Goal: Find contact information: Find contact information

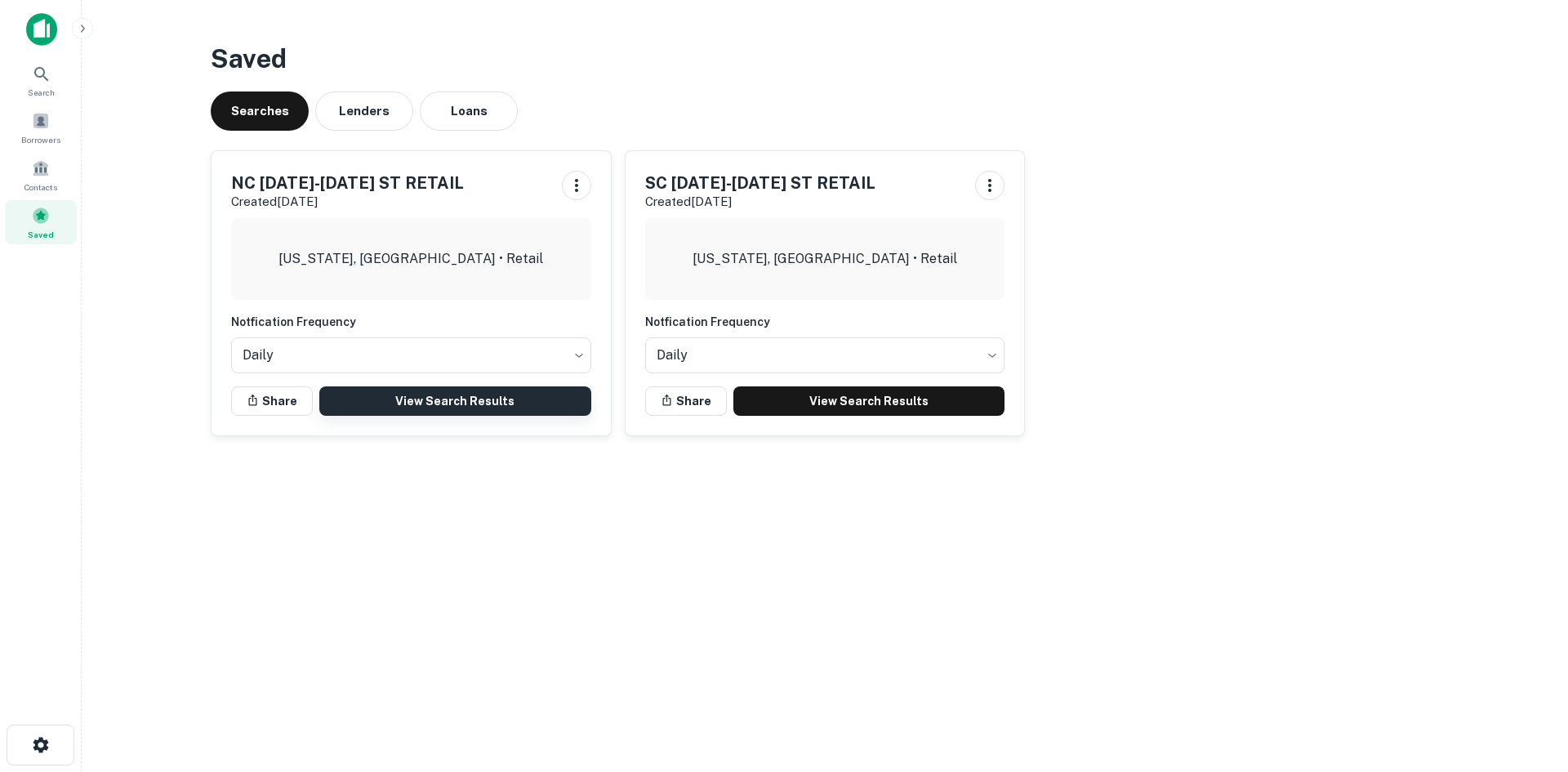
click at [400, 404] on link "View Search Results" at bounding box center [455, 401] width 272 height 30
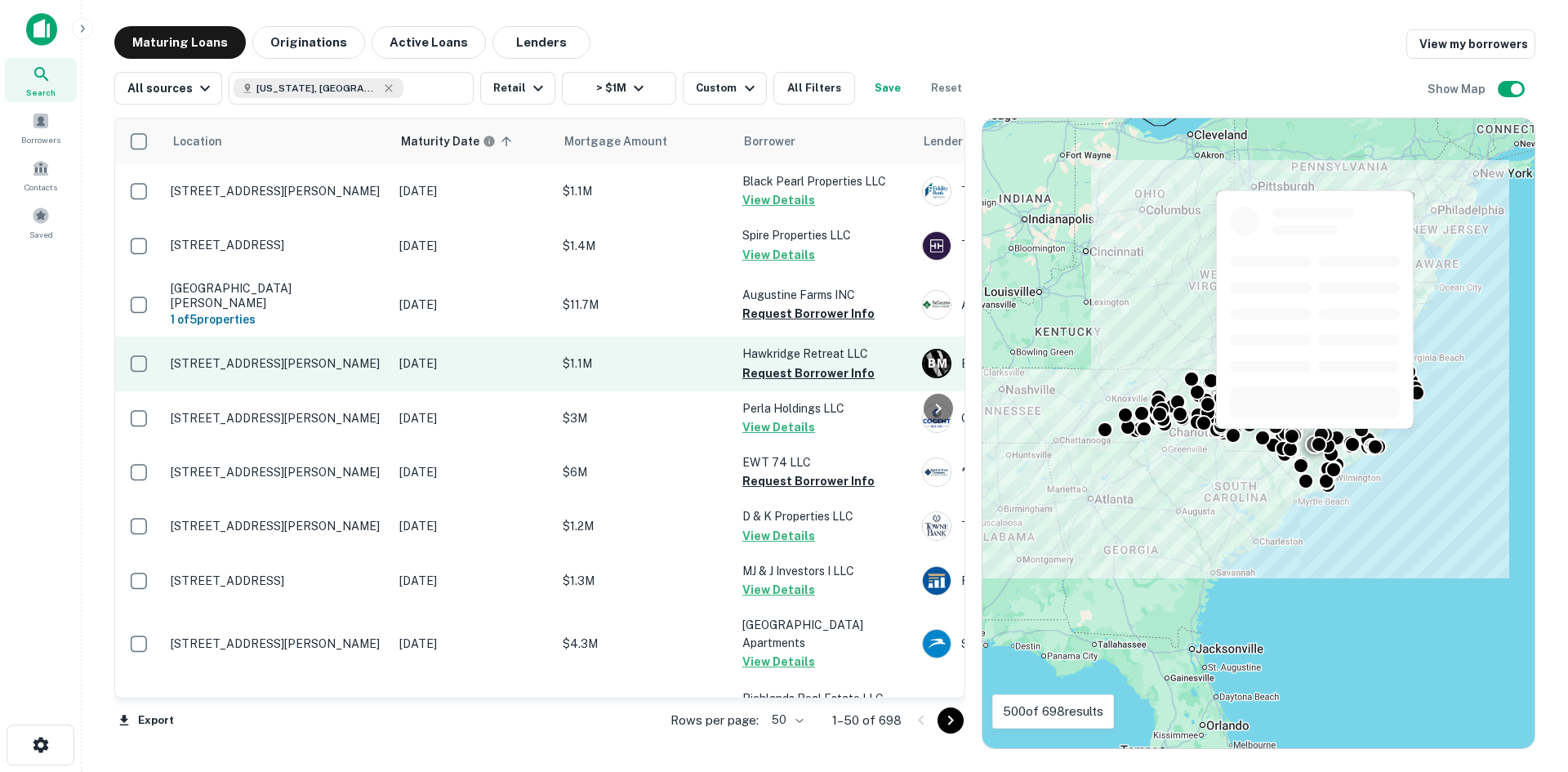
drag, startPoint x: 318, startPoint y: 297, endPoint x: 250, endPoint y: 329, distance: 75.2
click at [318, 297] on p "Garland Airport Rd Garland, NC28441" at bounding box center [277, 296] width 212 height 30
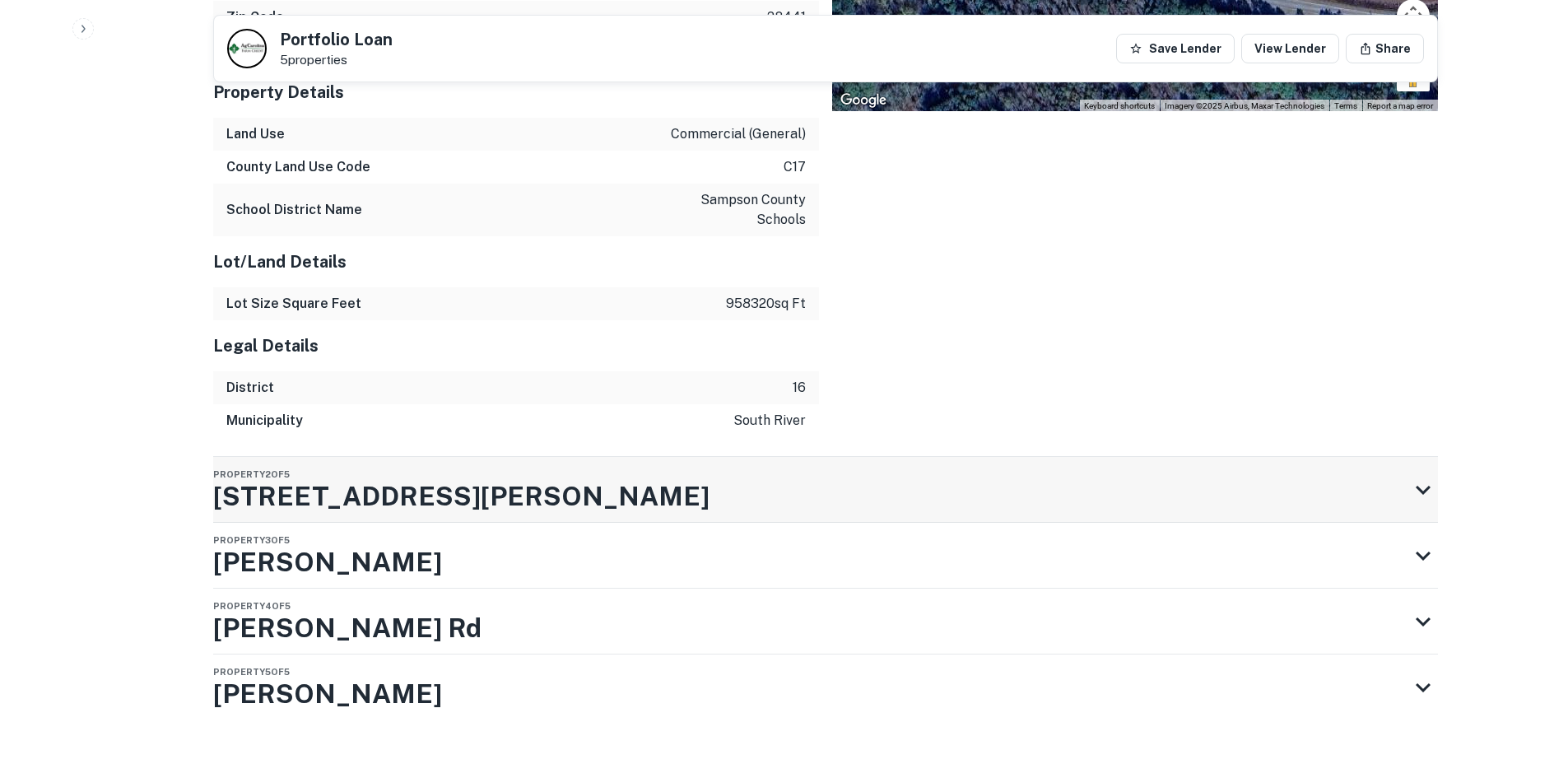
scroll to position [1855, 0]
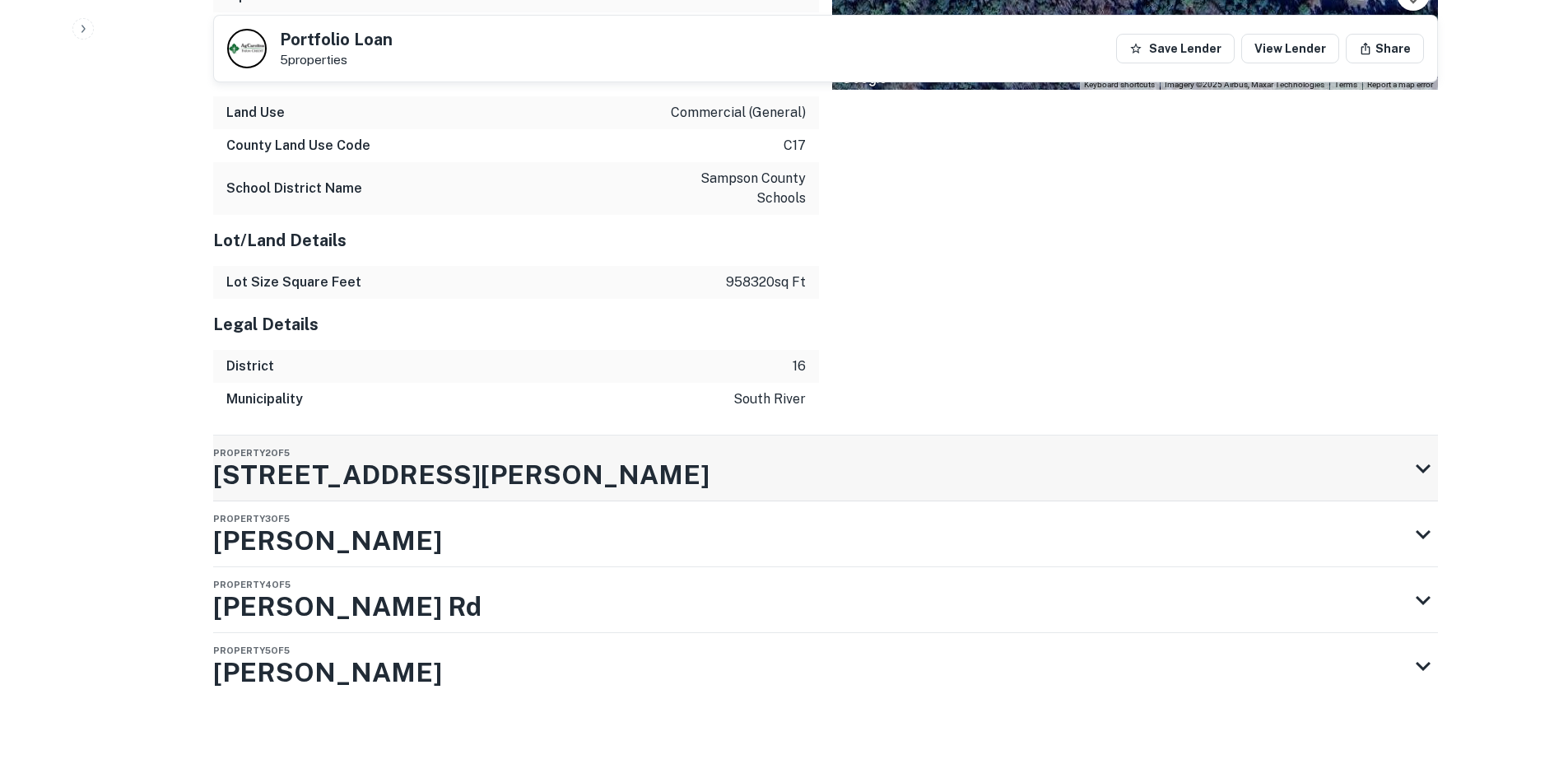
click at [833, 495] on div "Property 2 of 5 213 Wilbur Pridgen Rd" at bounding box center [811, 468] width 1195 height 66
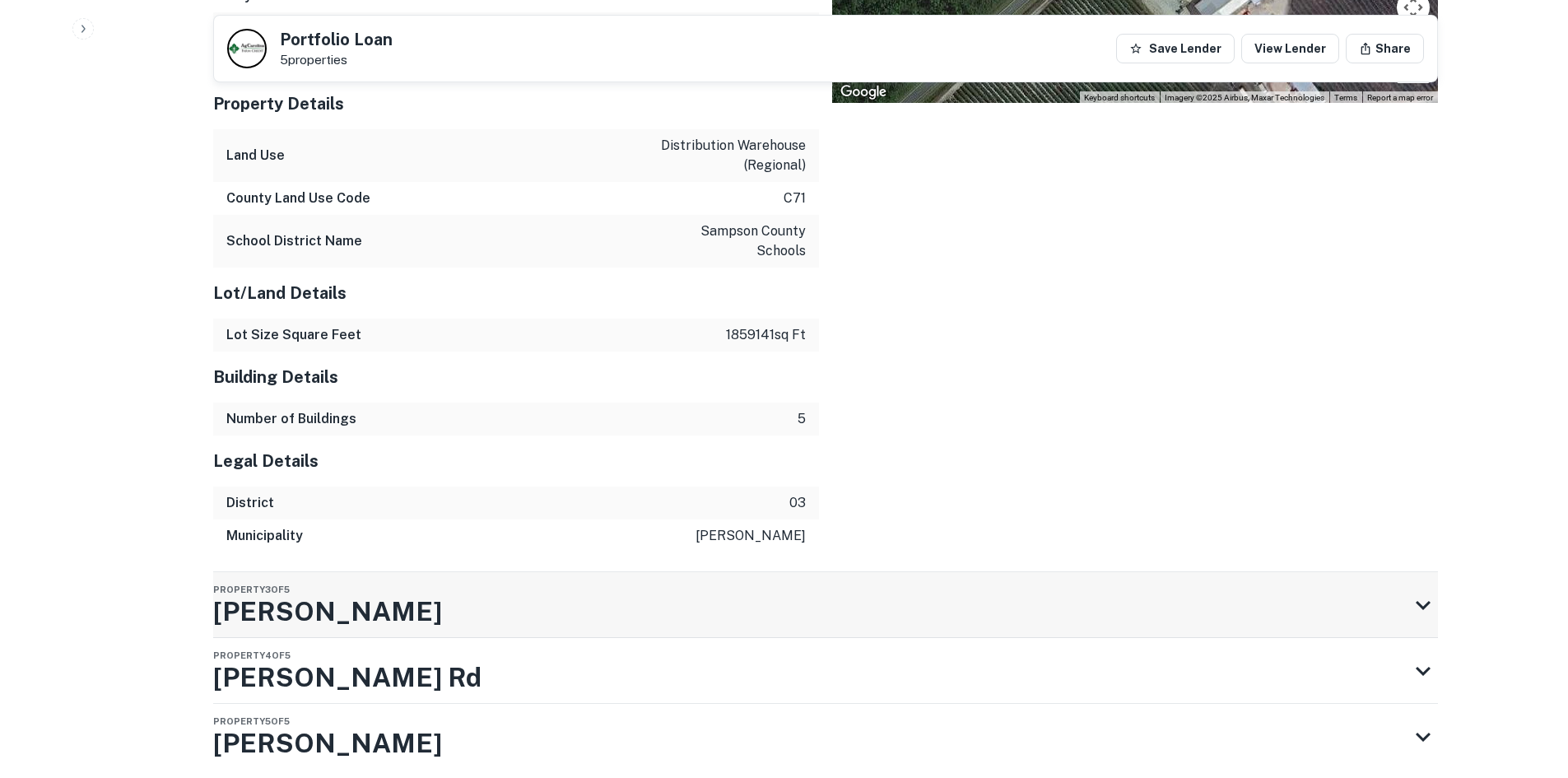
scroll to position [2616, 0]
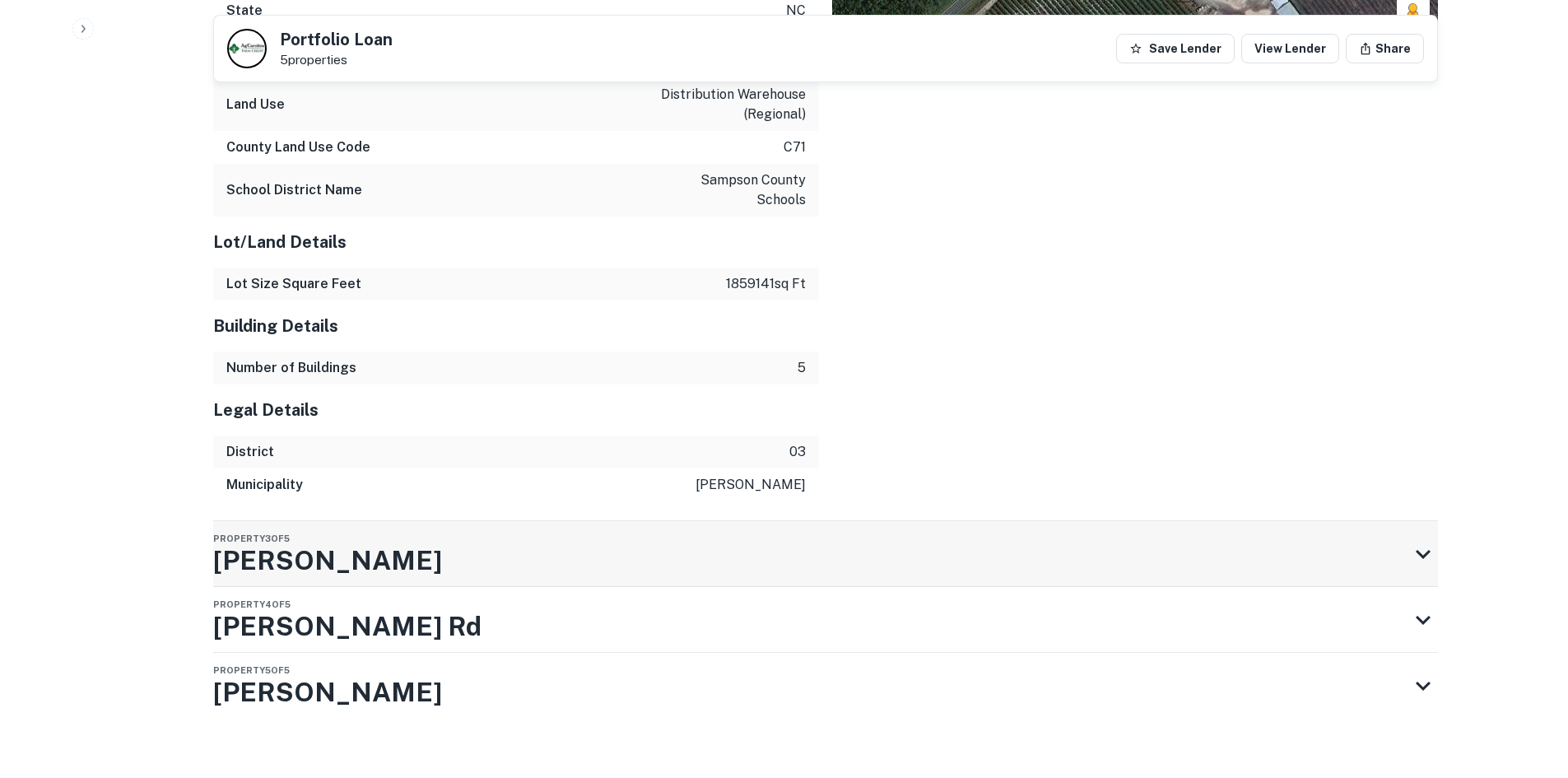
click at [747, 521] on div "Property 3 of 5 Scronce Rd" at bounding box center [811, 554] width 1195 height 66
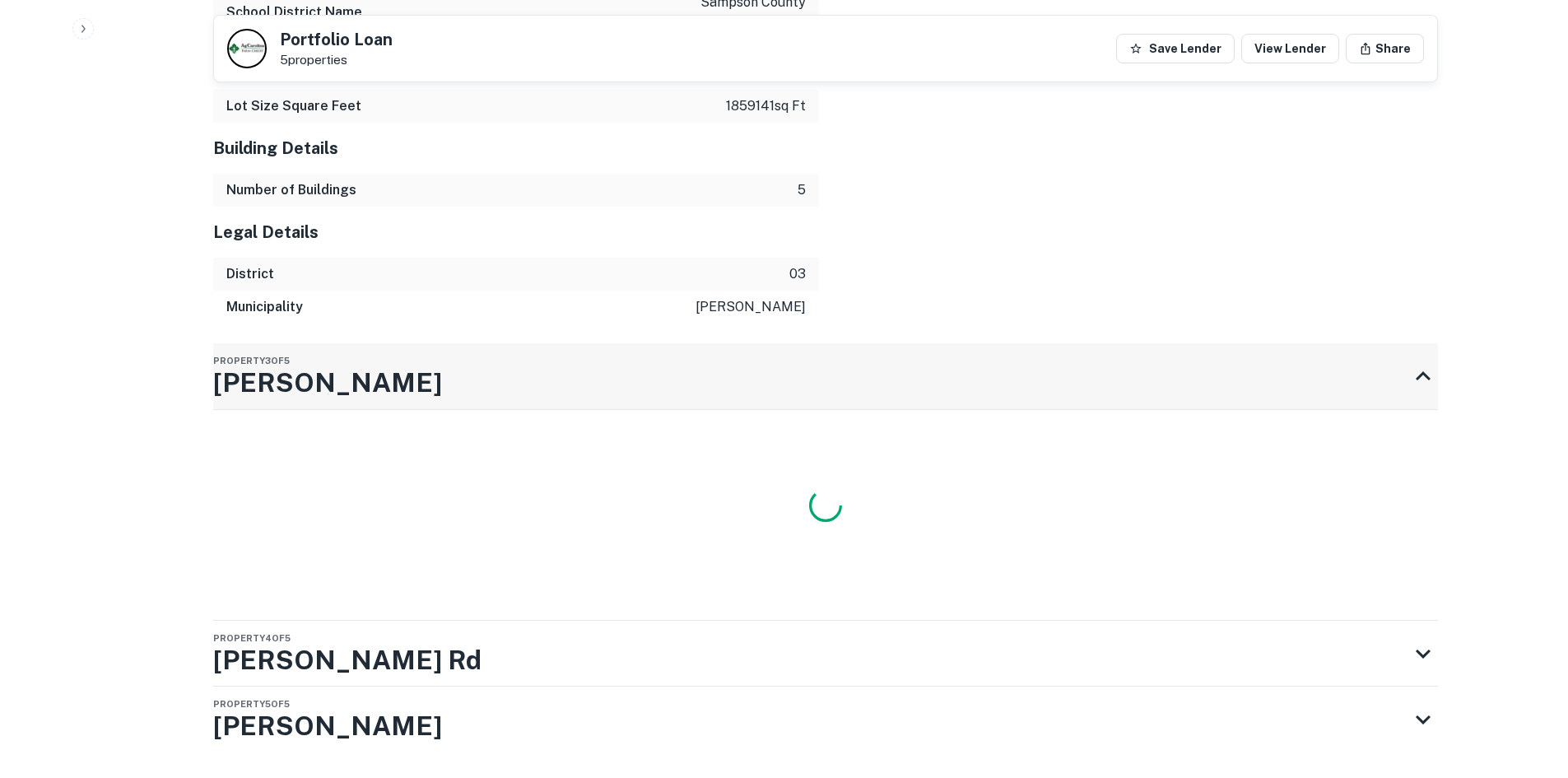
scroll to position [2637, 0]
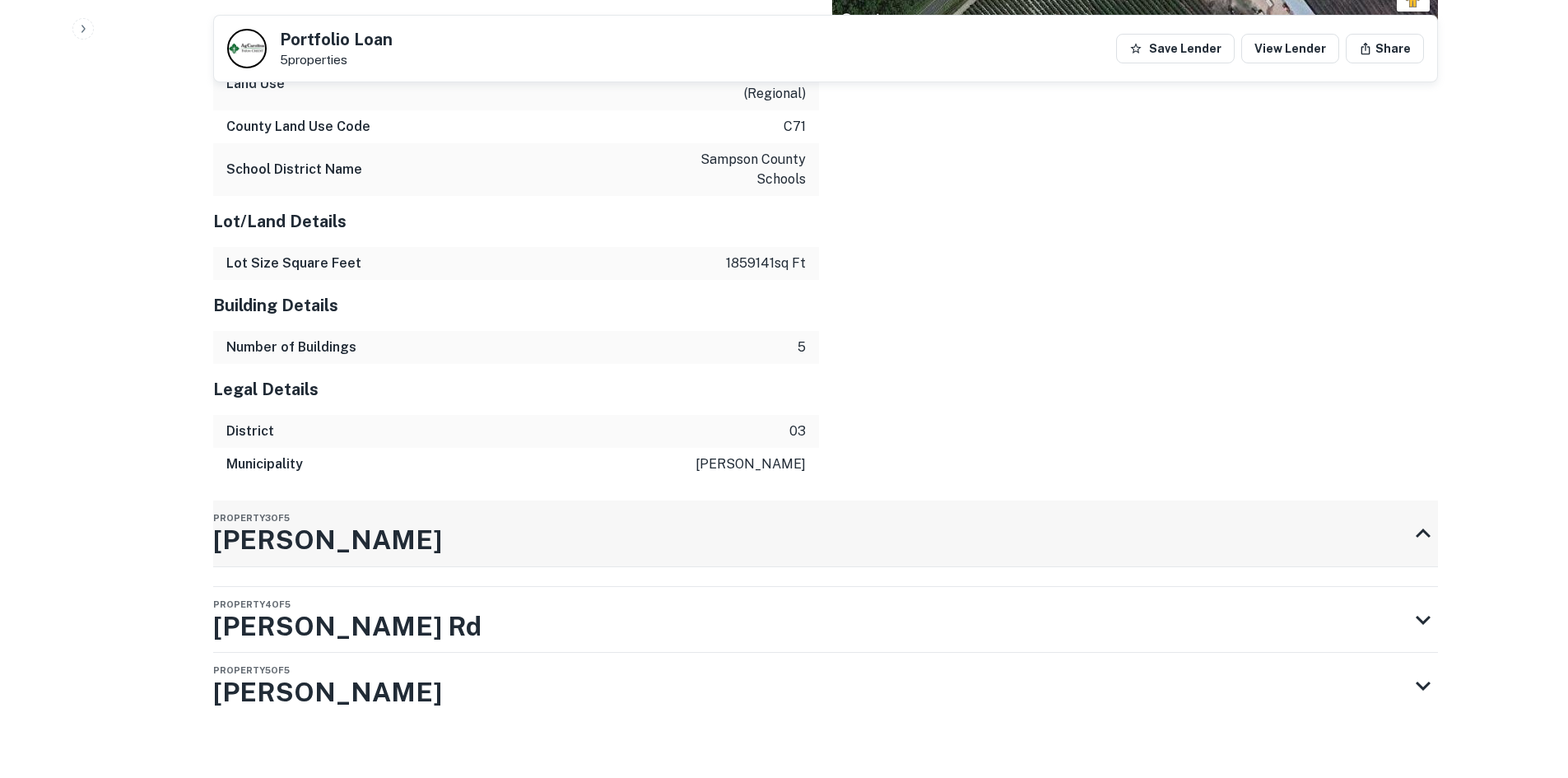
click at [805, 514] on div "Property 3 of 5 Scronce Rd" at bounding box center [811, 533] width 1195 height 66
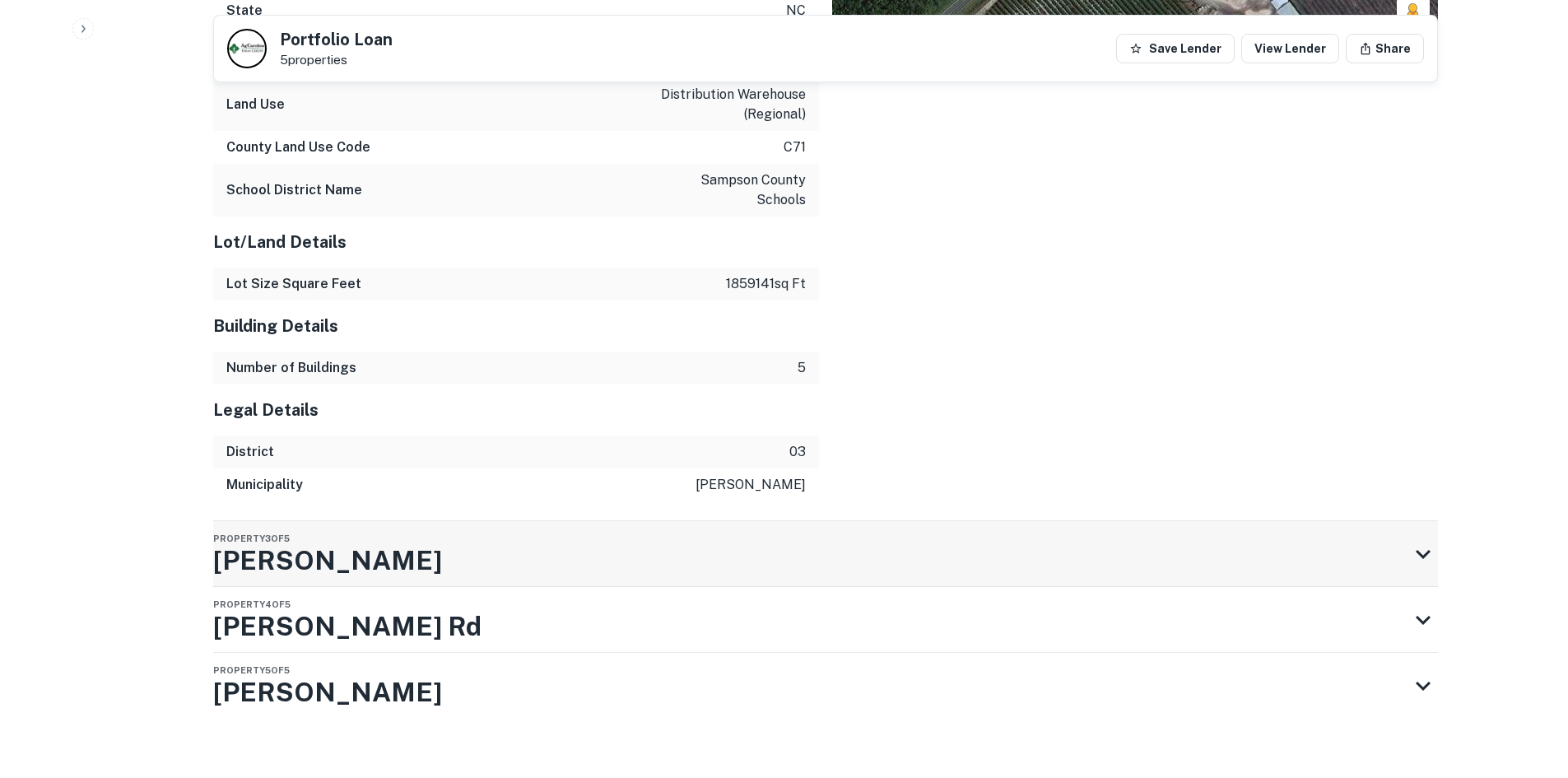
click at [805, 521] on div "Property 3 of 5 Scronce Rd" at bounding box center [811, 554] width 1195 height 66
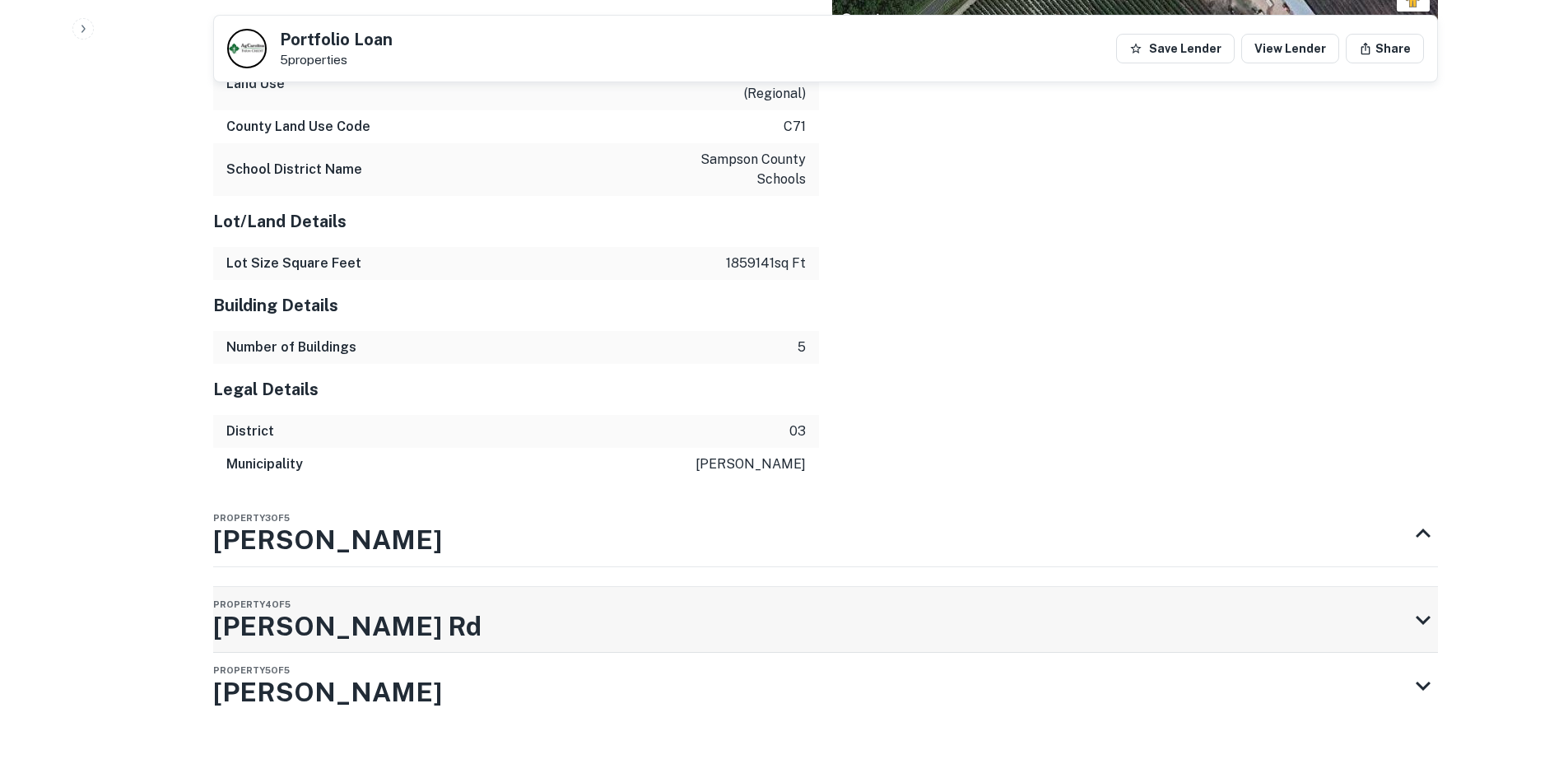
click at [761, 587] on div "Property 4 of 5 Wilbur Pridgen Rd" at bounding box center [811, 619] width 1195 height 66
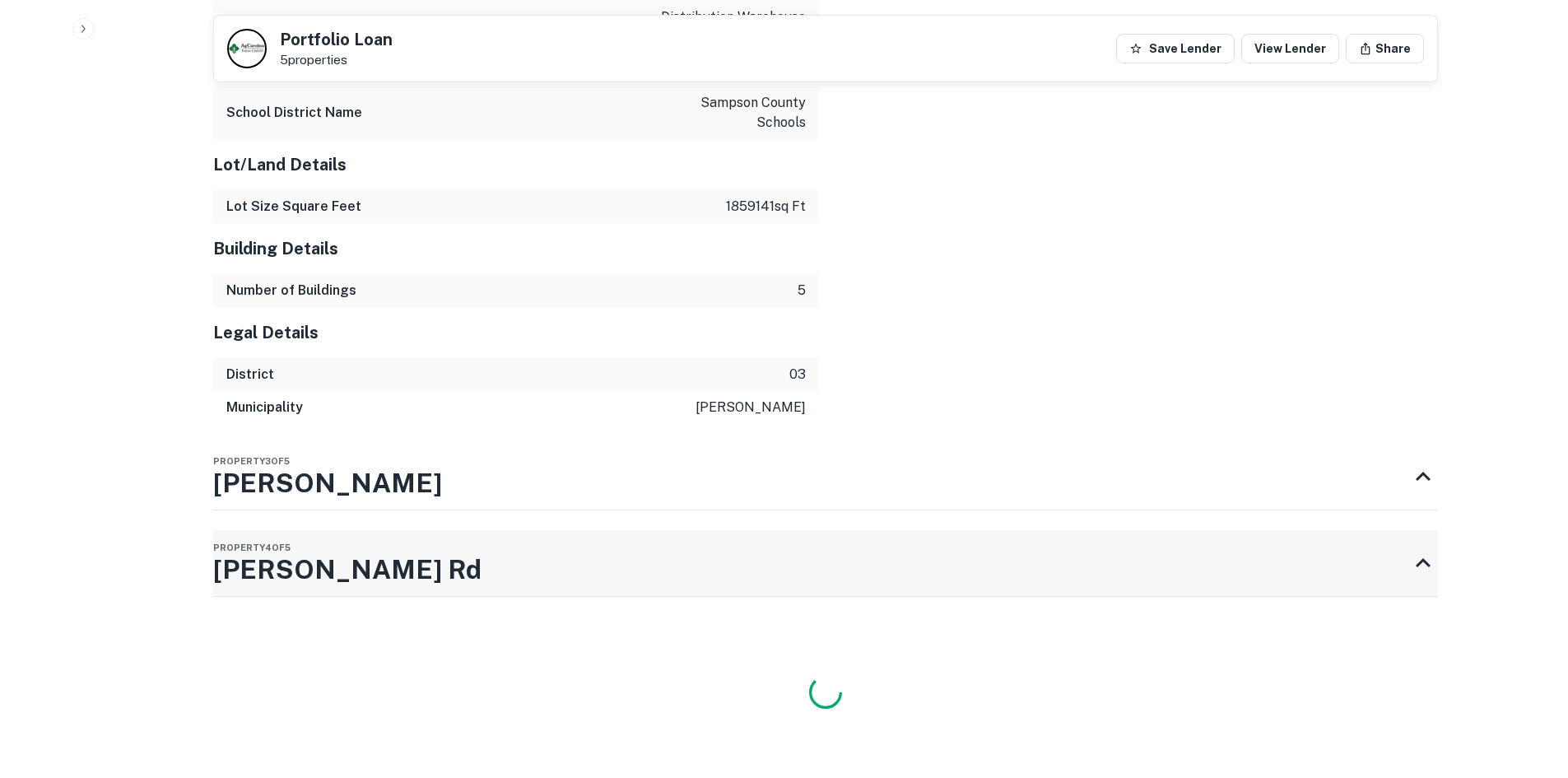
scroll to position [2658, 0]
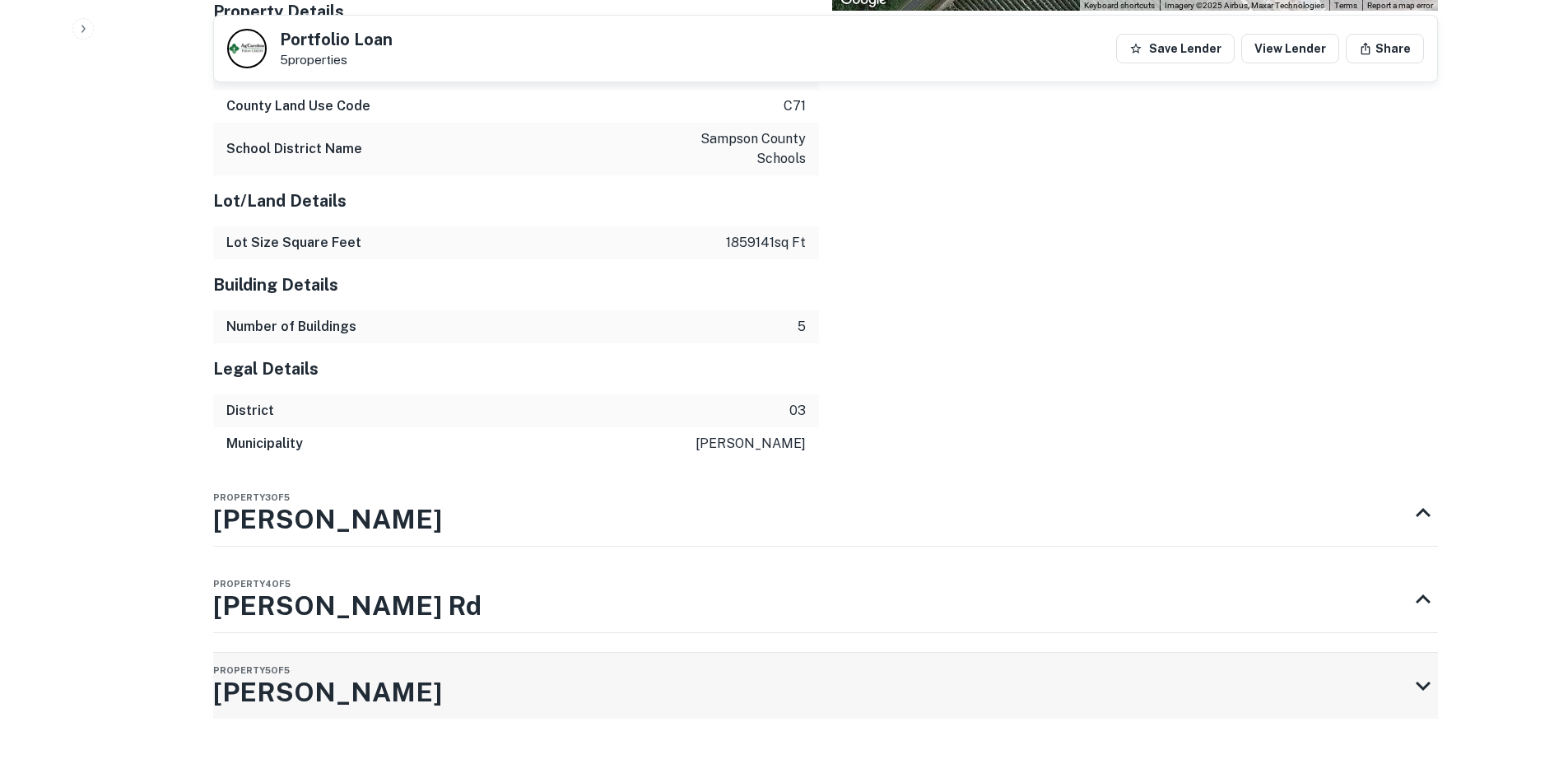
click at [737, 653] on div "Property 5 of 5 Scronce Rd" at bounding box center [811, 686] width 1195 height 66
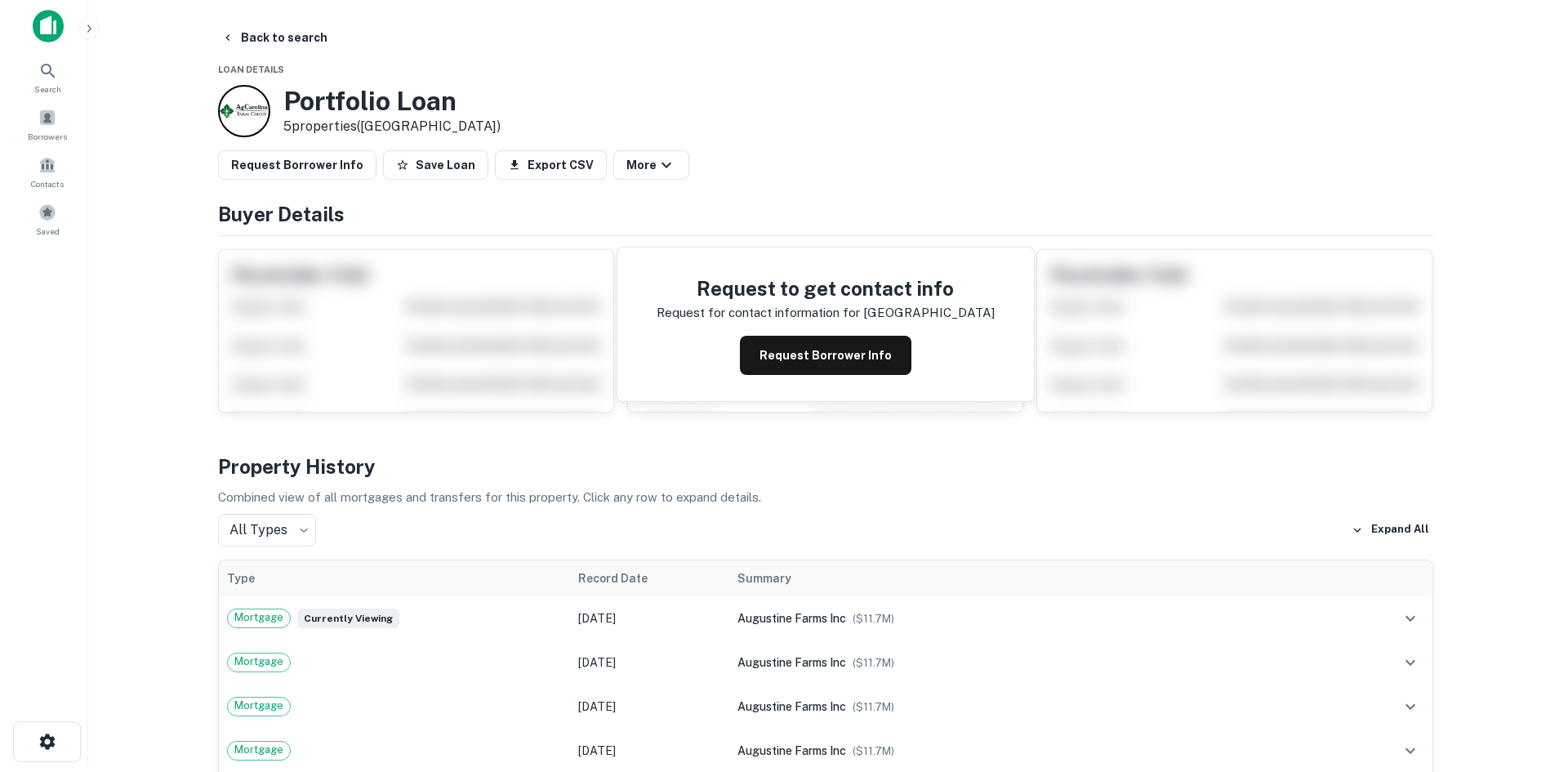
scroll to position [0, 0]
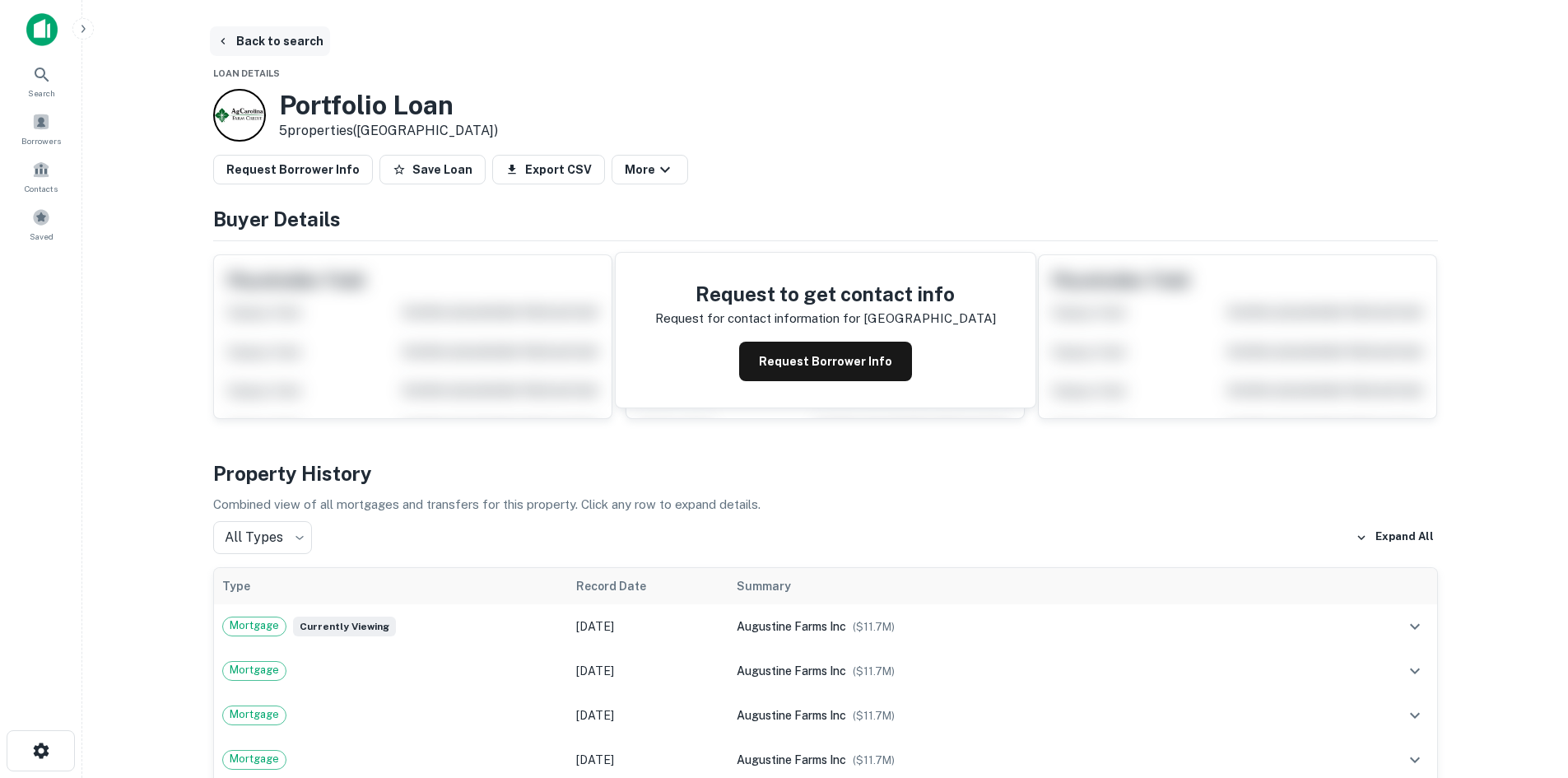
click at [250, 41] on button "Back to search" at bounding box center [270, 41] width 120 height 30
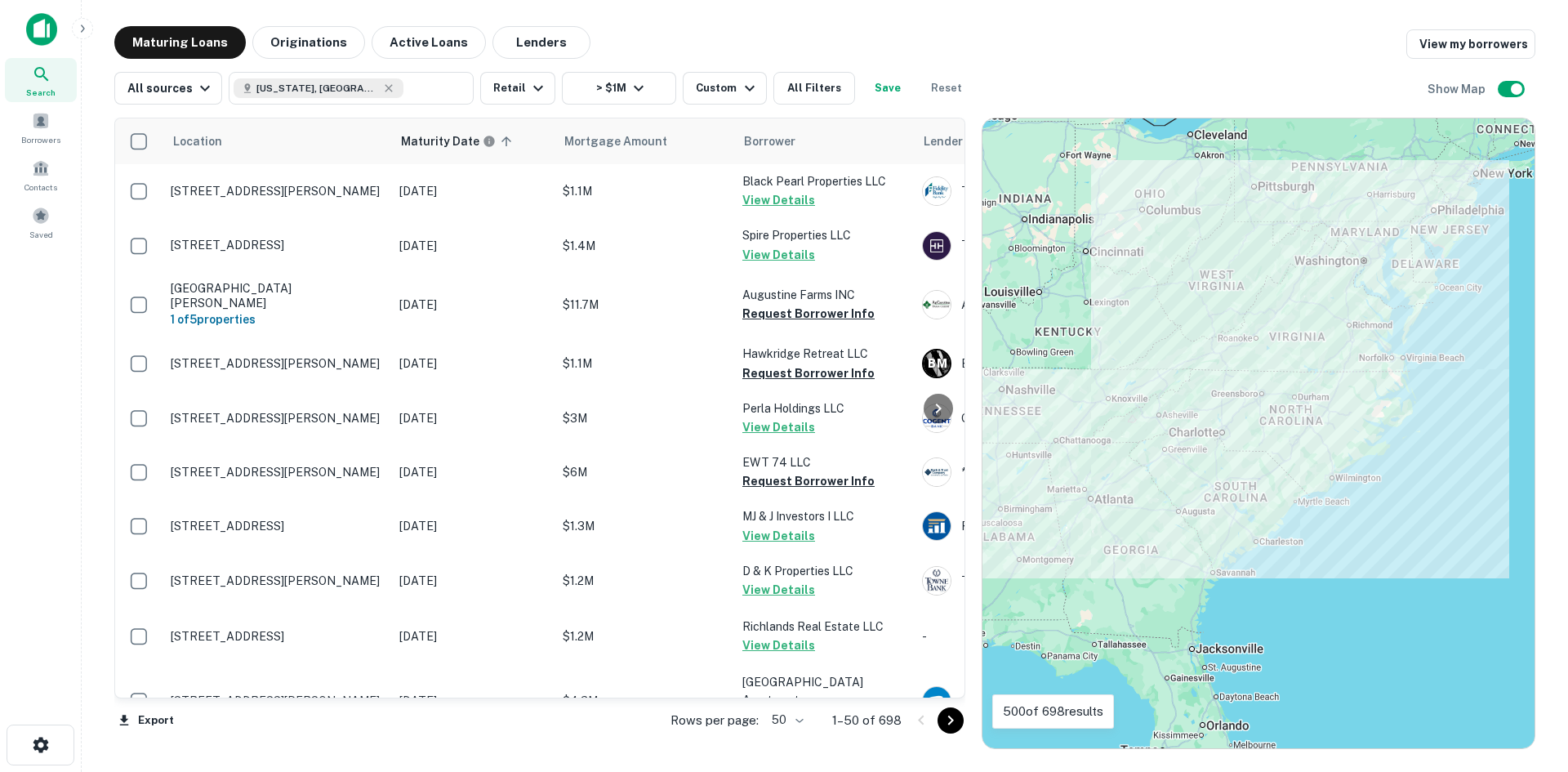
click at [782, 721] on body "Search Borrowers Contacts Saved Maturing Loans Originations Active Loans Lender…" at bounding box center [784, 386] width 1568 height 772
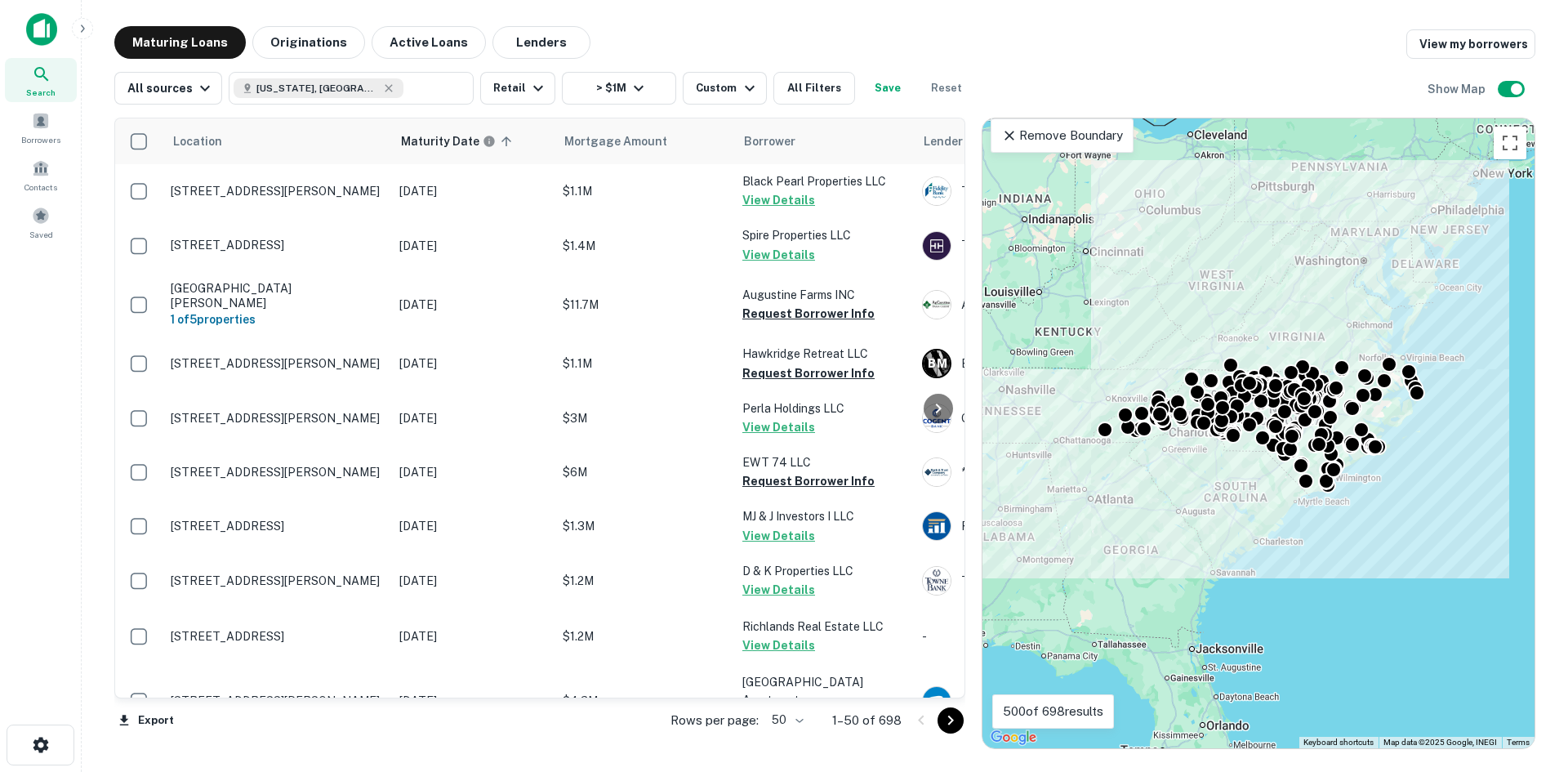
click at [792, 723] on body "Search Borrowers Contacts Saved Maturing Loans Originations Active Loans Lender…" at bounding box center [784, 386] width 1568 height 772
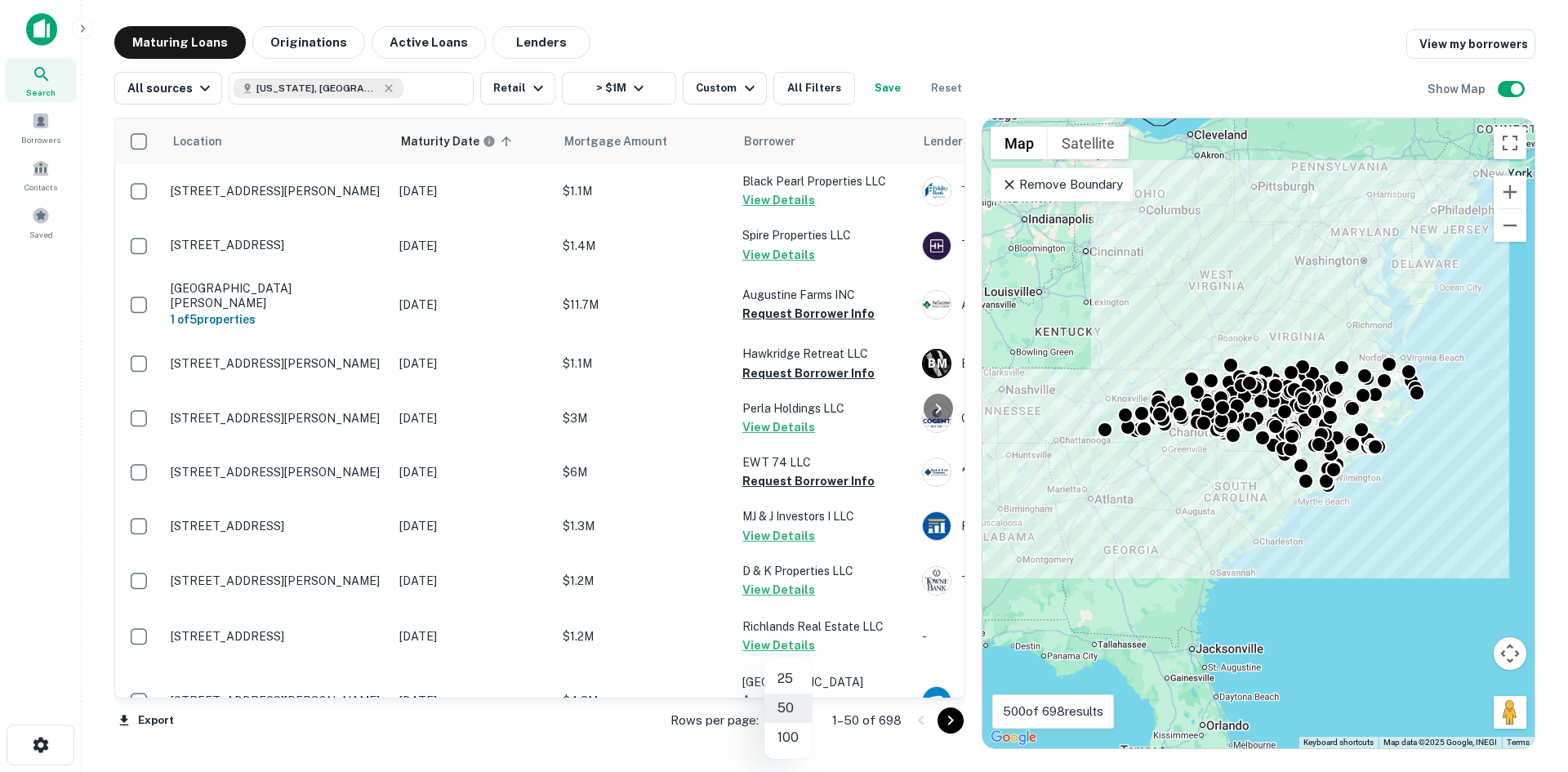
click at [791, 741] on li "100" at bounding box center [788, 738] width 47 height 30
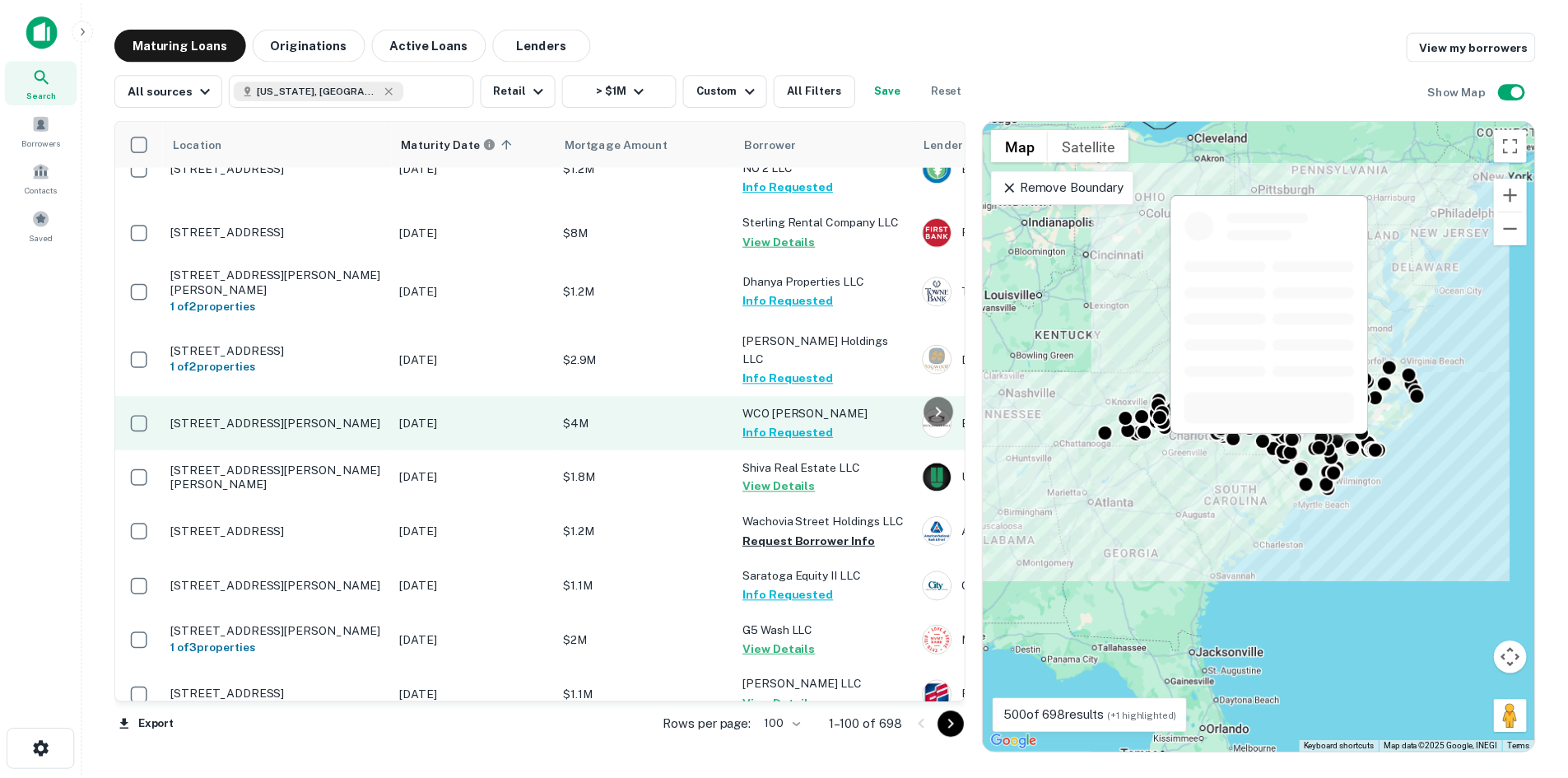
scroll to position [1070, 0]
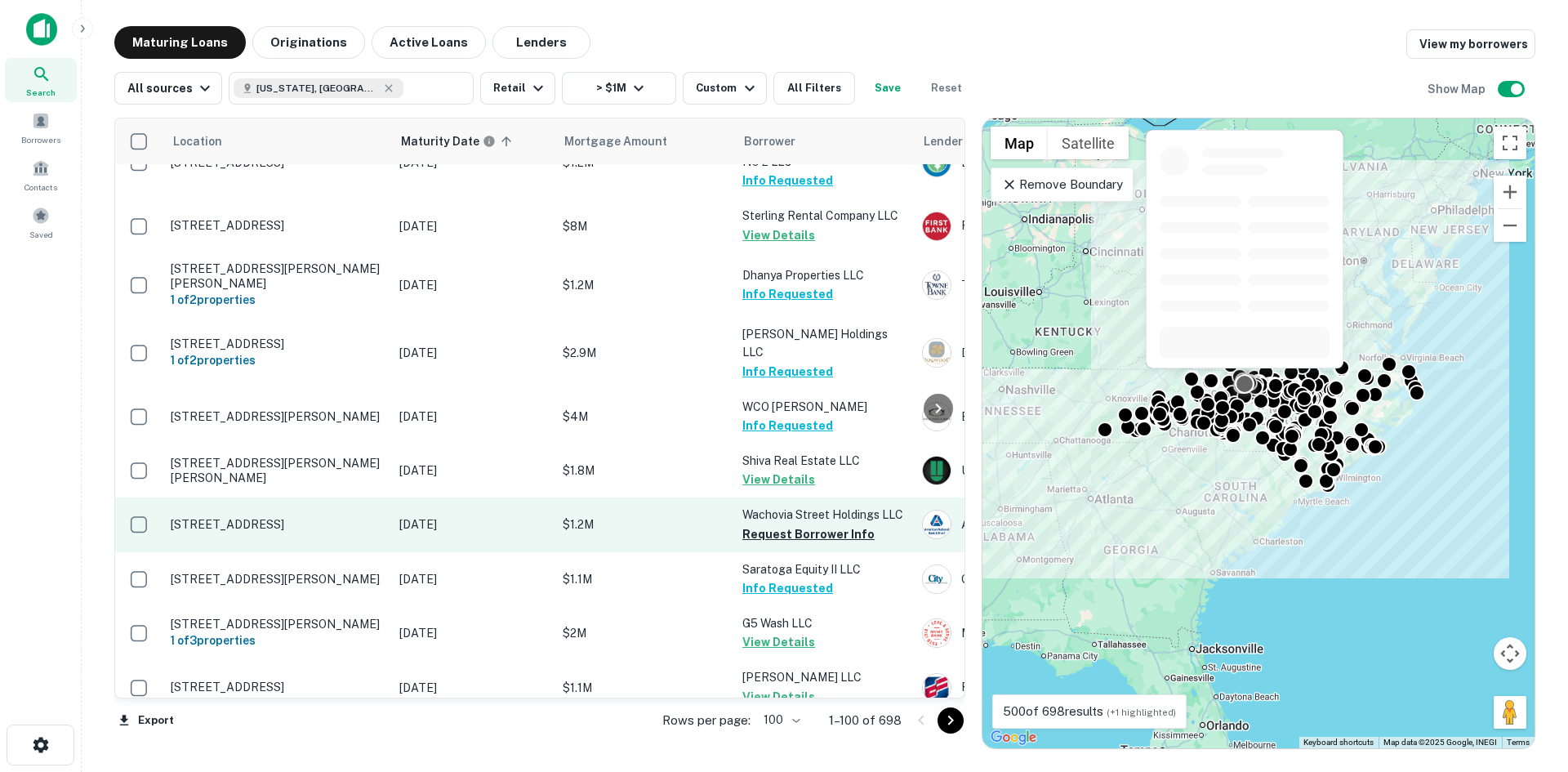
click at [301, 517] on p "425 Wachovia St Winston Salem, NC27101" at bounding box center [277, 524] width 212 height 15
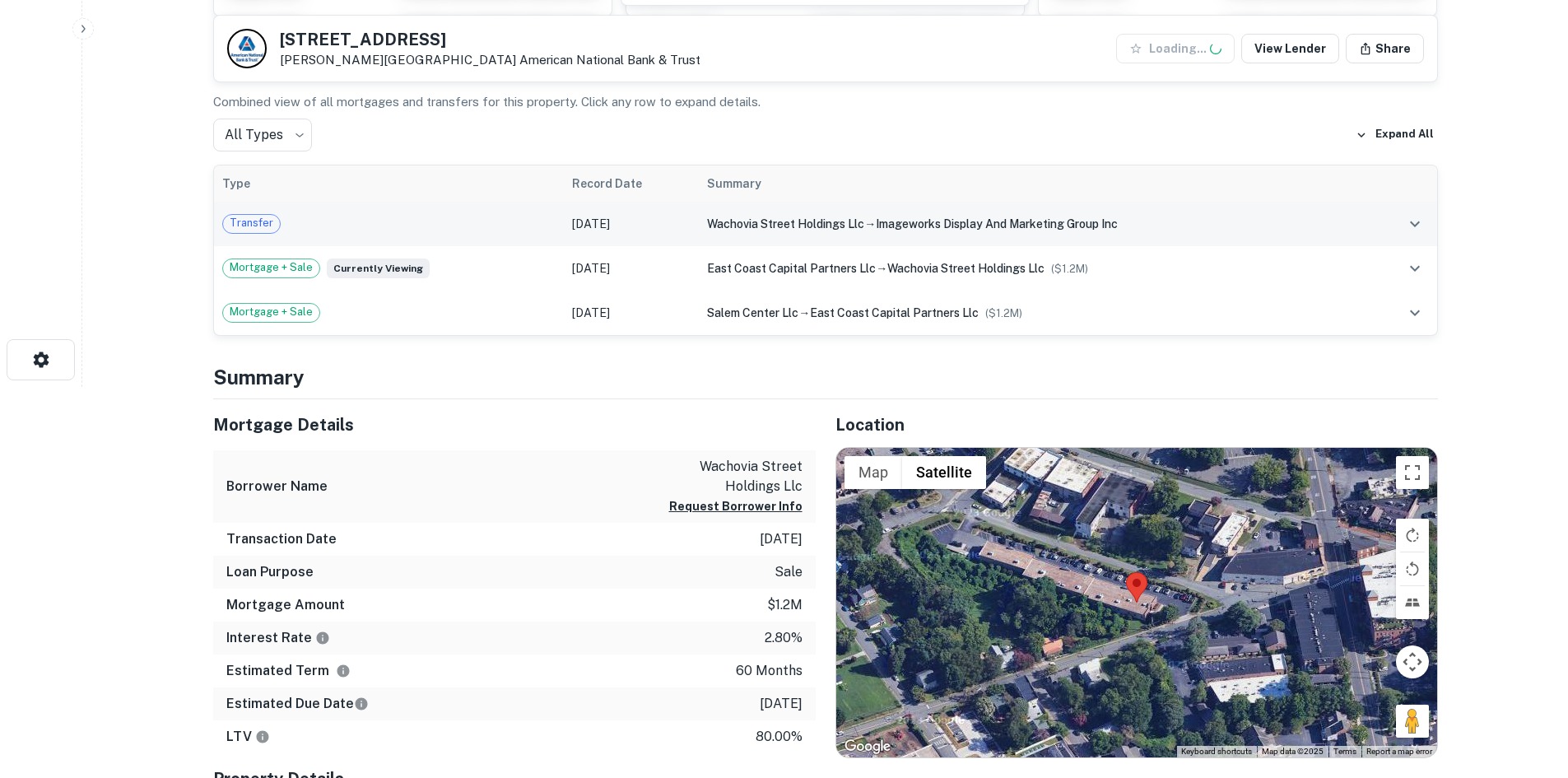
scroll to position [412, 0]
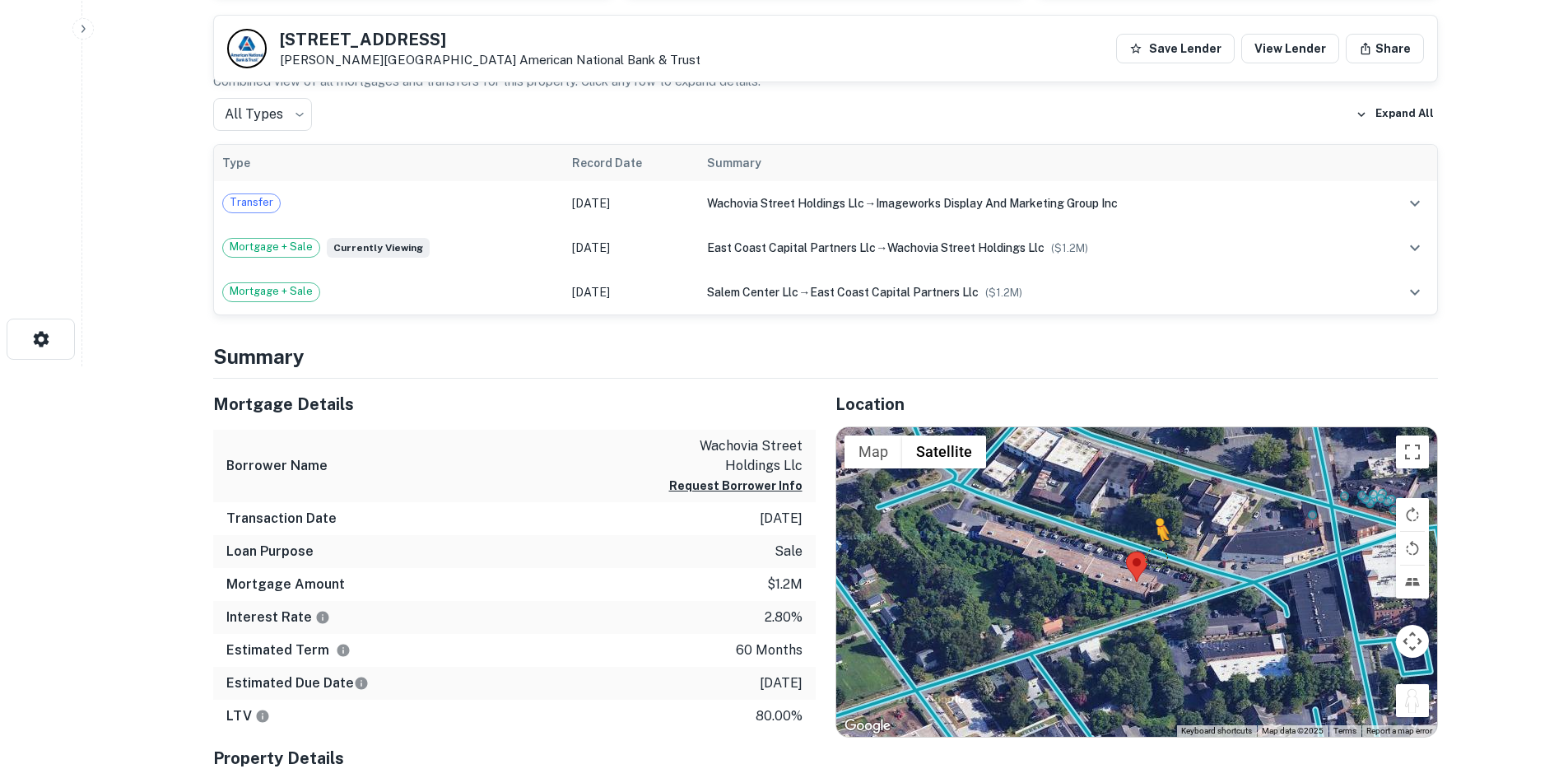
drag, startPoint x: 1411, startPoint y: 703, endPoint x: 1150, endPoint y: 550, distance: 302.5
click at [1150, 550] on div "To activate drag with keyboard, press Alt + Enter. Once in keyboard drag state,…" at bounding box center [1136, 582] width 601 height 310
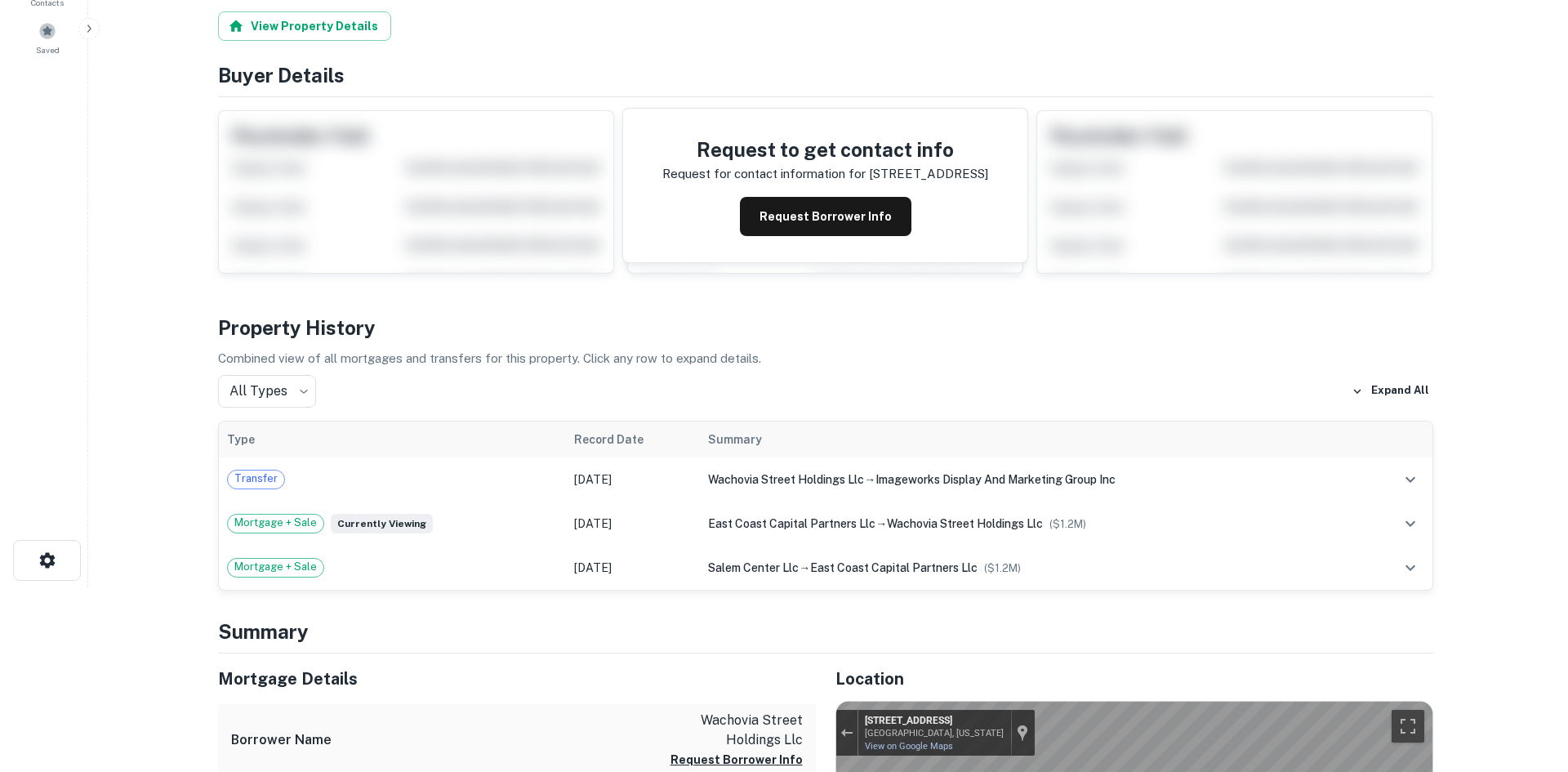
scroll to position [0, 0]
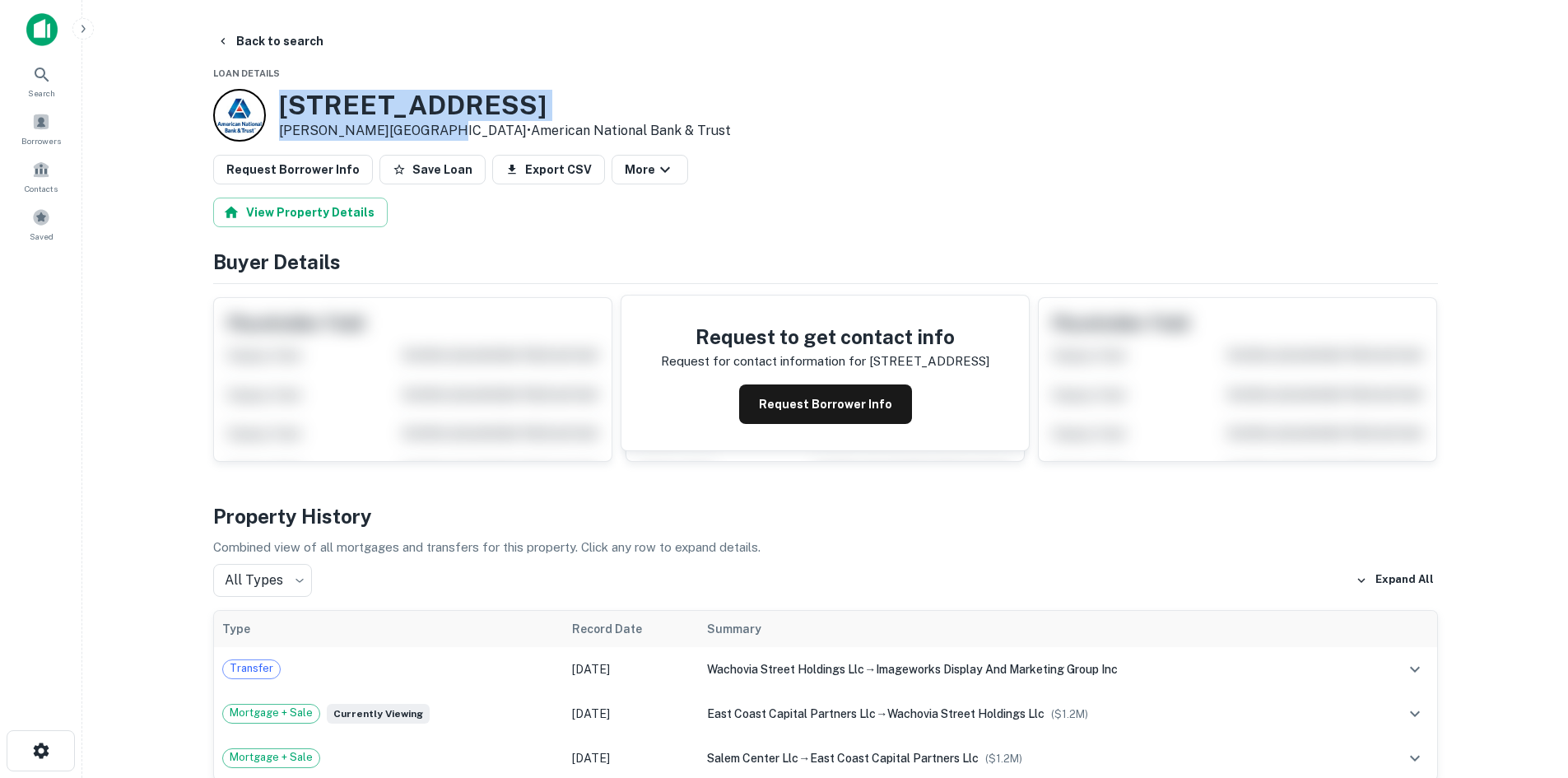
drag, startPoint x: 281, startPoint y: 101, endPoint x: 432, endPoint y: 137, distance: 155.2
click at [432, 137] on div "425 Wachovia St Winston Salem, NC27101 • American National Bank & Trust" at bounding box center [505, 115] width 452 height 51
copy div "425 Wachovia St Winston Salem, NC27101"
click at [276, 44] on button "Back to search" at bounding box center [270, 41] width 120 height 30
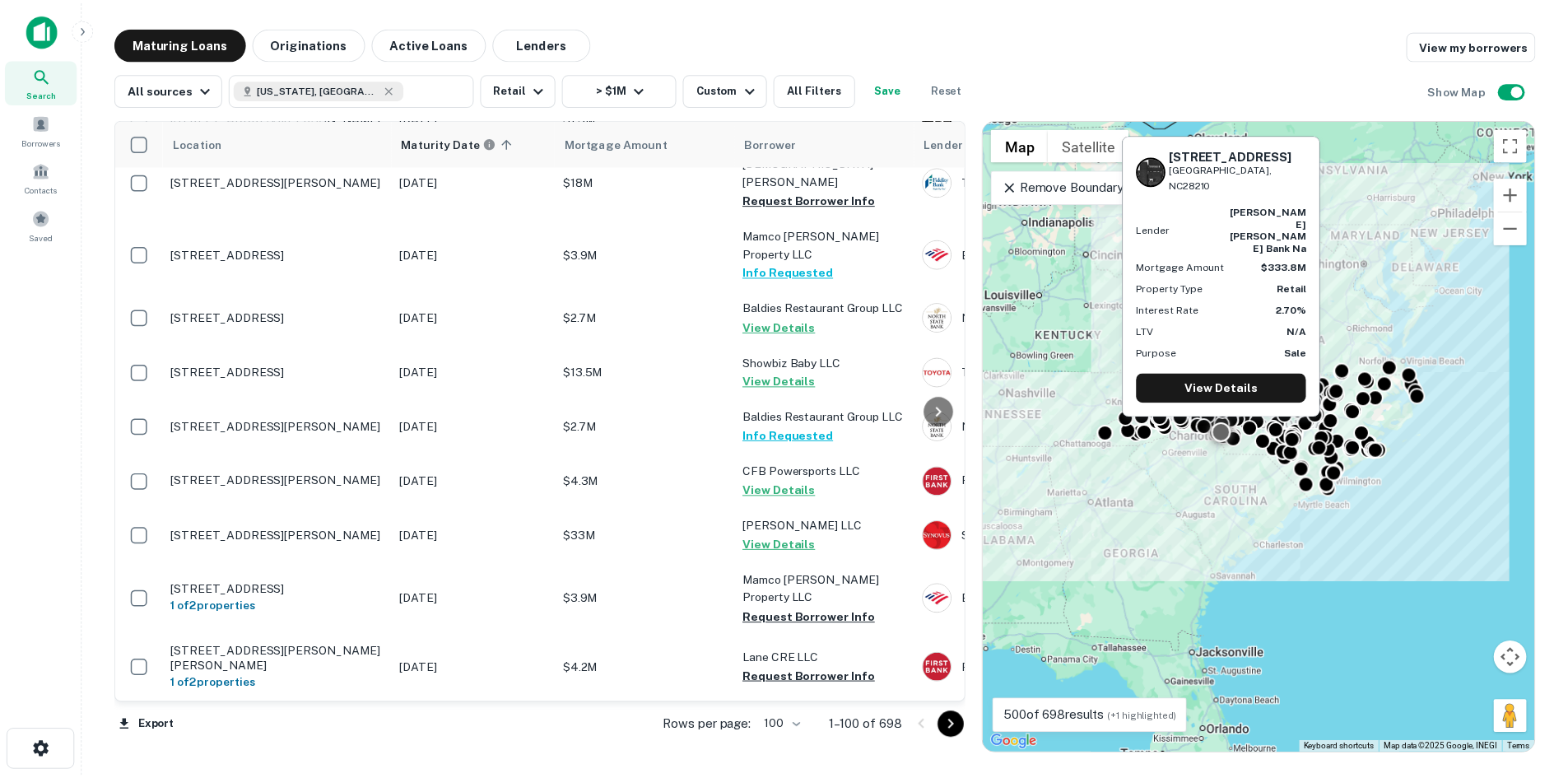
scroll to position [2881, 0]
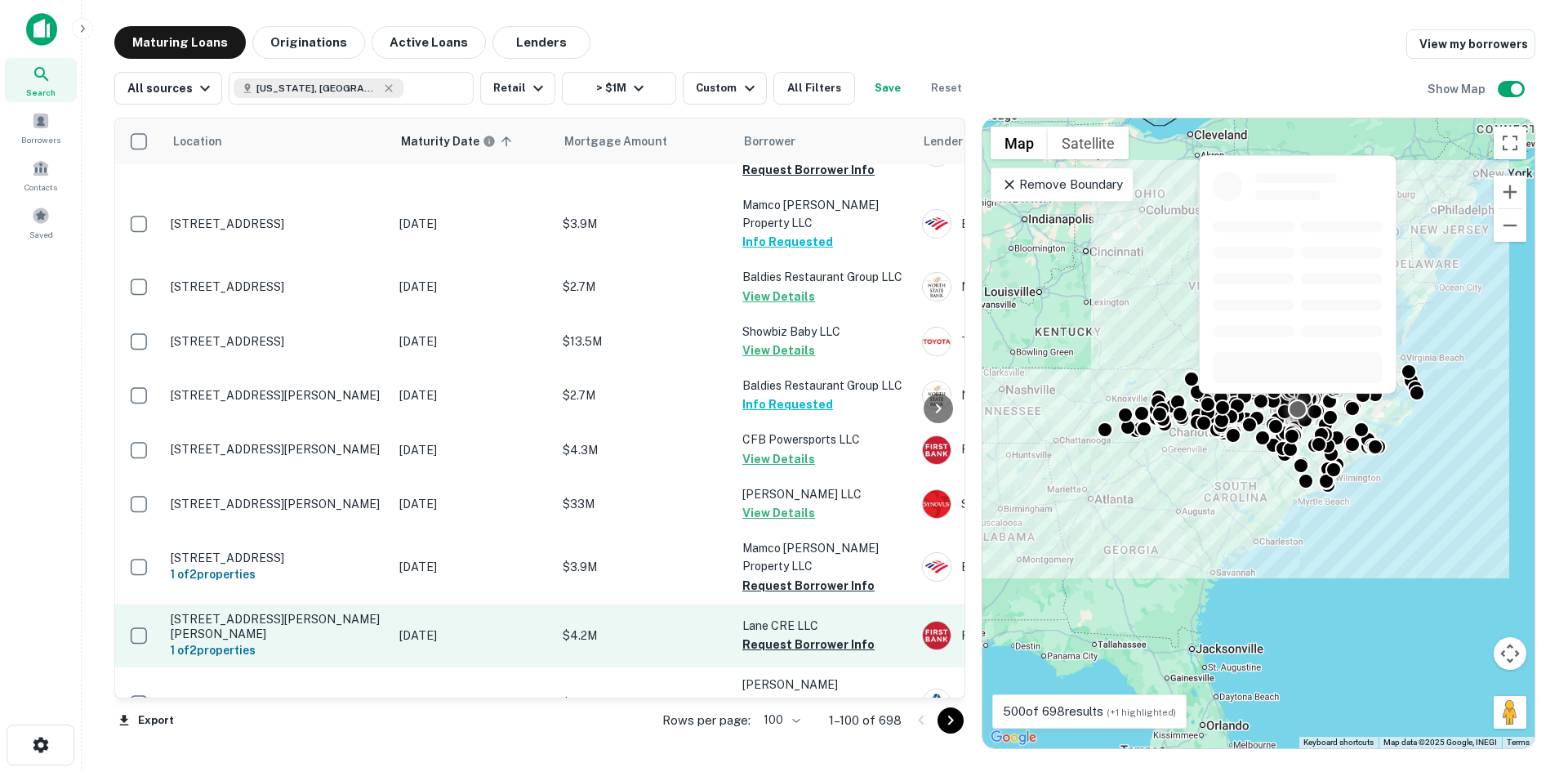
click at [268, 612] on p "[STREET_ADDRESS][PERSON_NAME][PERSON_NAME]" at bounding box center [277, 627] width 212 height 30
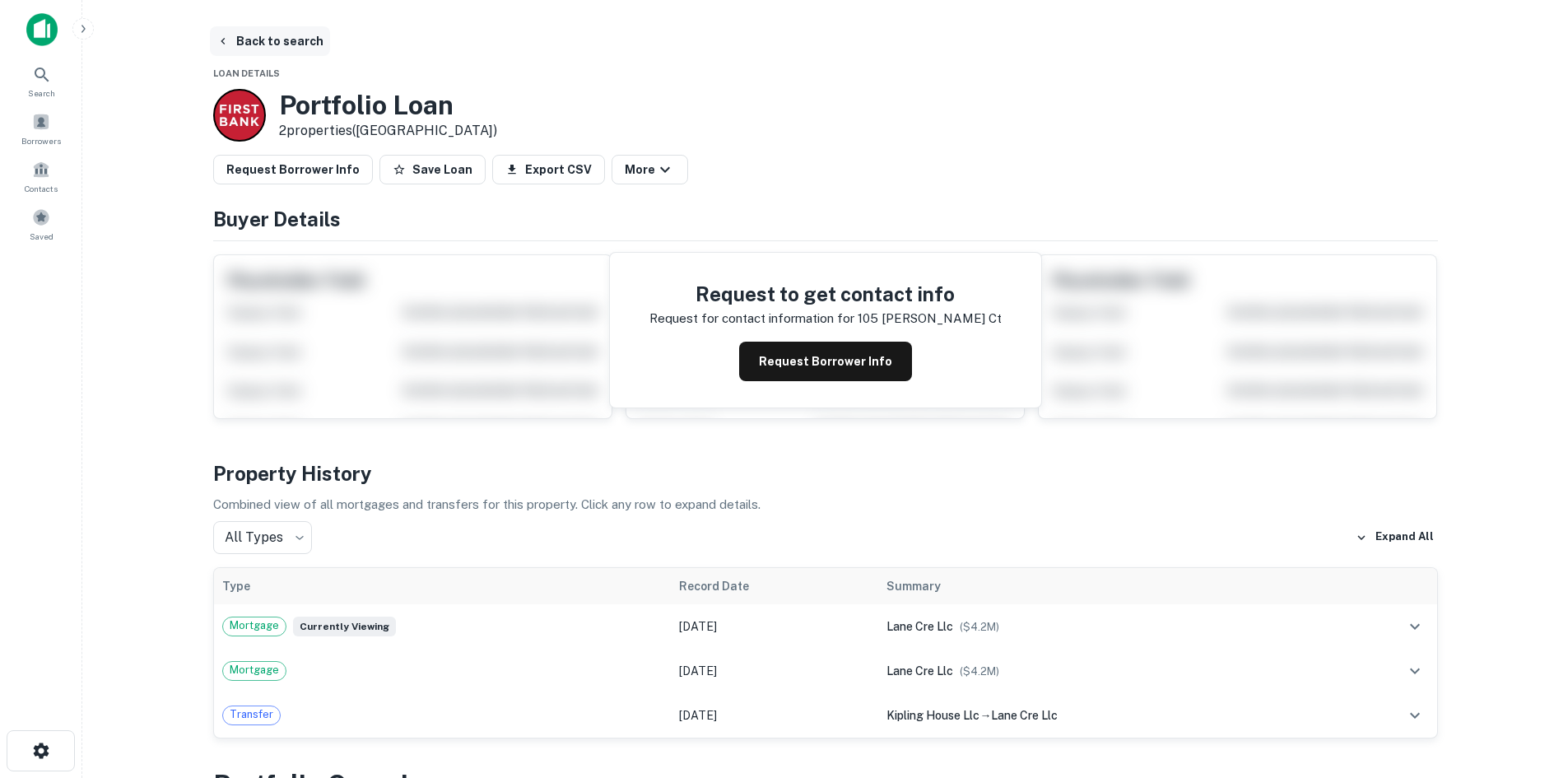
click at [286, 51] on button "Back to search" at bounding box center [270, 41] width 120 height 30
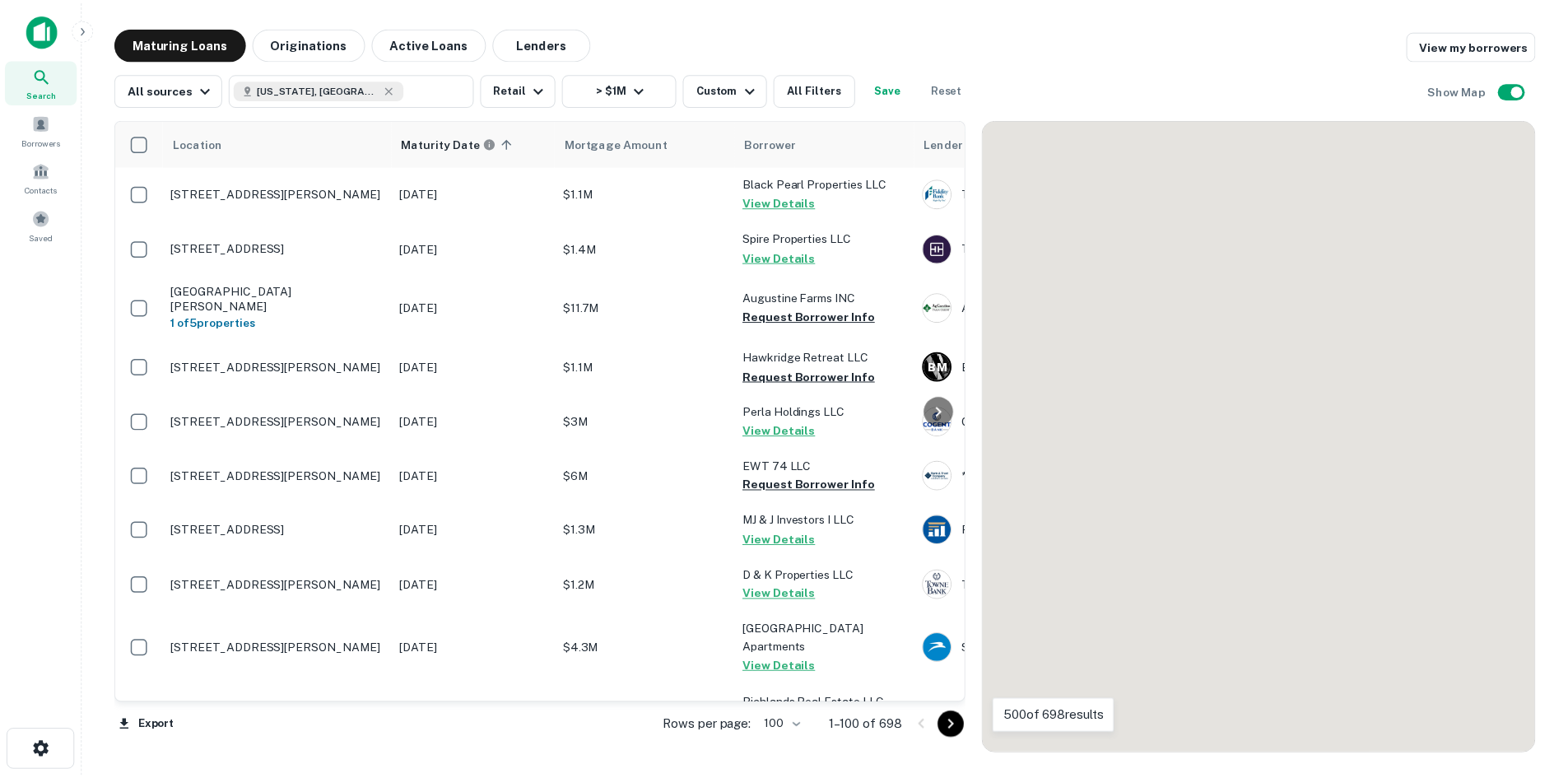
scroll to position [2881, 0]
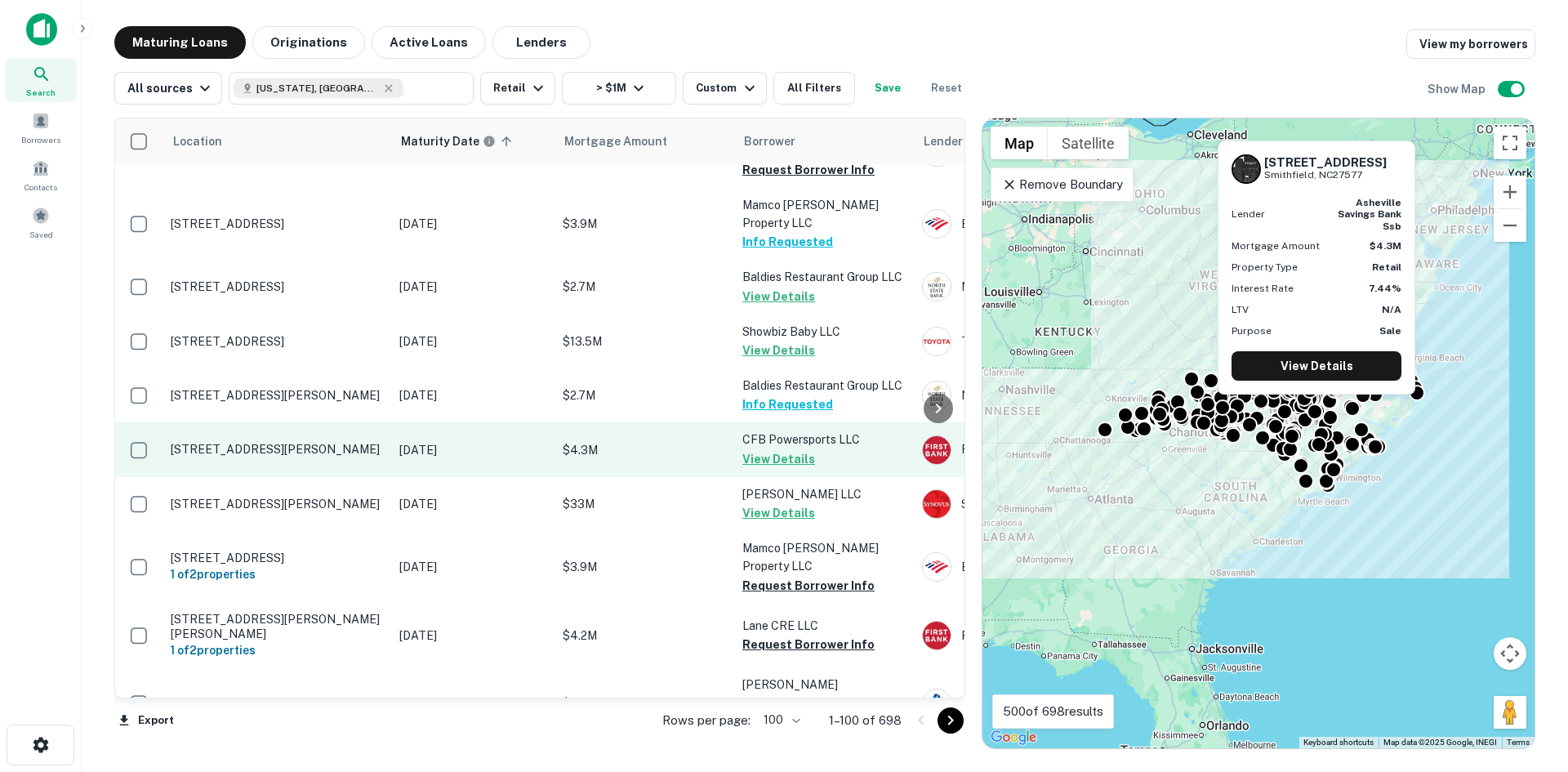
click at [245, 422] on td "[STREET_ADDRESS][PERSON_NAME]" at bounding box center [277, 449] width 229 height 54
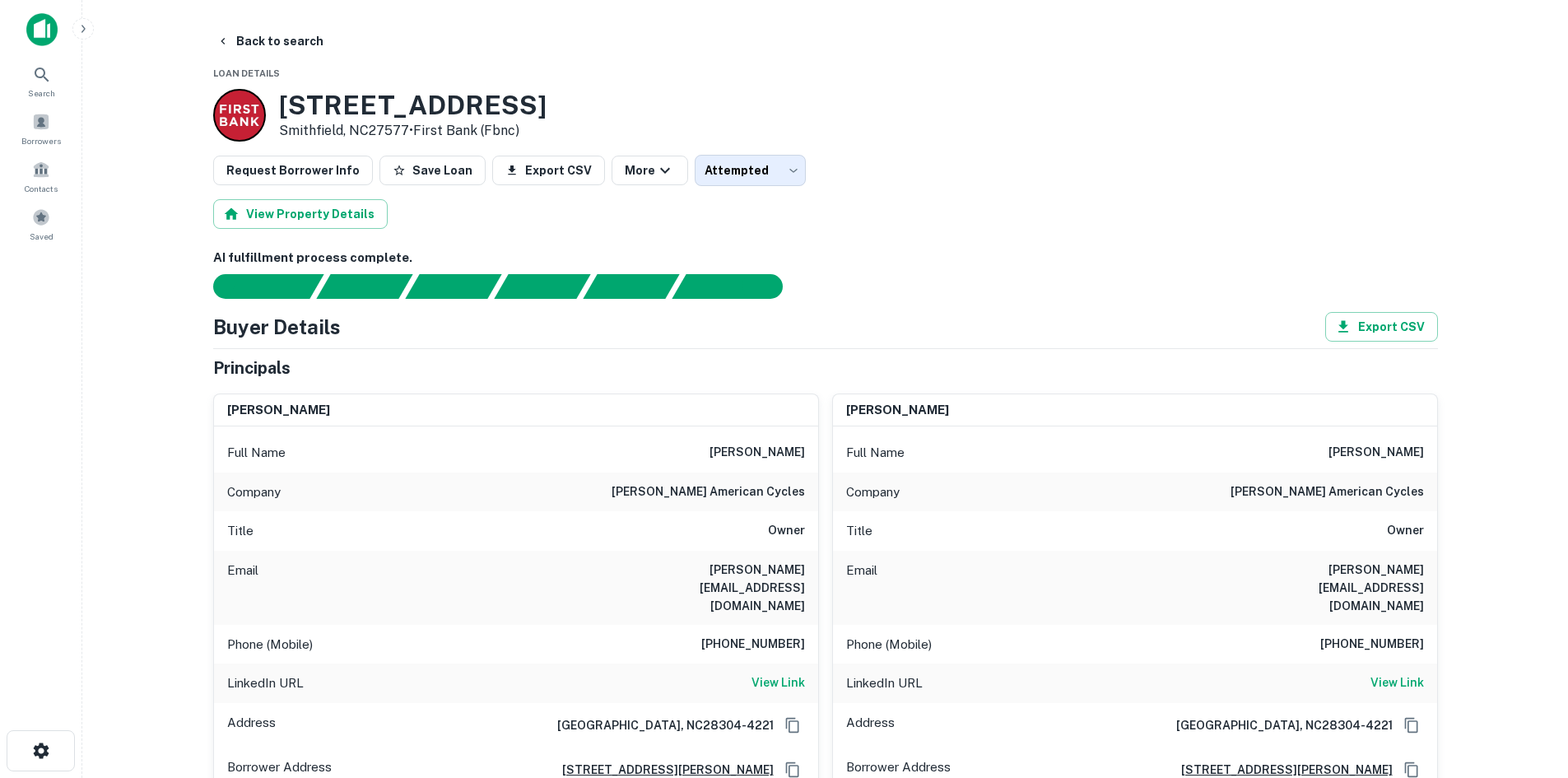
drag, startPoint x: 285, startPoint y: 35, endPoint x: 284, endPoint y: 83, distance: 48.0
click at [285, 35] on button "Back to search" at bounding box center [270, 41] width 120 height 30
click at [297, 55] on button "Back to search" at bounding box center [270, 41] width 120 height 30
click at [297, 48] on button "Back to search" at bounding box center [270, 41] width 120 height 30
click at [59, 122] on div "Borrowers" at bounding box center [40, 128] width 72 height 44
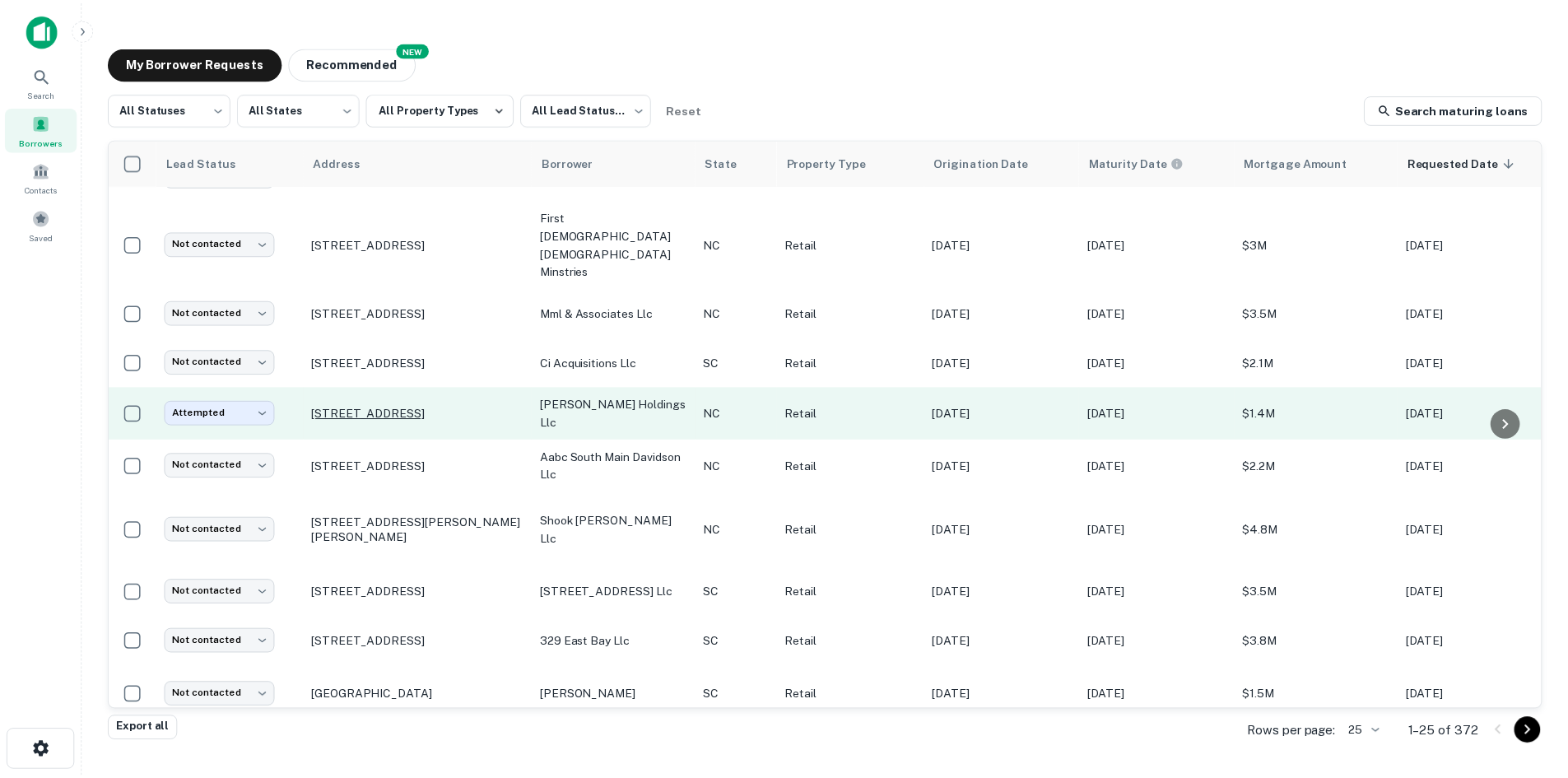
scroll to position [832, 0]
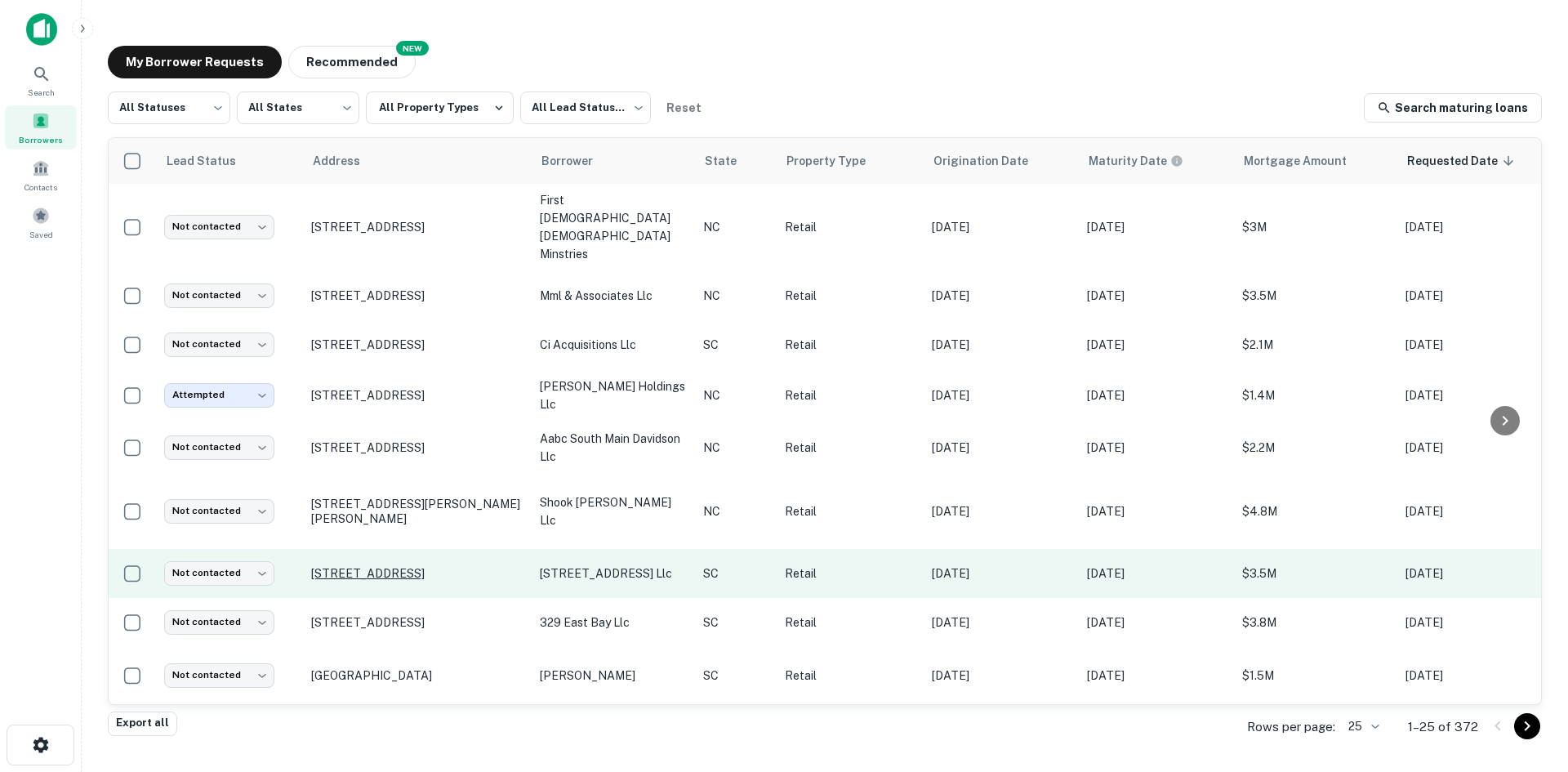
click at [391, 566] on p "276 King St Charleston, SC29401" at bounding box center [417, 574] width 212 height 15
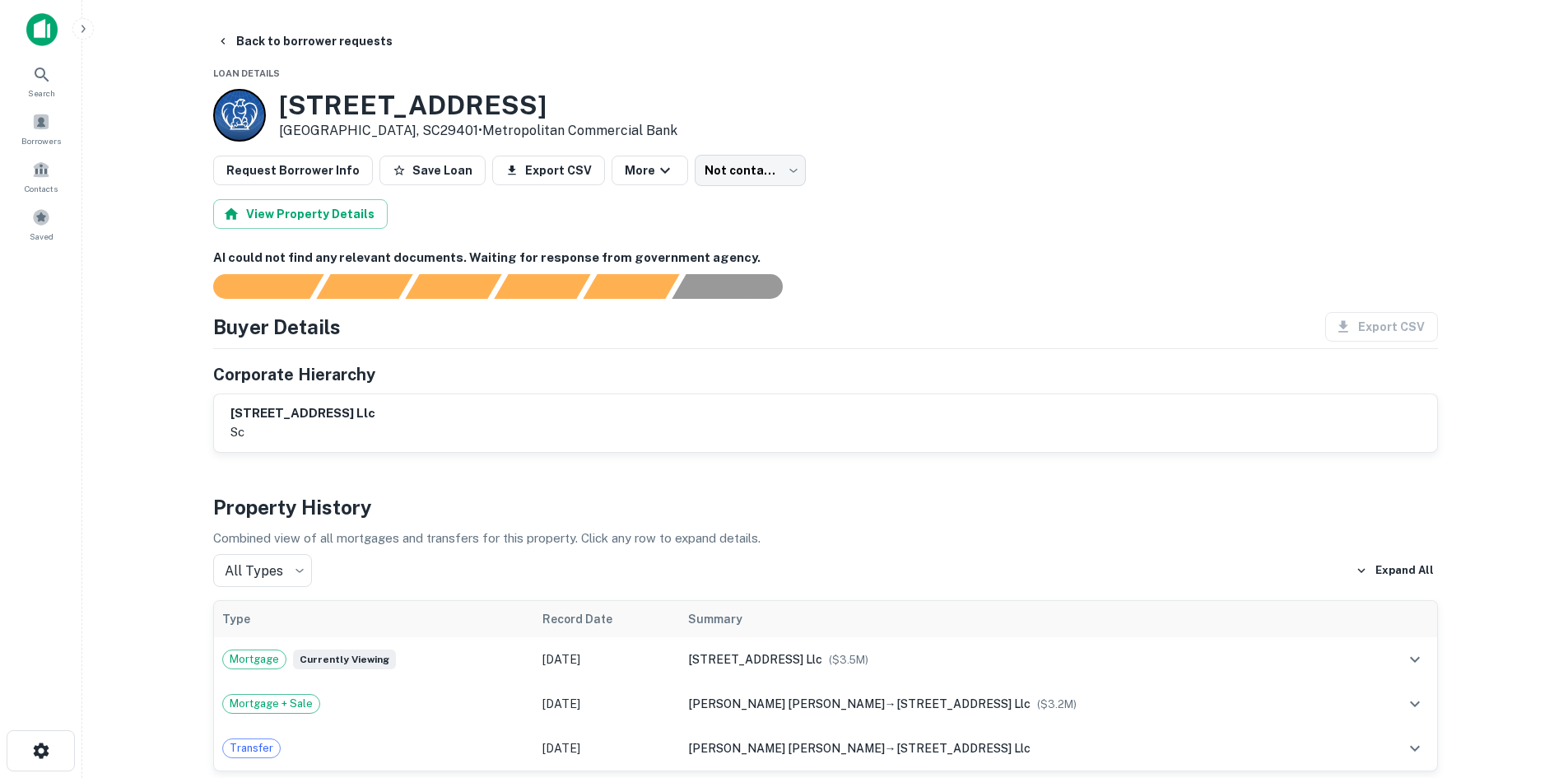
click at [343, 430] on p "sc" at bounding box center [303, 432] width 145 height 20
drag, startPoint x: 275, startPoint y: 92, endPoint x: 419, endPoint y: 126, distance: 148.0
click at [419, 126] on div "276 King St Charleston, SC29401 • Metropolitan Commercial Bank" at bounding box center [445, 115] width 464 height 53
copy div "276 King St Charleston, SC29401 •"
click at [283, 40] on button "Back to borrower requests" at bounding box center [305, 41] width 190 height 30
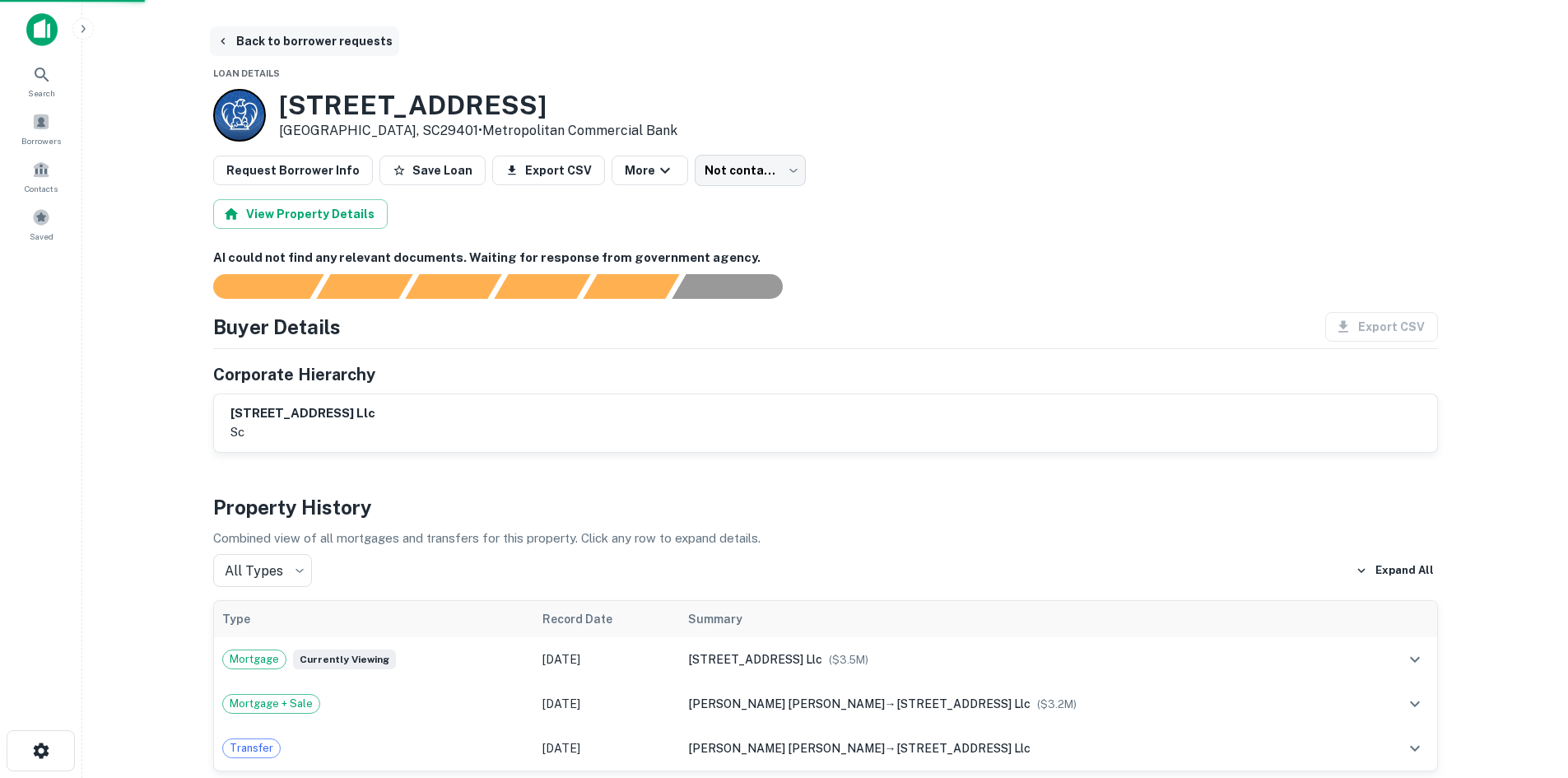
click at [274, 34] on button "Back to borrower requests" at bounding box center [305, 41] width 190 height 30
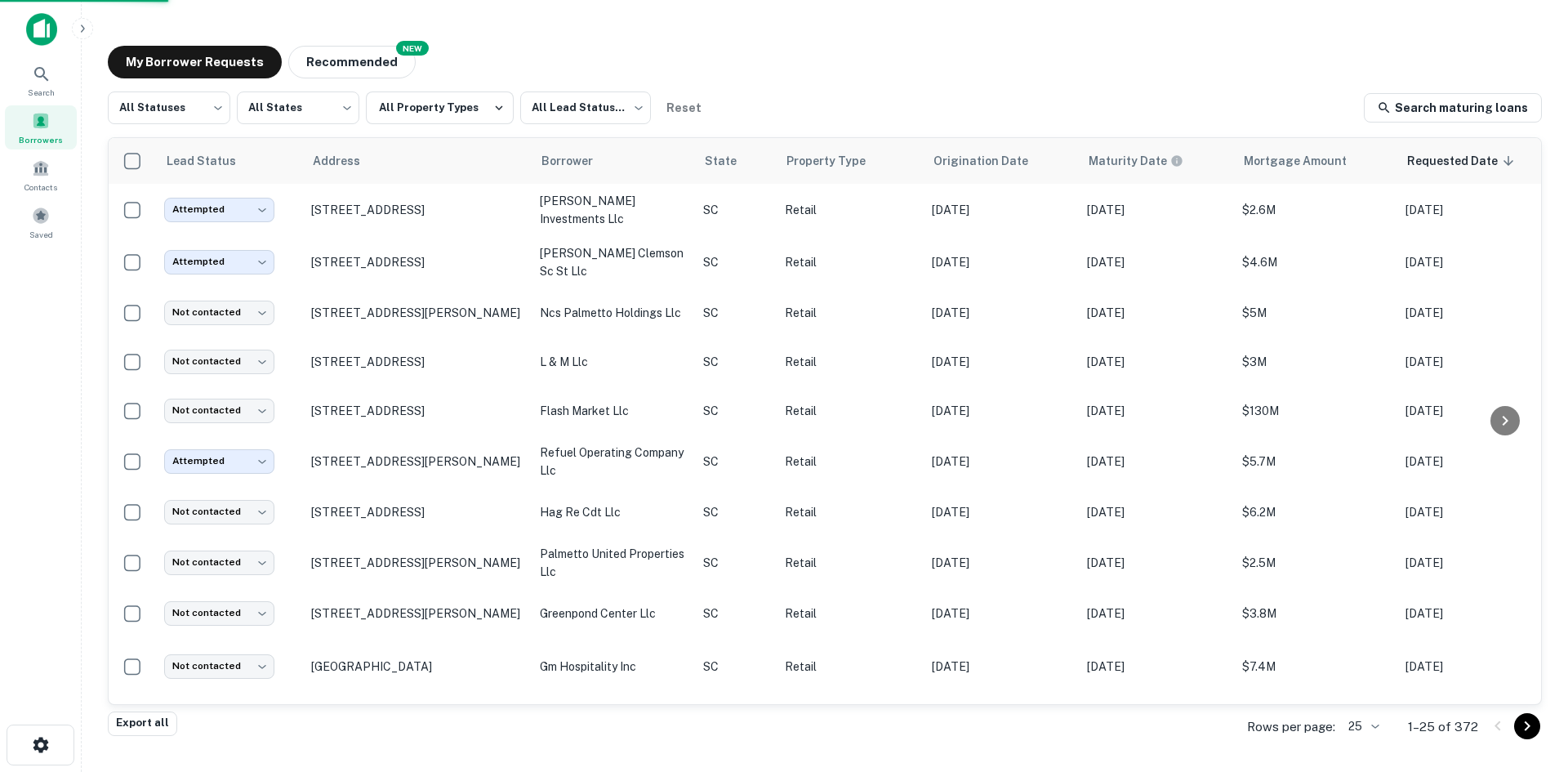
scroll to position [554, 0]
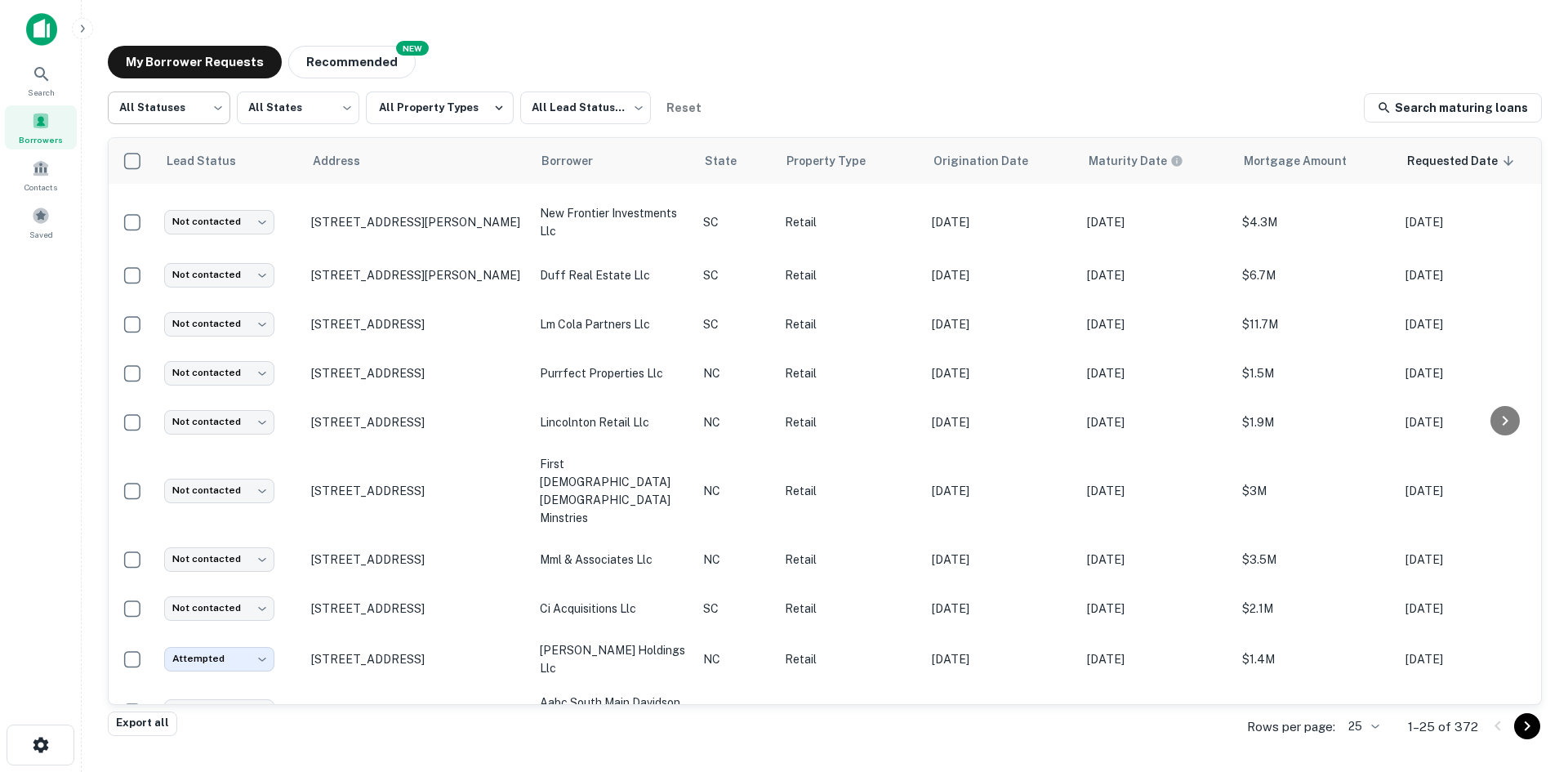
click at [185, 109] on body "Search Borrowers Contacts Saved My Borrower Requests NEW Recommended All Status…" at bounding box center [784, 386] width 1568 height 772
click at [175, 201] on li "Fulfilled" at bounding box center [169, 210] width 123 height 30
type input "*********"
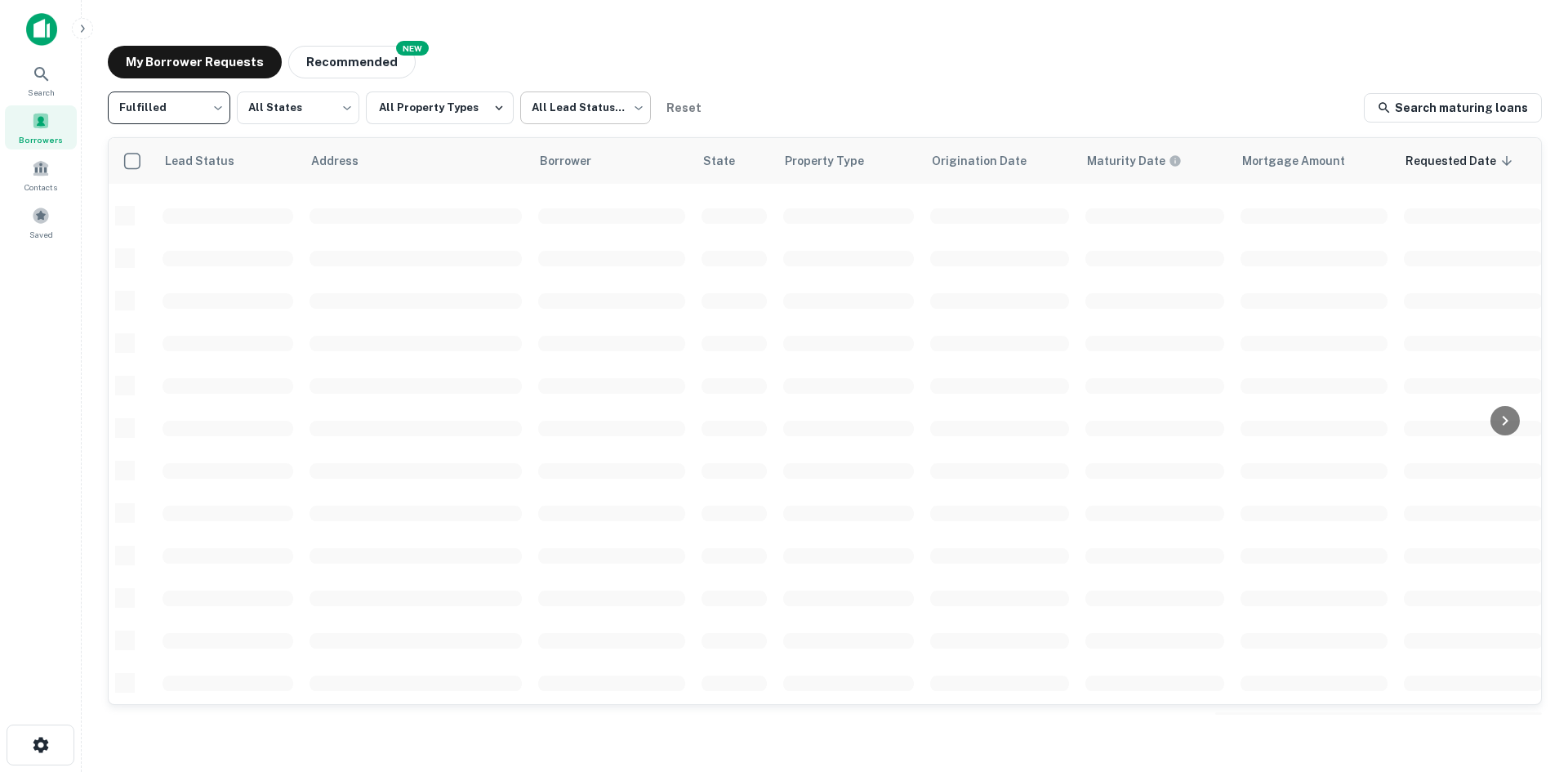
click at [561, 129] on body "Search Borrowers Contacts Saved My Borrower Requests NEW Recommended Fulfilled …" at bounding box center [784, 386] width 1568 height 772
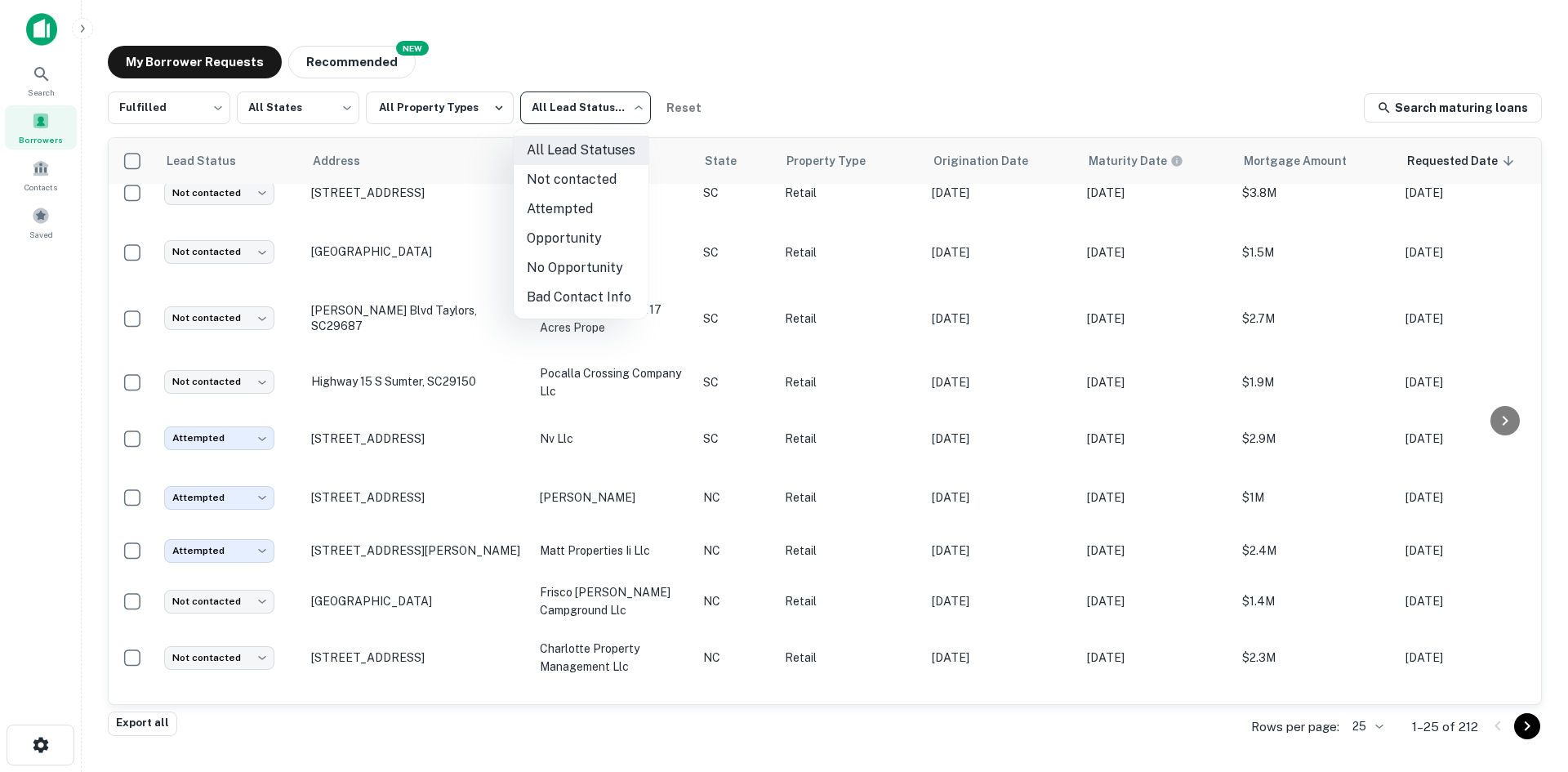
click at [570, 183] on li "Not contacted" at bounding box center [581, 180] width 135 height 30
type input "****"
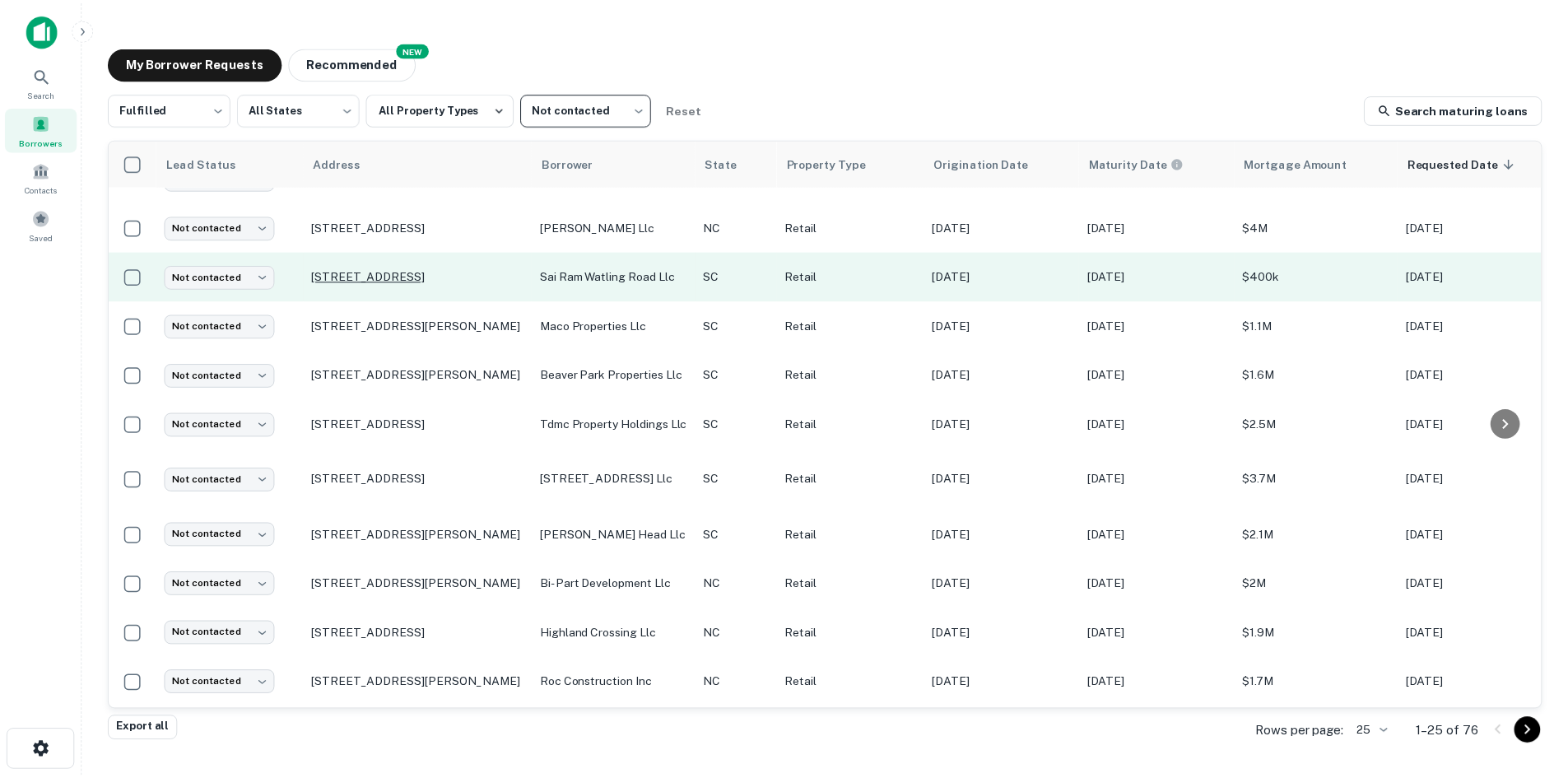
scroll to position [820, 0]
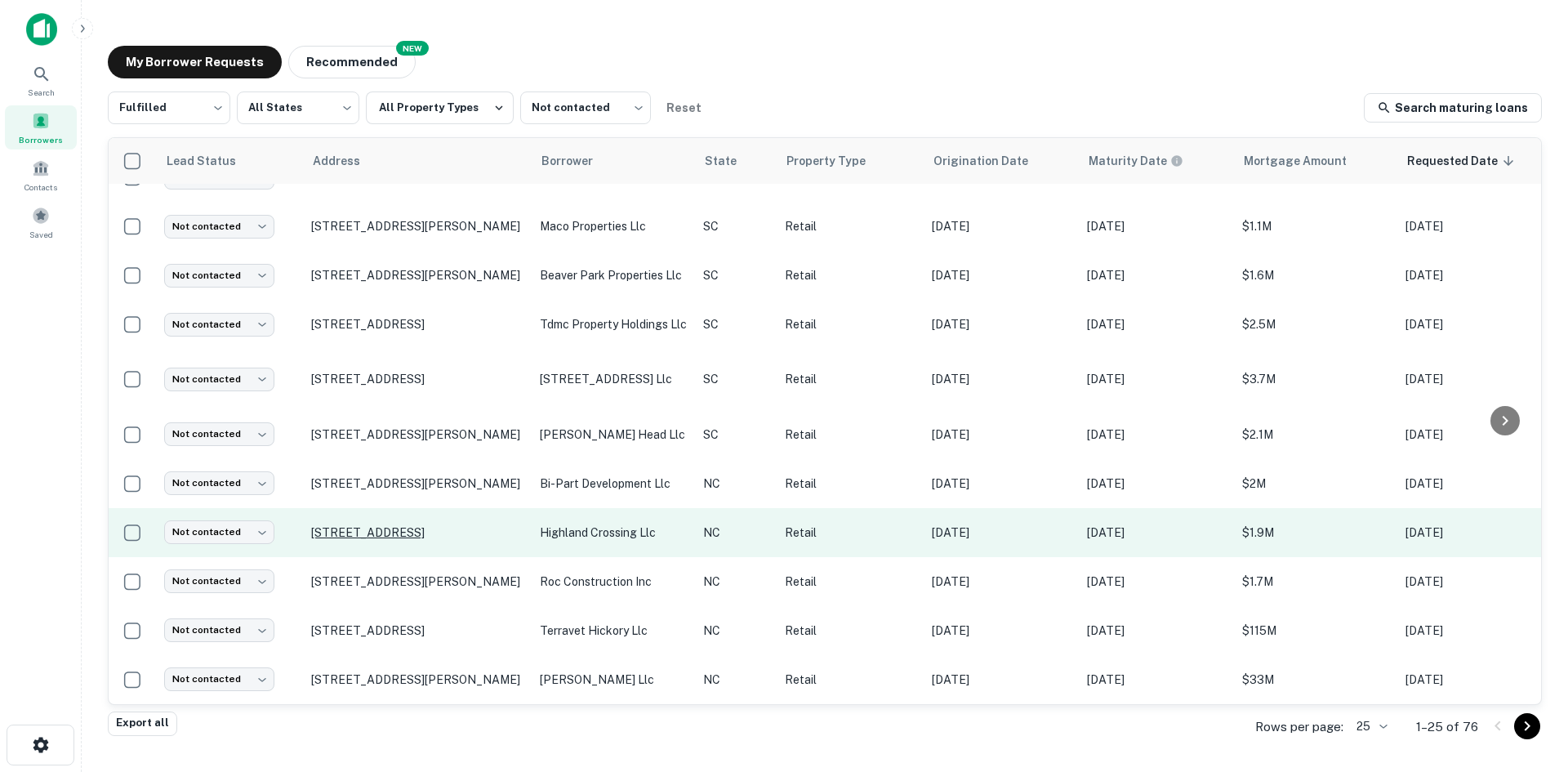
click at [363, 525] on p "861 Piney Green Rd Jacksonville, NC28546" at bounding box center [417, 533] width 212 height 15
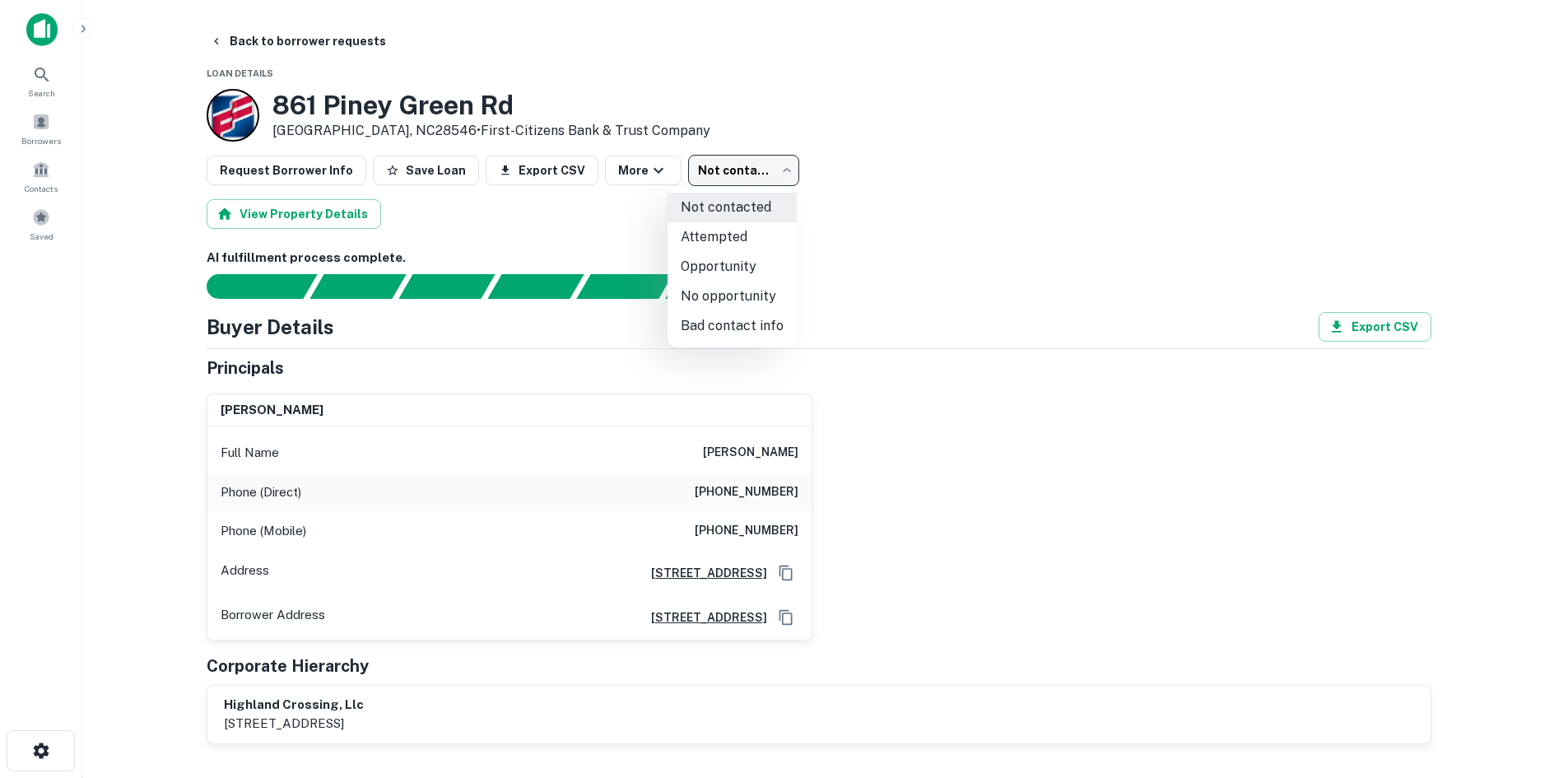
click at [730, 179] on body "Search Borrowers Contacts Saved Back to borrower requests Loan Details 861 Pine…" at bounding box center [784, 389] width 1568 height 778
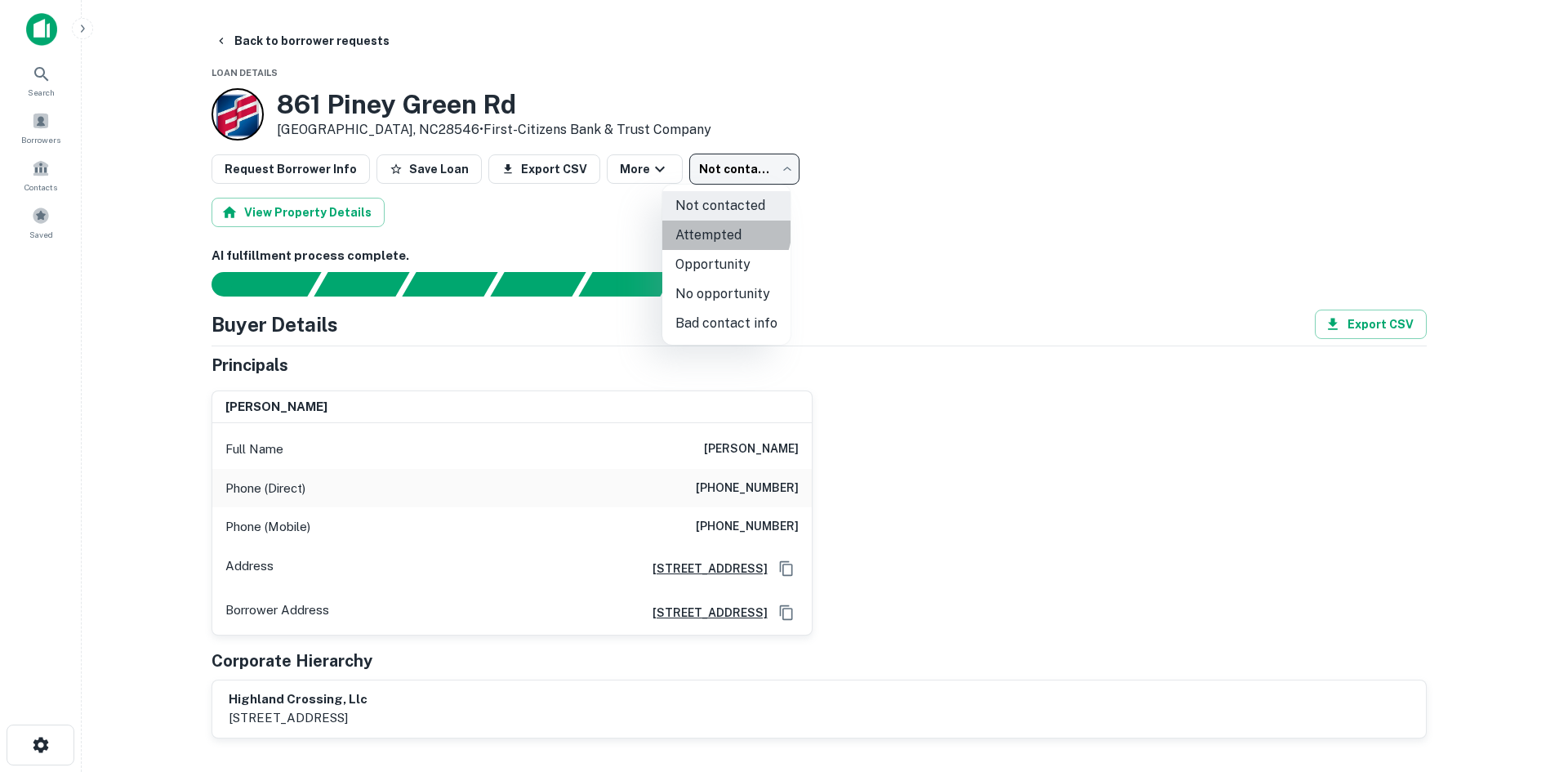
click at [712, 226] on li "Attempted" at bounding box center [726, 236] width 128 height 30
type input "*********"
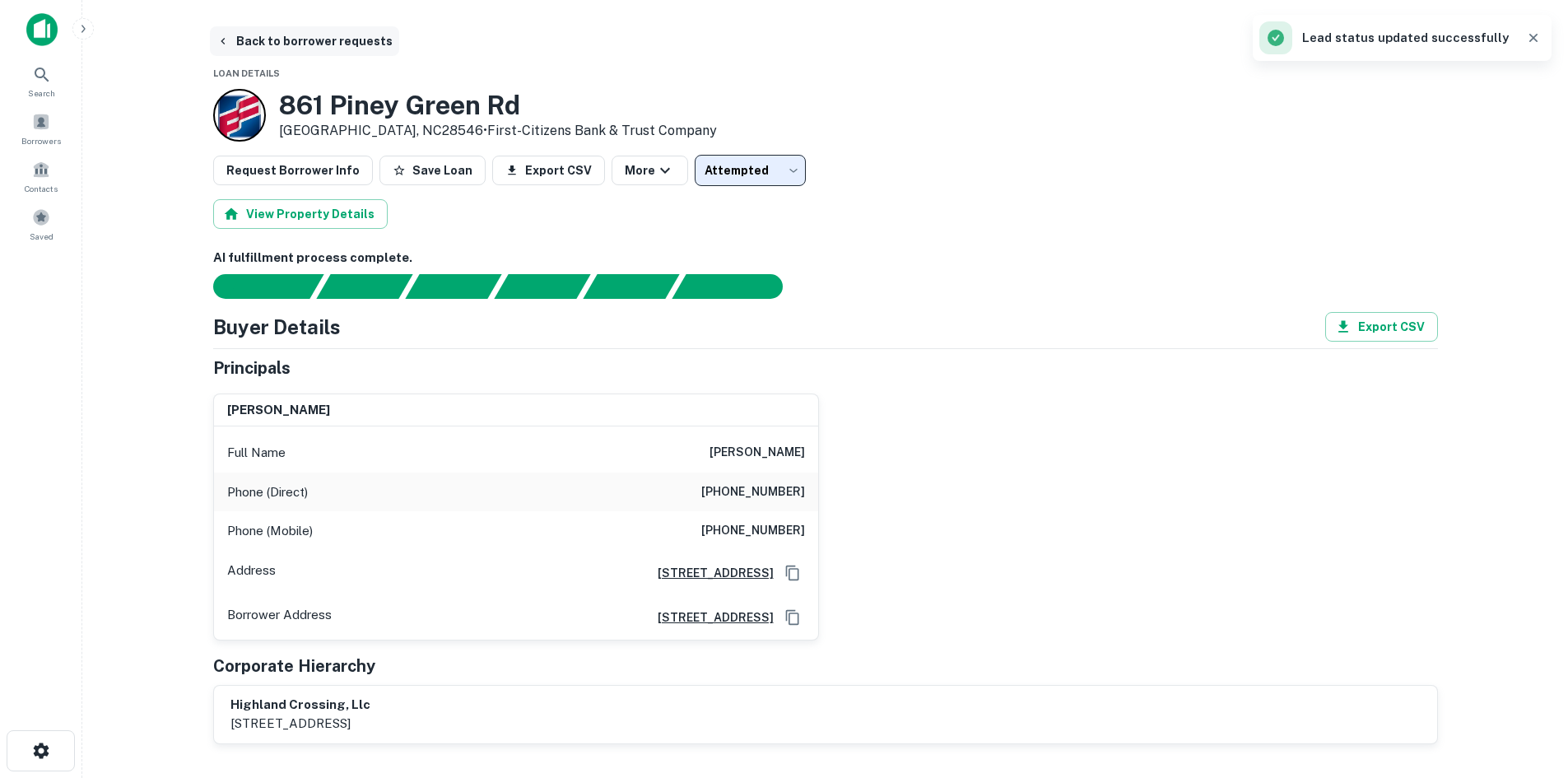
click at [258, 38] on button "Back to borrower requests" at bounding box center [305, 41] width 190 height 30
click at [58, 144] on span "Borrowers" at bounding box center [41, 141] width 39 height 13
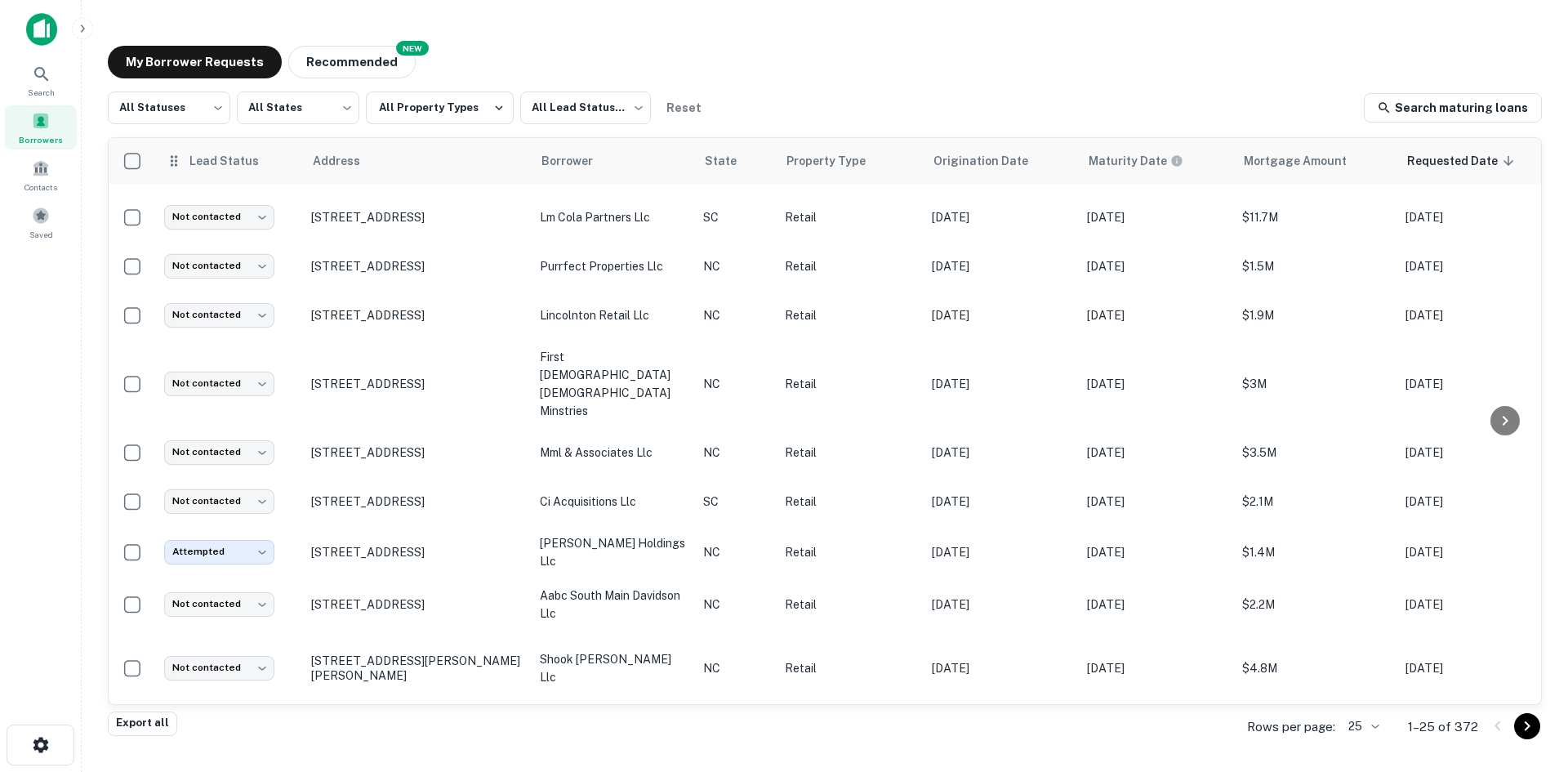
scroll to position [635, 0]
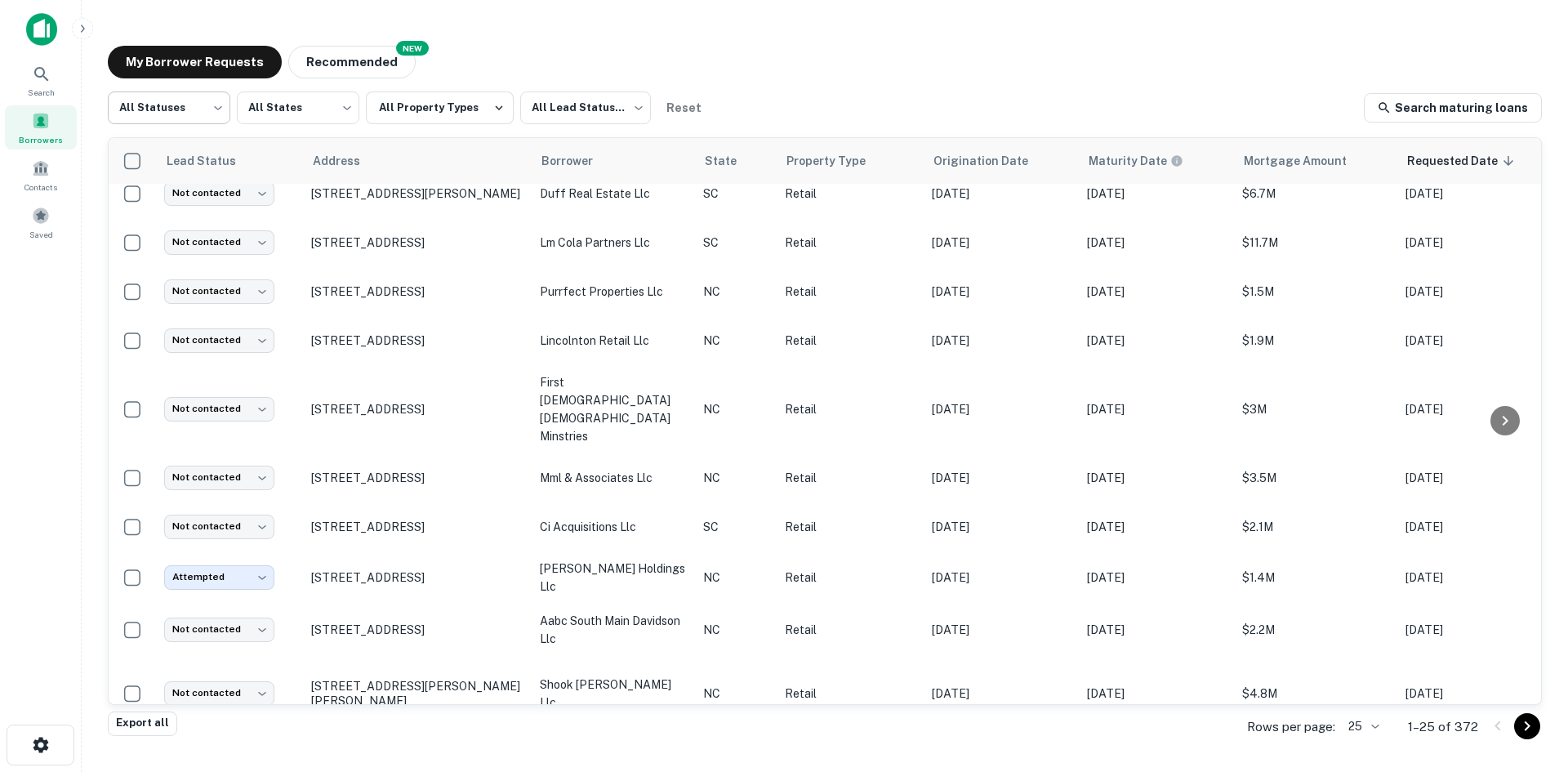
click at [196, 98] on body "Search Borrowers Contacts Saved My Borrower Requests NEW Recommended All Status…" at bounding box center [784, 386] width 1568 height 772
click at [179, 216] on li "Fulfilled" at bounding box center [169, 210] width 123 height 30
type input "*********"
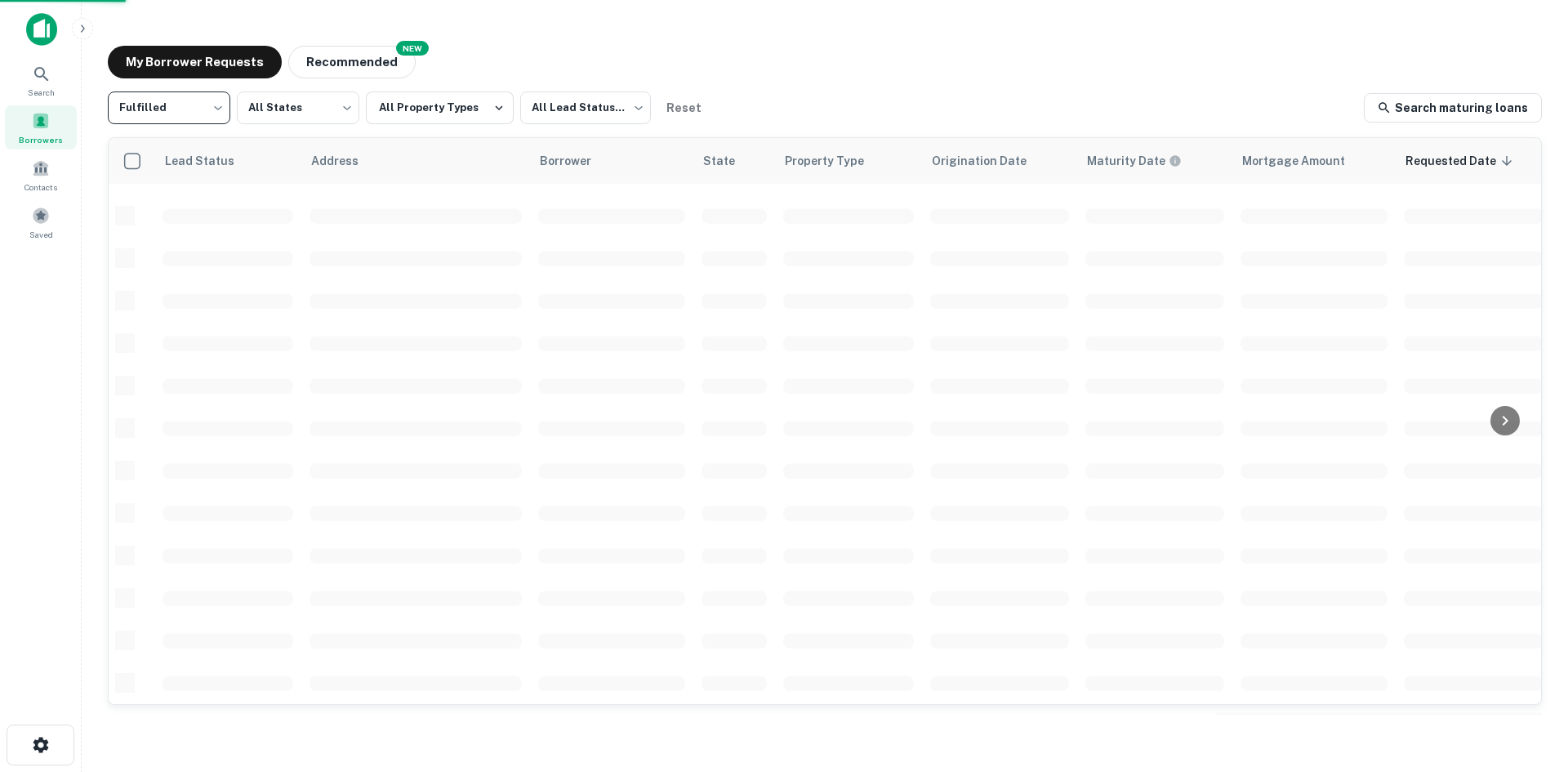
scroll to position [554, 0]
click at [550, 130] on div "Fulfilled ********* ​ All States *** ​ All Property Types All Lead Statuses ***…" at bounding box center [825, 401] width 1434 height 620
click at [557, 119] on body "Search Borrowers Contacts Saved My Borrower Requests NEW Recommended Fulfilled …" at bounding box center [784, 386] width 1568 height 772
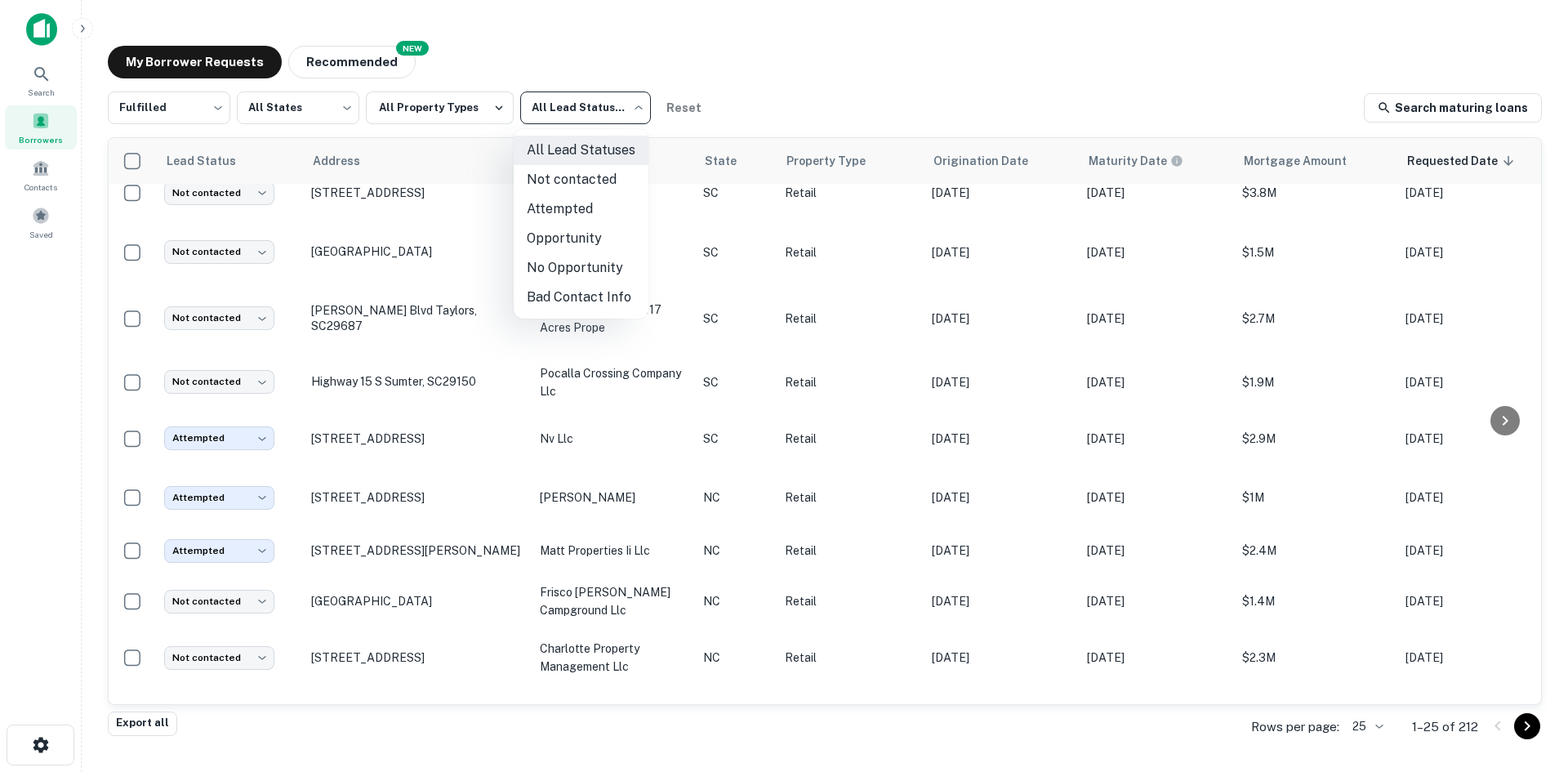
scroll to position [635, 0]
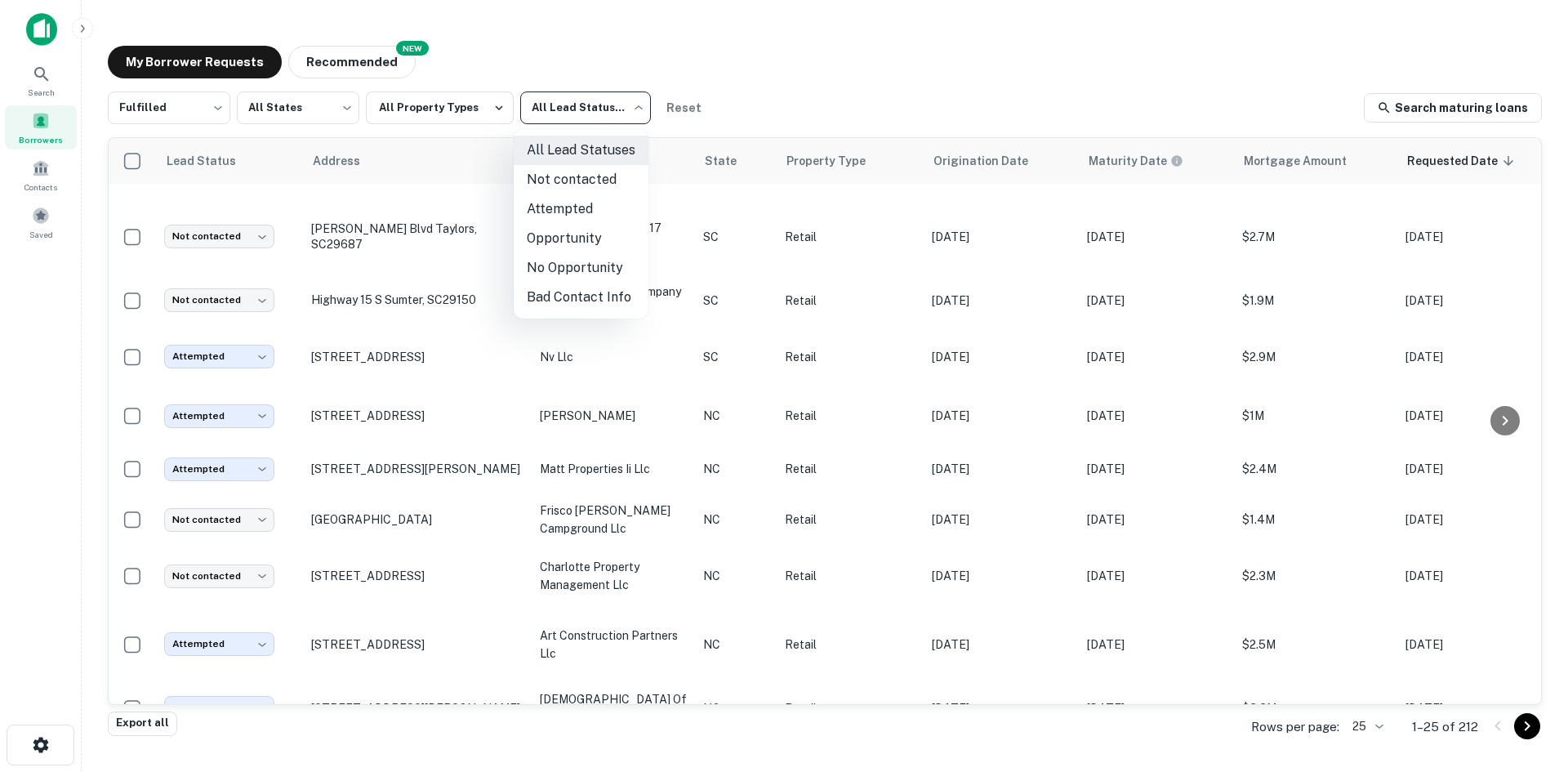
click at [569, 185] on li "Not contacted" at bounding box center [581, 180] width 135 height 30
type input "****"
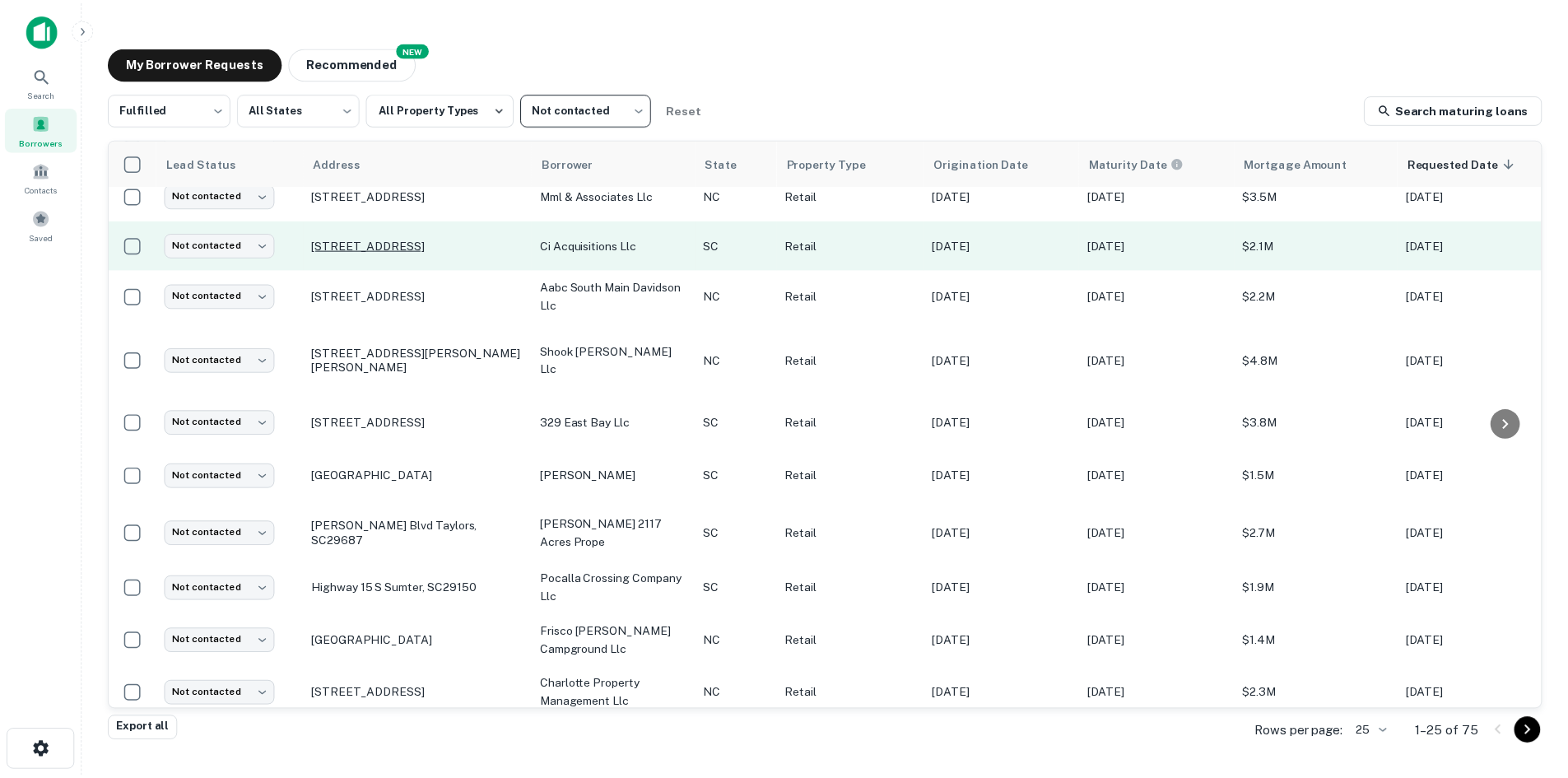
scroll to position [64, 0]
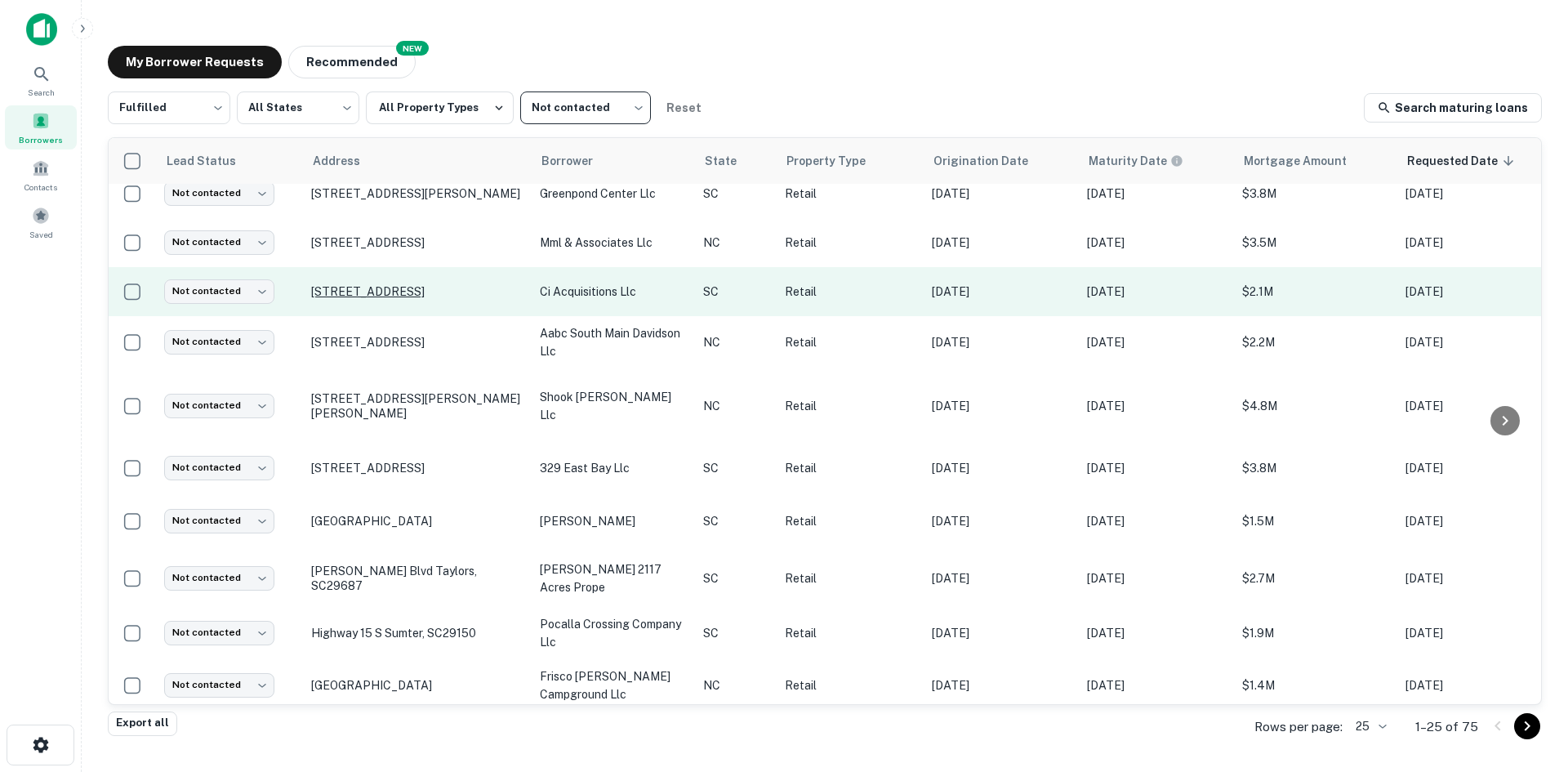
click at [408, 284] on p "[STREET_ADDRESS]" at bounding box center [417, 291] width 212 height 15
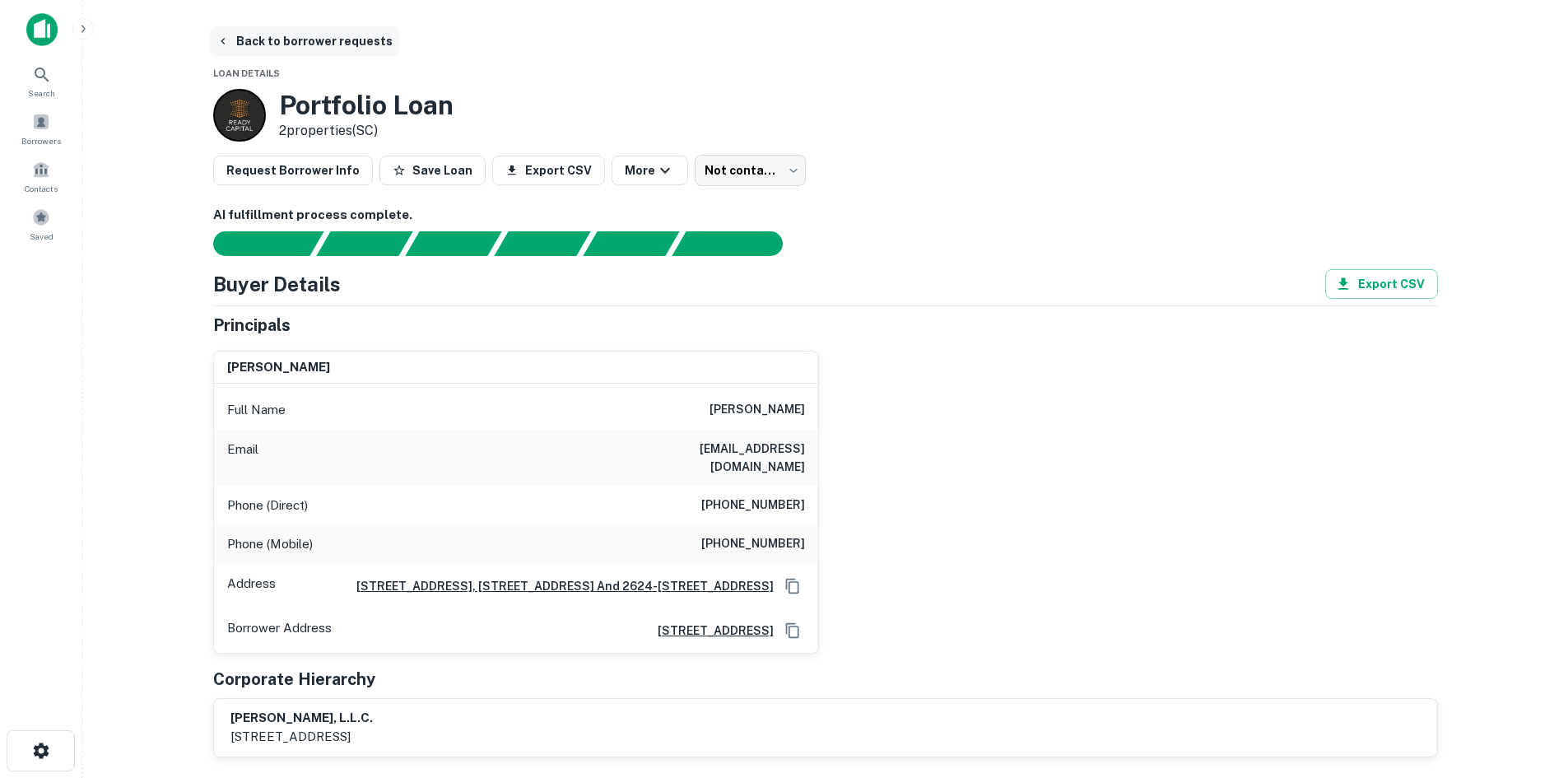
click at [293, 33] on button "Back to borrower requests" at bounding box center [305, 41] width 190 height 30
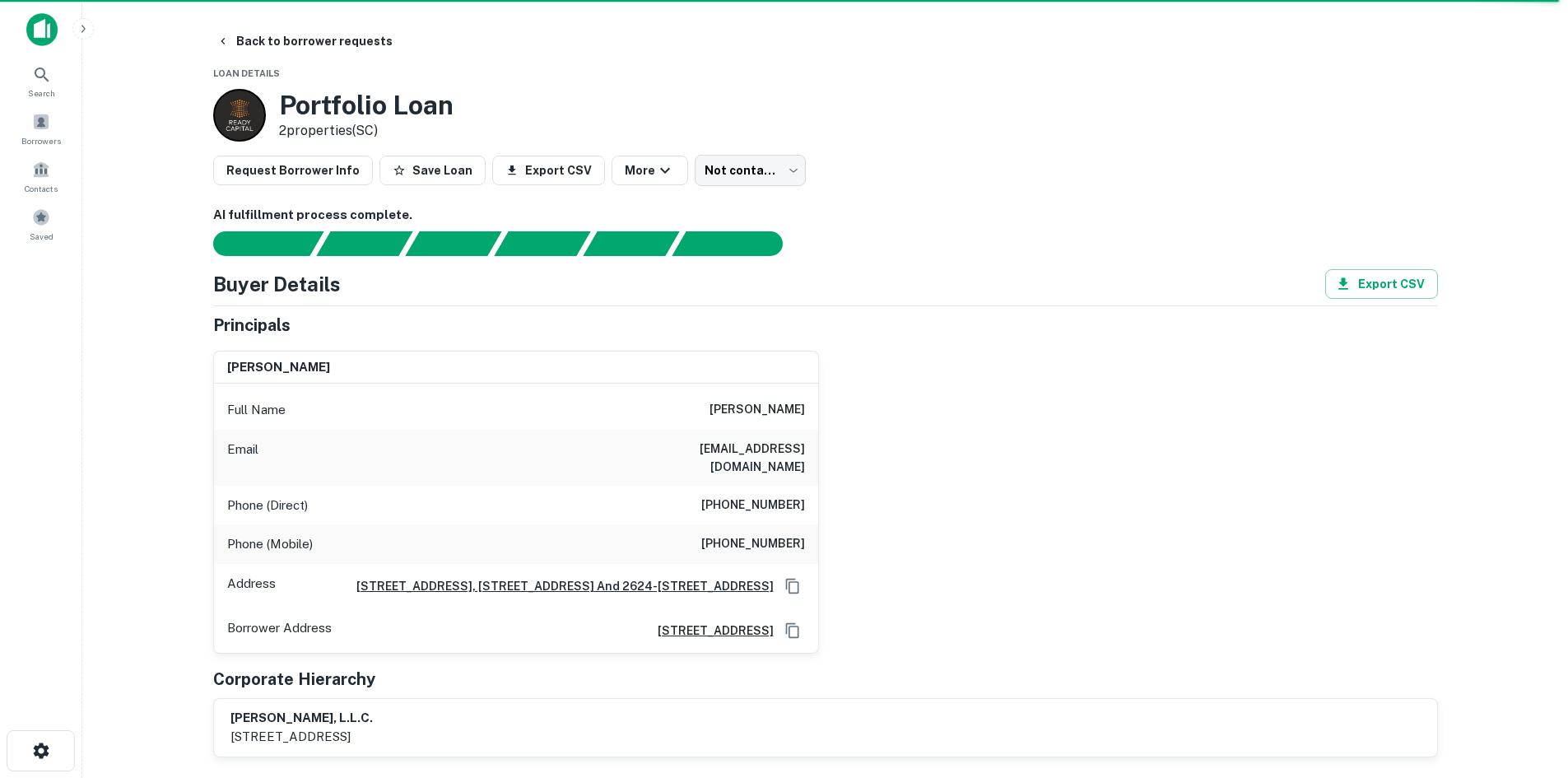
click at [246, 21] on main "Back to borrower requests Loan Details Portfolio Loan 2 properties (SC) Request…" at bounding box center [825, 389] width 1485 height 778
click at [267, 42] on button "Back to borrower requests" at bounding box center [305, 41] width 190 height 30
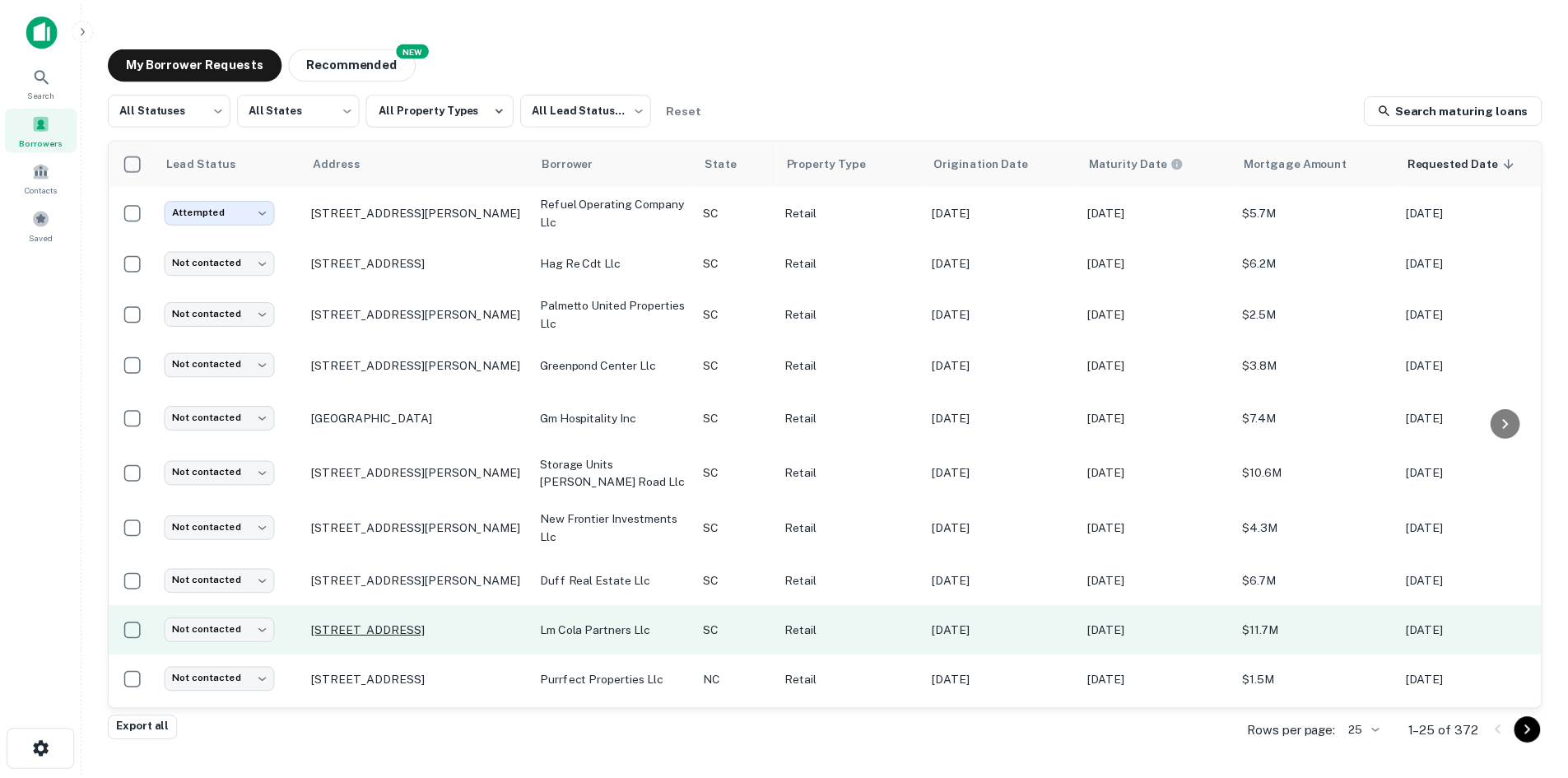
scroll to position [312, 0]
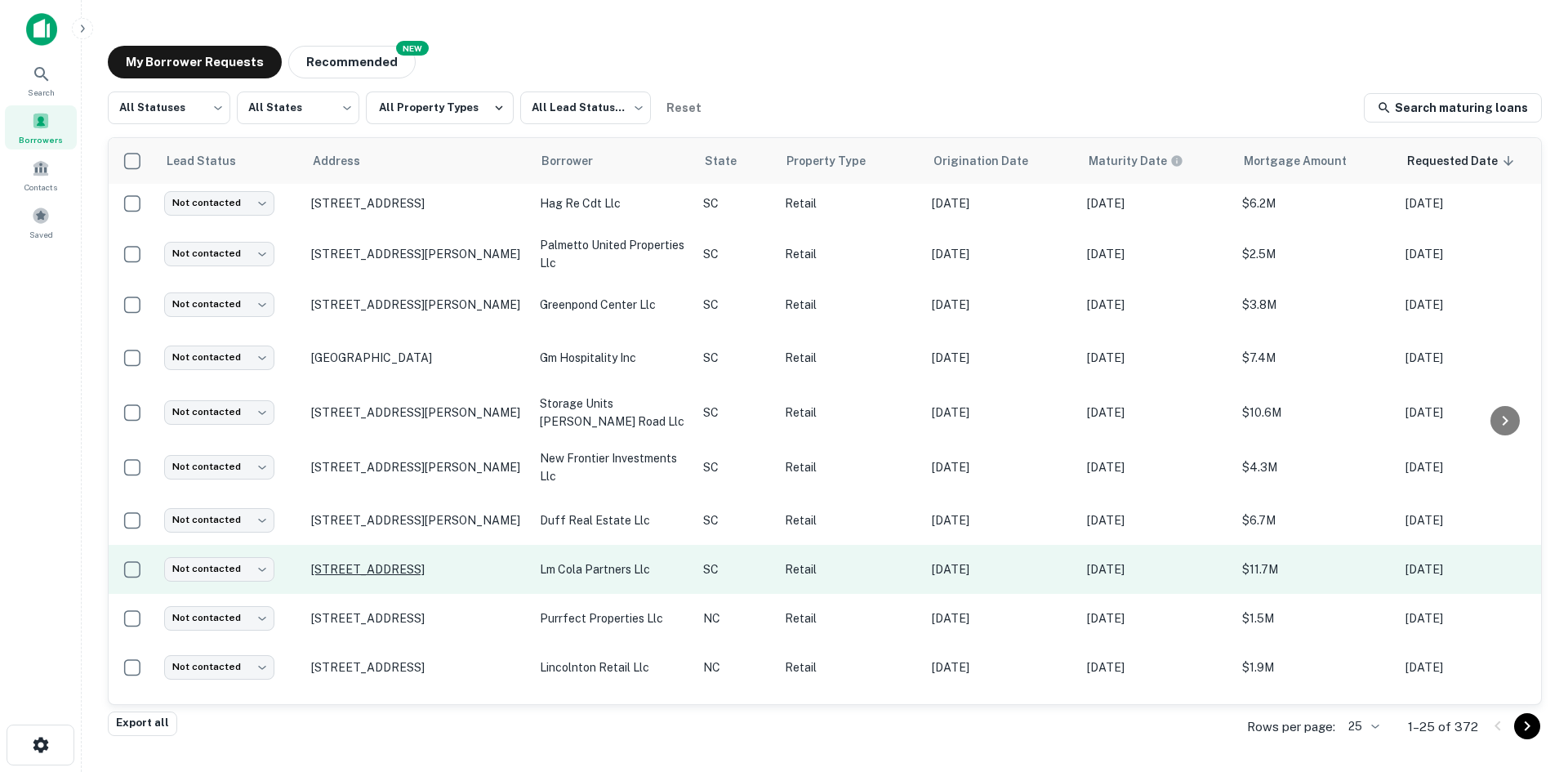
click at [387, 574] on p "[STREET_ADDRESS]" at bounding box center [417, 569] width 212 height 15
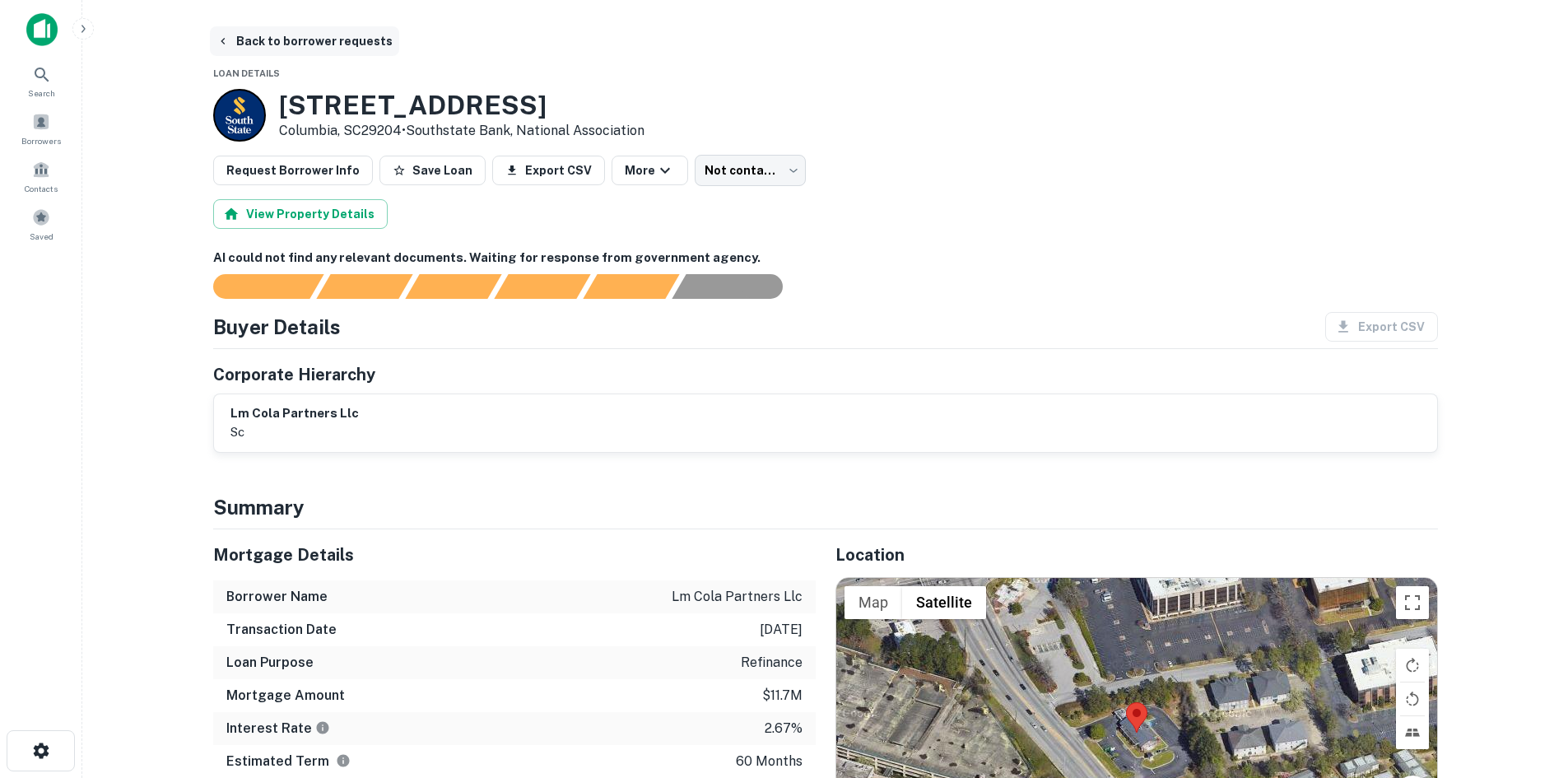
click at [314, 26] on button "Back to borrower requests" at bounding box center [305, 41] width 190 height 30
click at [256, 43] on button "Back to borrower requests" at bounding box center [305, 41] width 190 height 30
click at [60, 106] on div "Borrowers" at bounding box center [40, 128] width 72 height 44
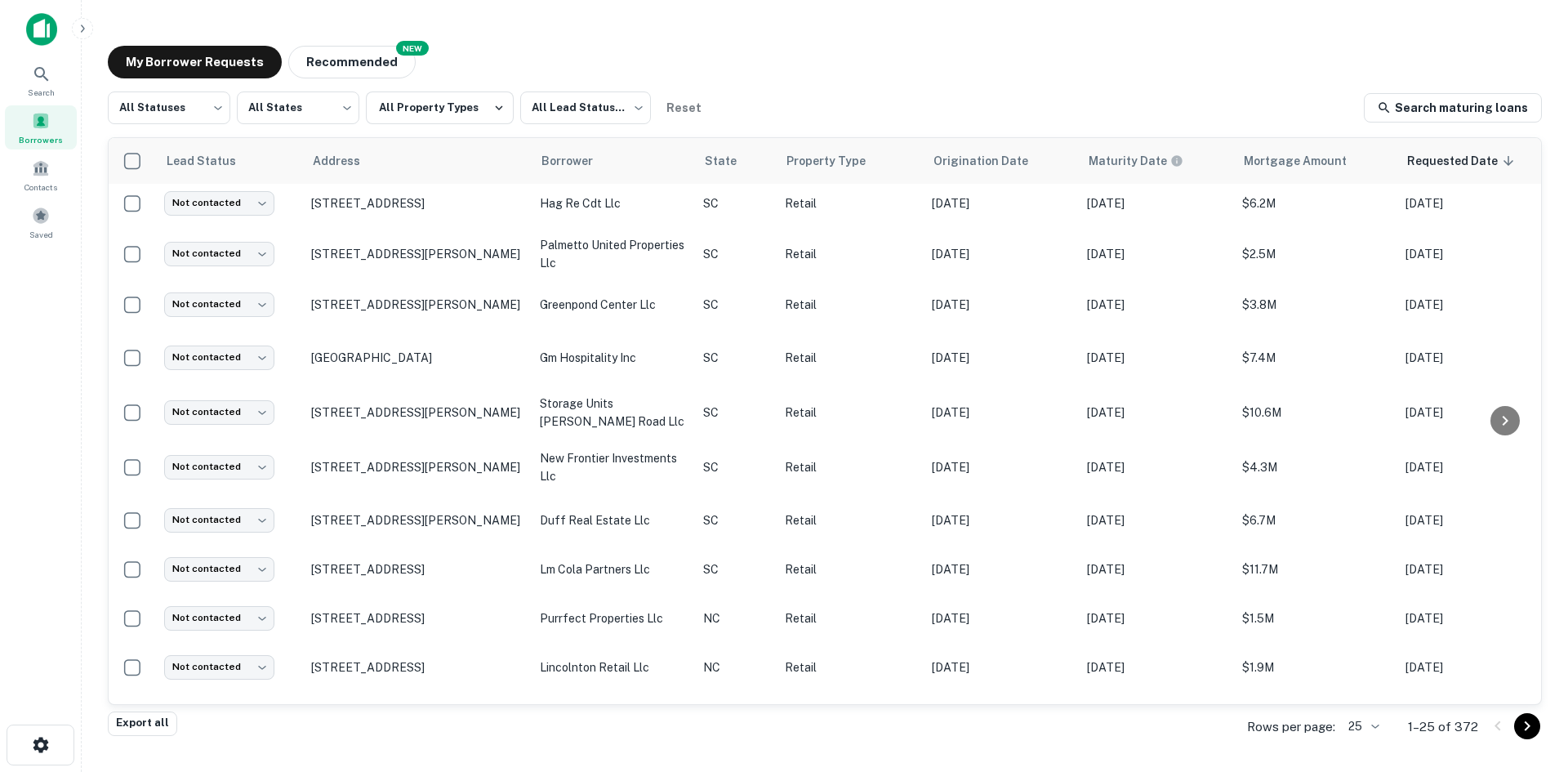
click at [1367, 728] on body "Search Borrowers Contacts Saved My Borrower Requests NEW Recommended All Status…" at bounding box center [784, 386] width 1568 height 772
click at [1367, 728] on li "1000" at bounding box center [1366, 738] width 56 height 30
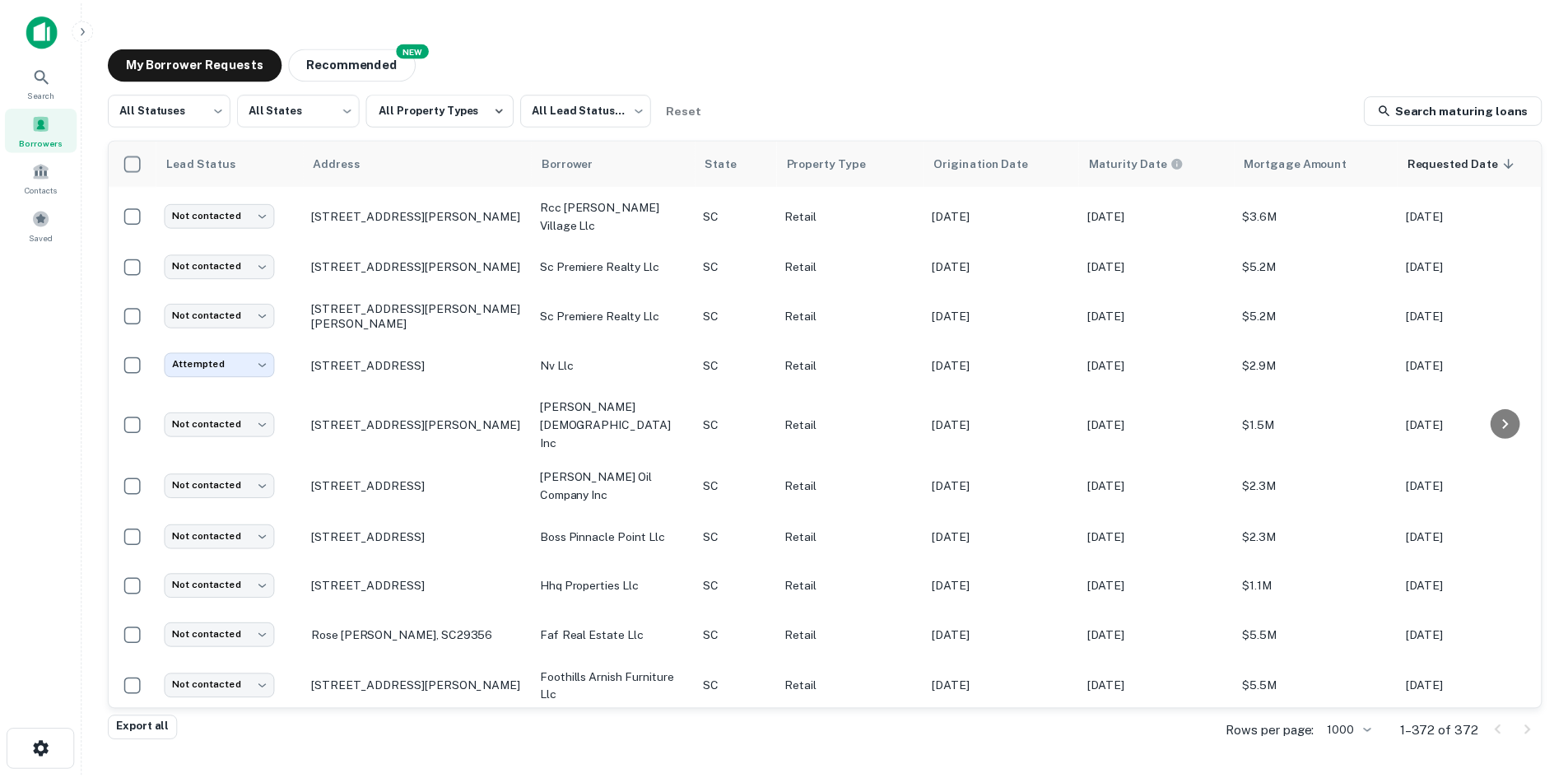
scroll to position [2634, 0]
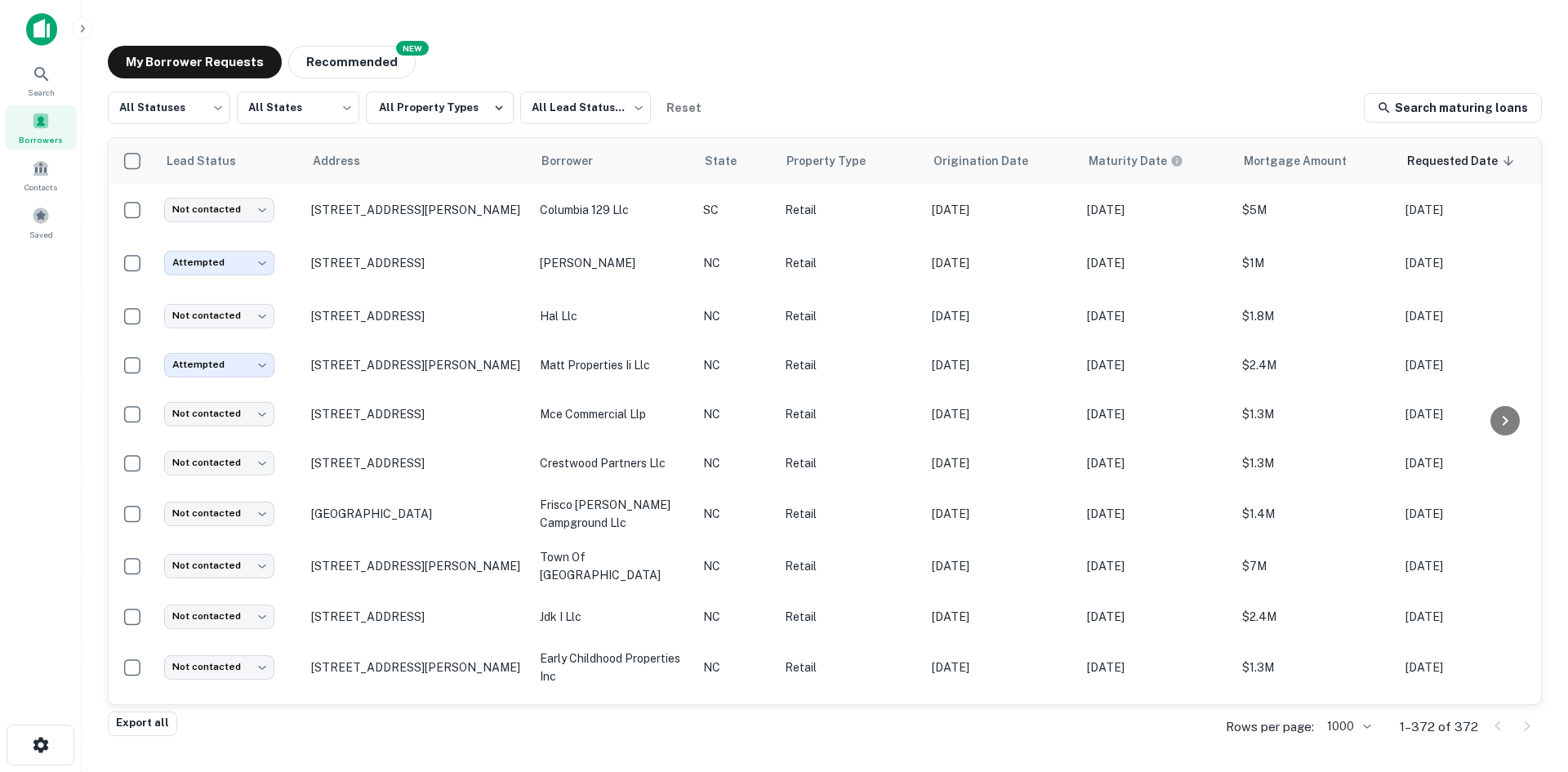
click at [382, 315] on p "2338 W Club Blvd Lake Toxaway, NC28747" at bounding box center [417, 317] width 212 height 15
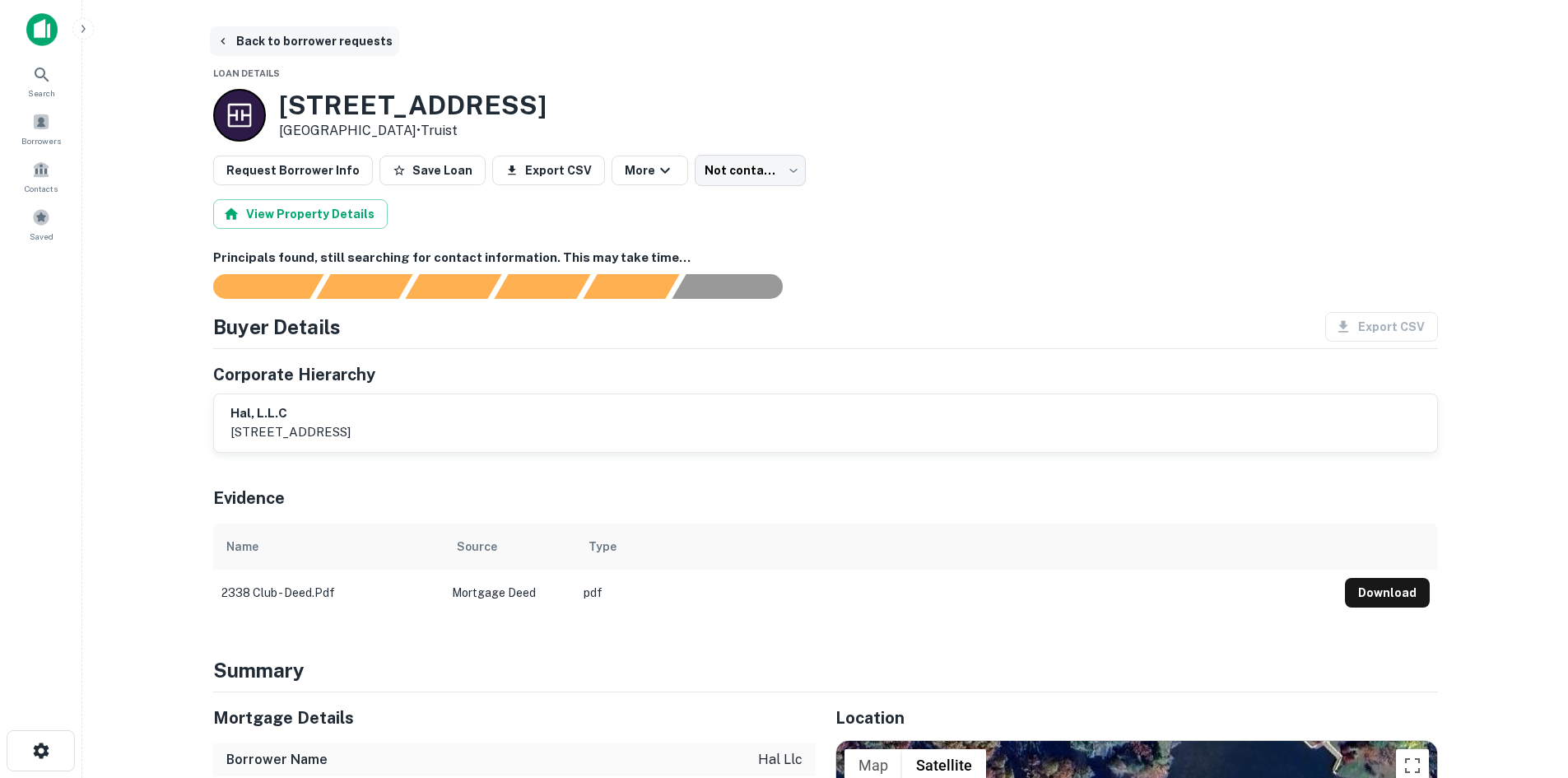
click at [329, 51] on button "Back to borrower requests" at bounding box center [305, 41] width 190 height 30
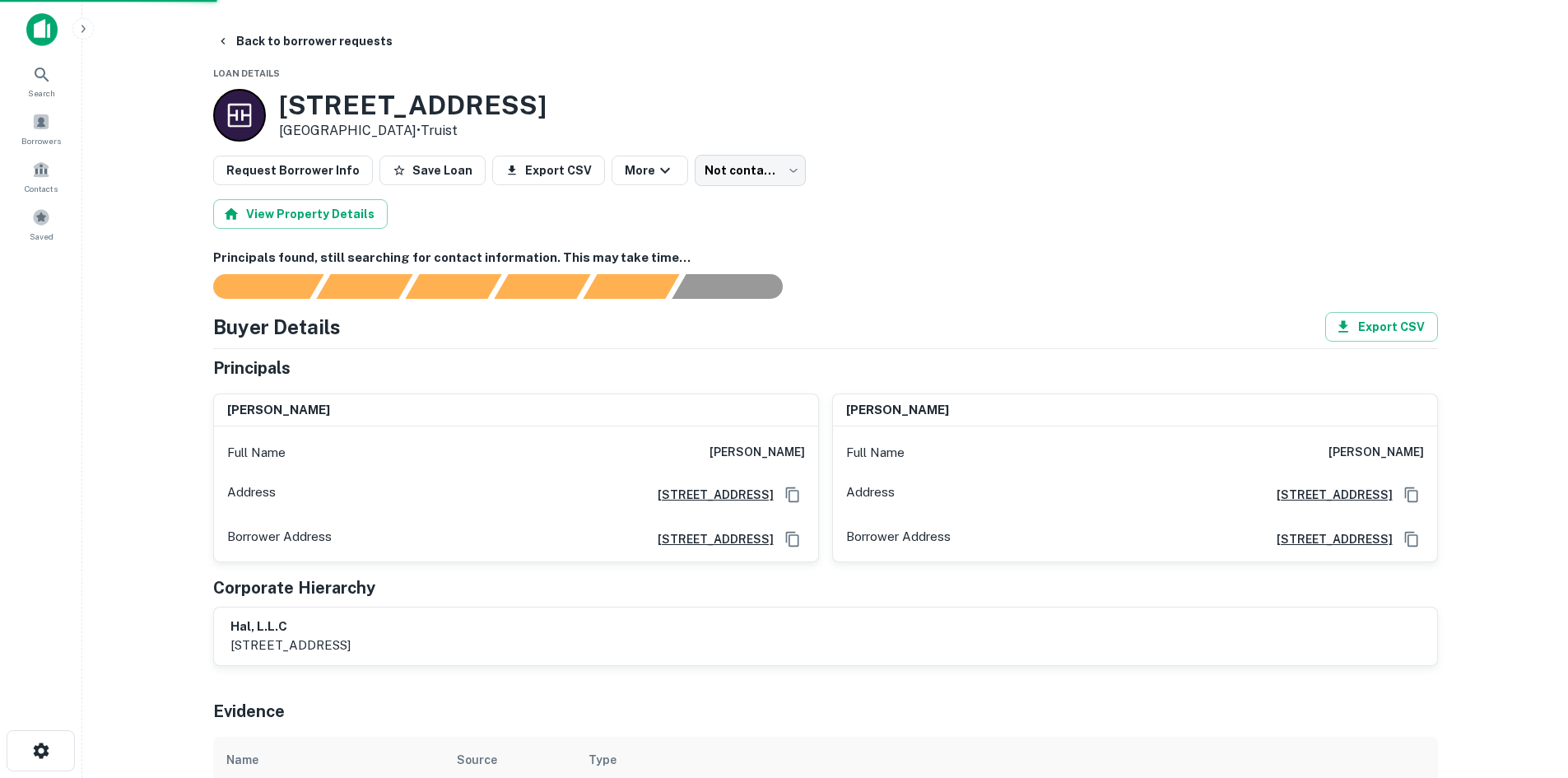
drag, startPoint x: 693, startPoint y: 450, endPoint x: 805, endPoint y: 440, distance: 112.4
click at [805, 440] on div "Full Name kevin m harvick" at bounding box center [516, 452] width 604 height 39
copy h6 "kevin m harvick"
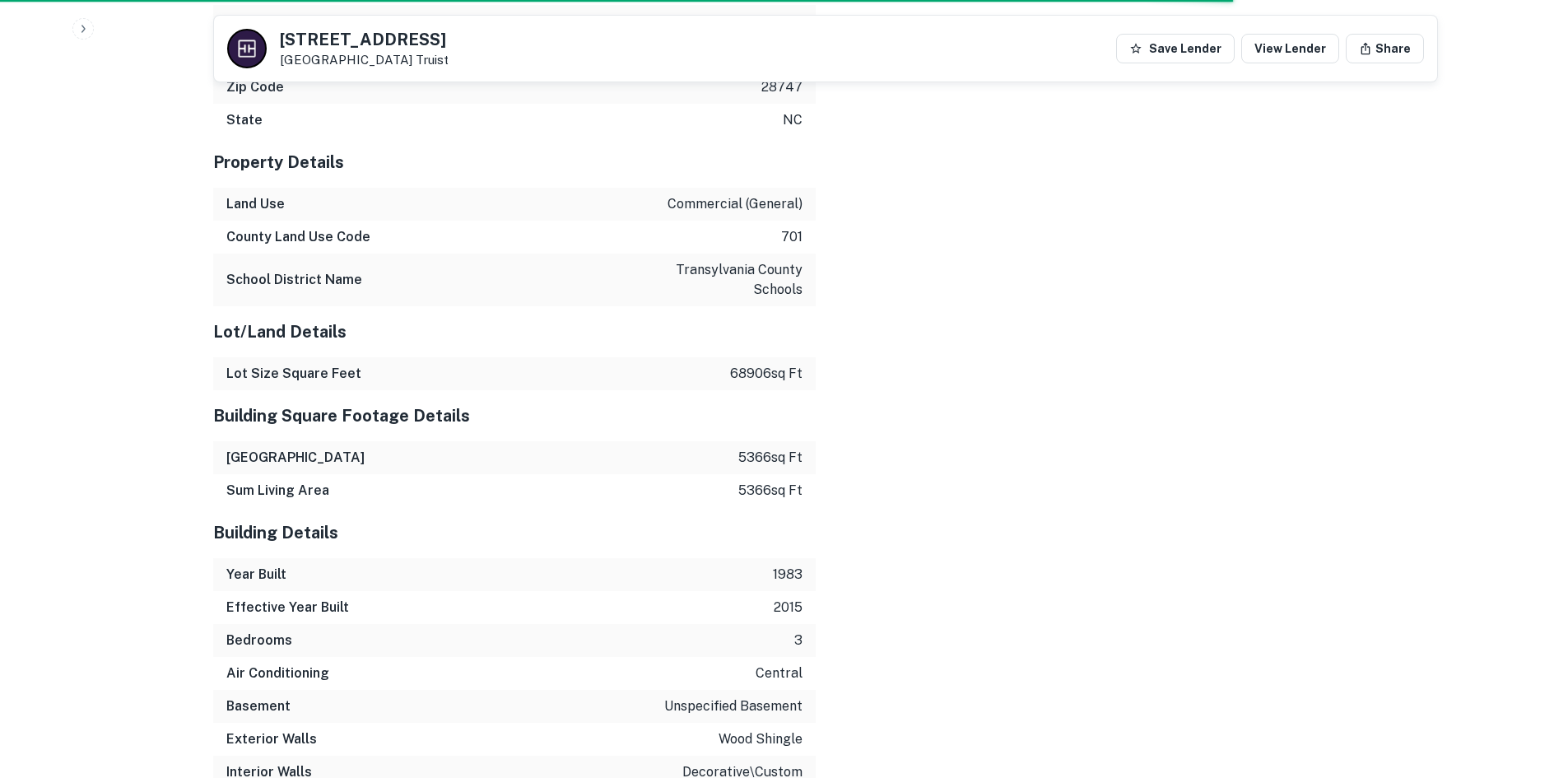
scroll to position [1811, 0]
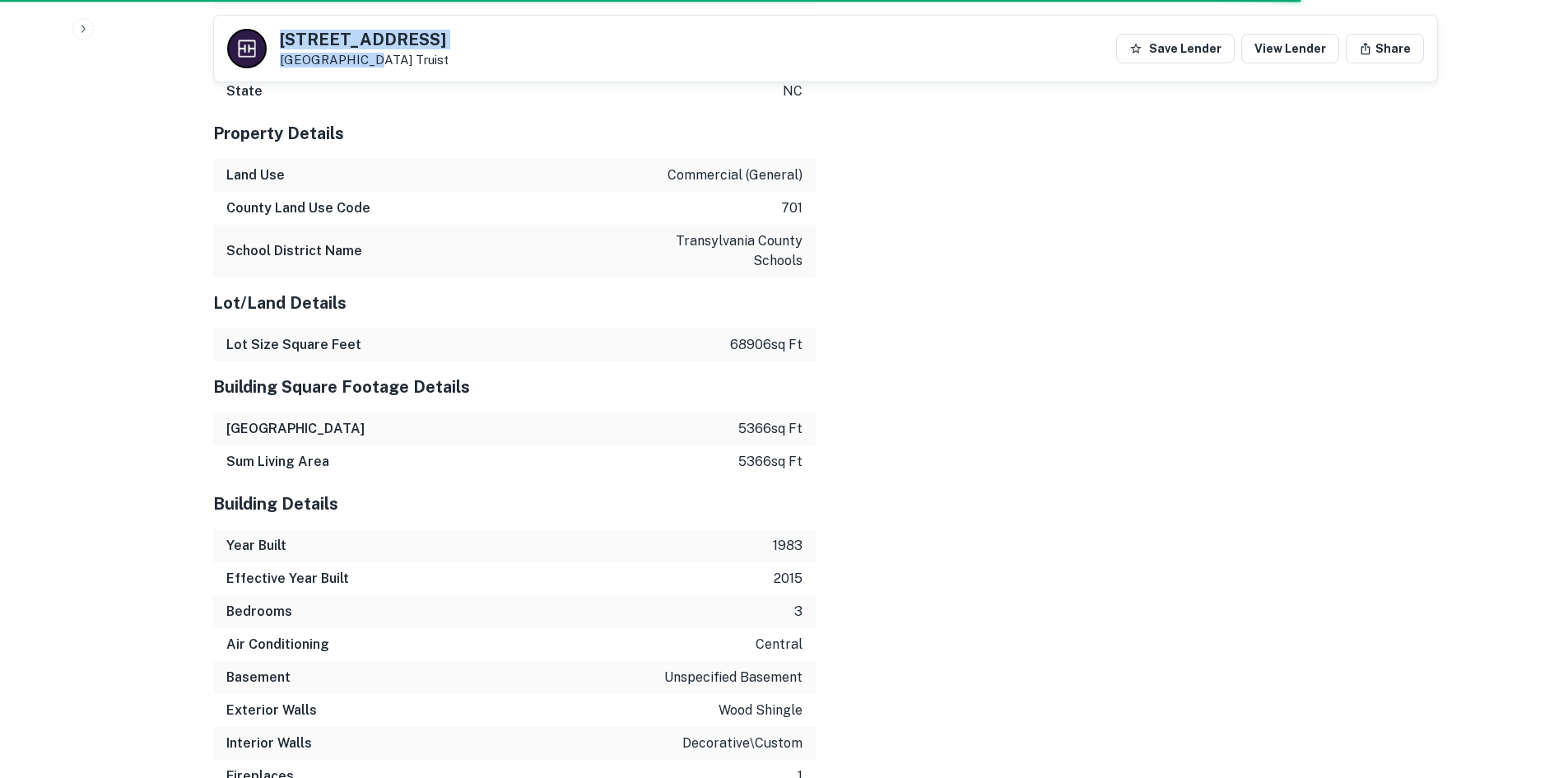
drag, startPoint x: 273, startPoint y: 38, endPoint x: 361, endPoint y: 69, distance: 93.3
click at [361, 69] on div "2338 W CLUB BLVD Lake Toxaway, NC28747 Truist Save Lender View Lender Share" at bounding box center [825, 49] width 1223 height 66
copy div "2338 W CLUB BLVD Lake Toxaway,"
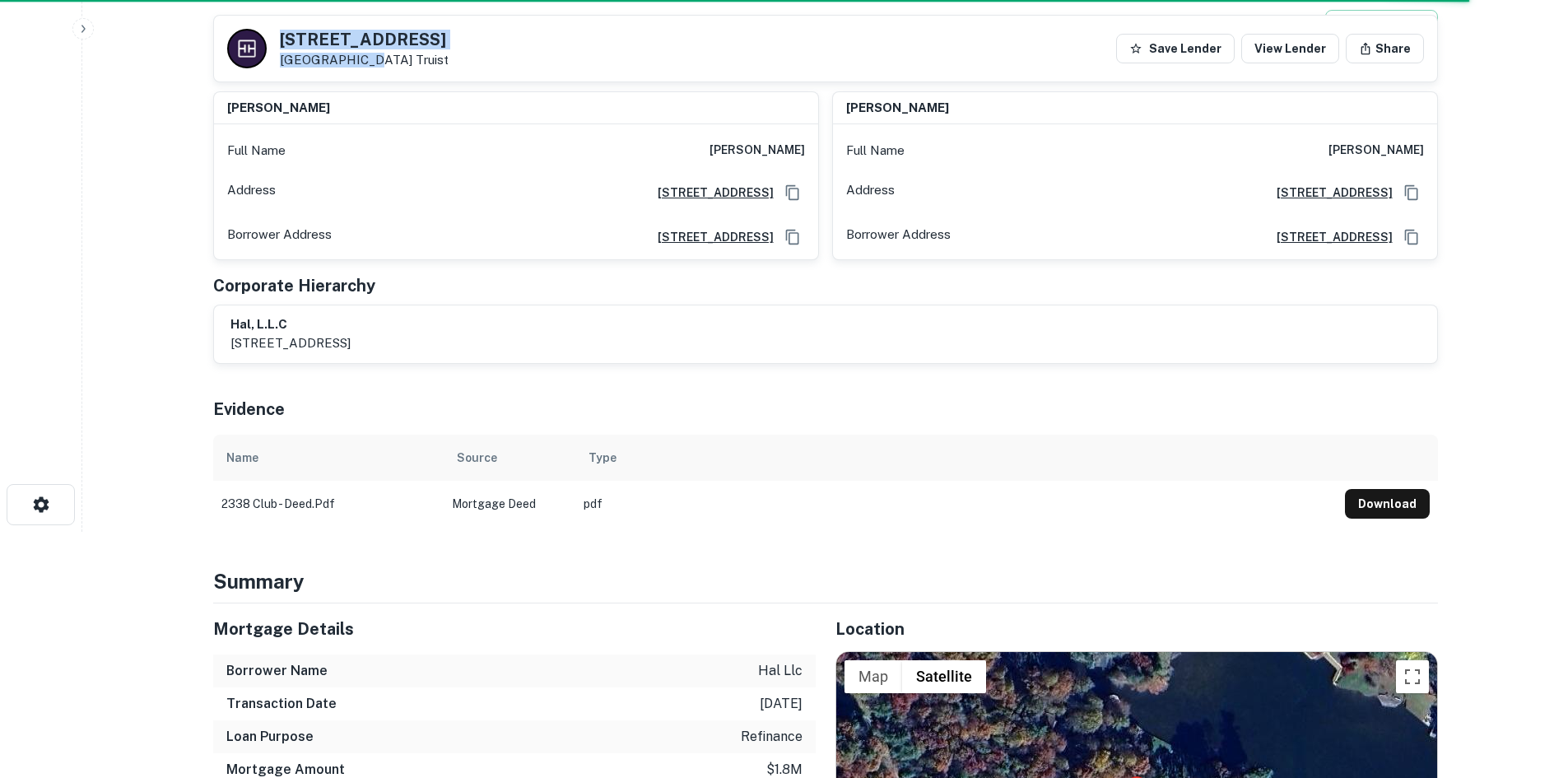
scroll to position [83, 0]
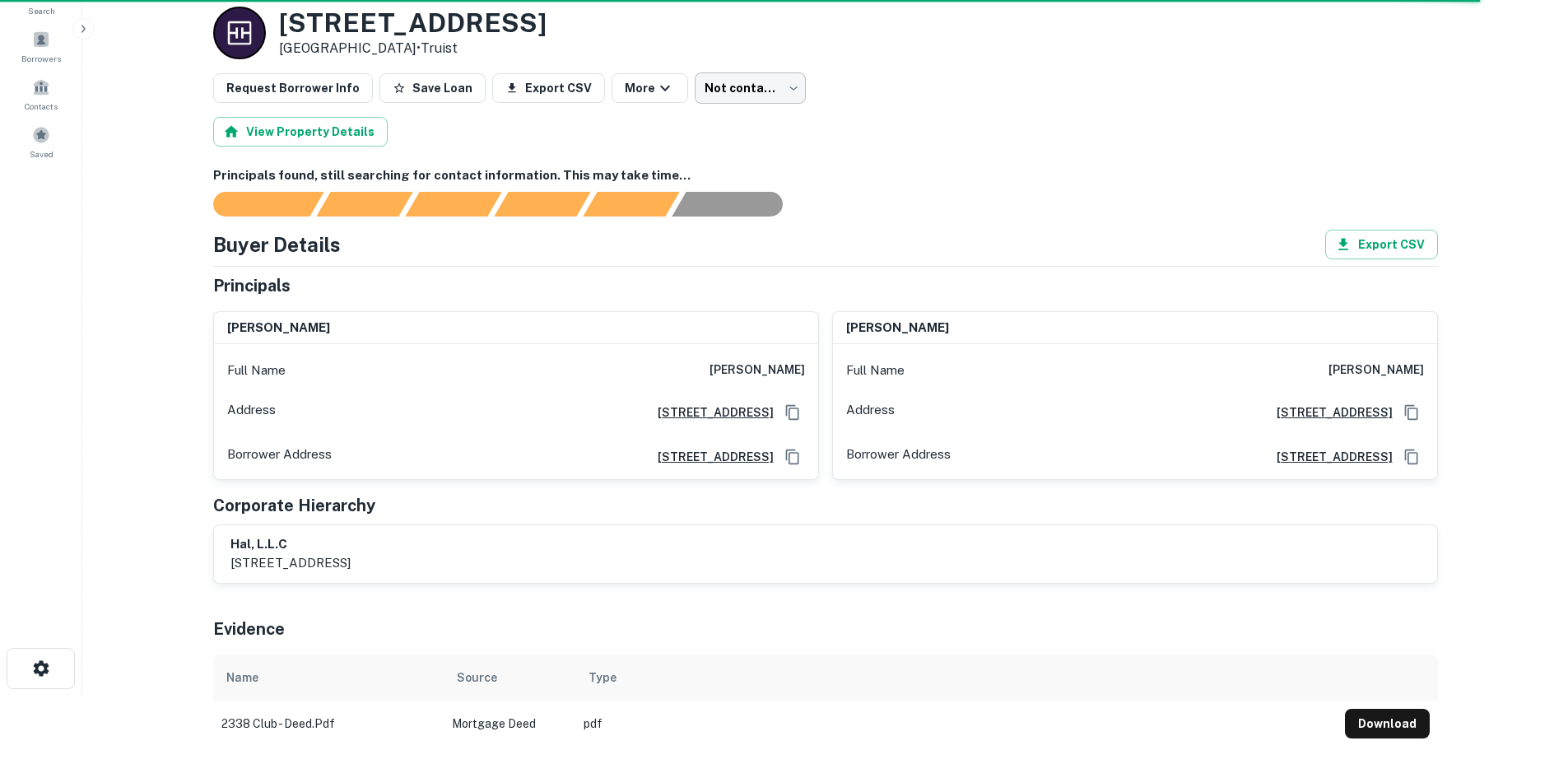
click at [725, 96] on body "Search Borrowers Contacts Saved Back to borrower requests Loan Details 2338 W C…" at bounding box center [784, 306] width 1568 height 778
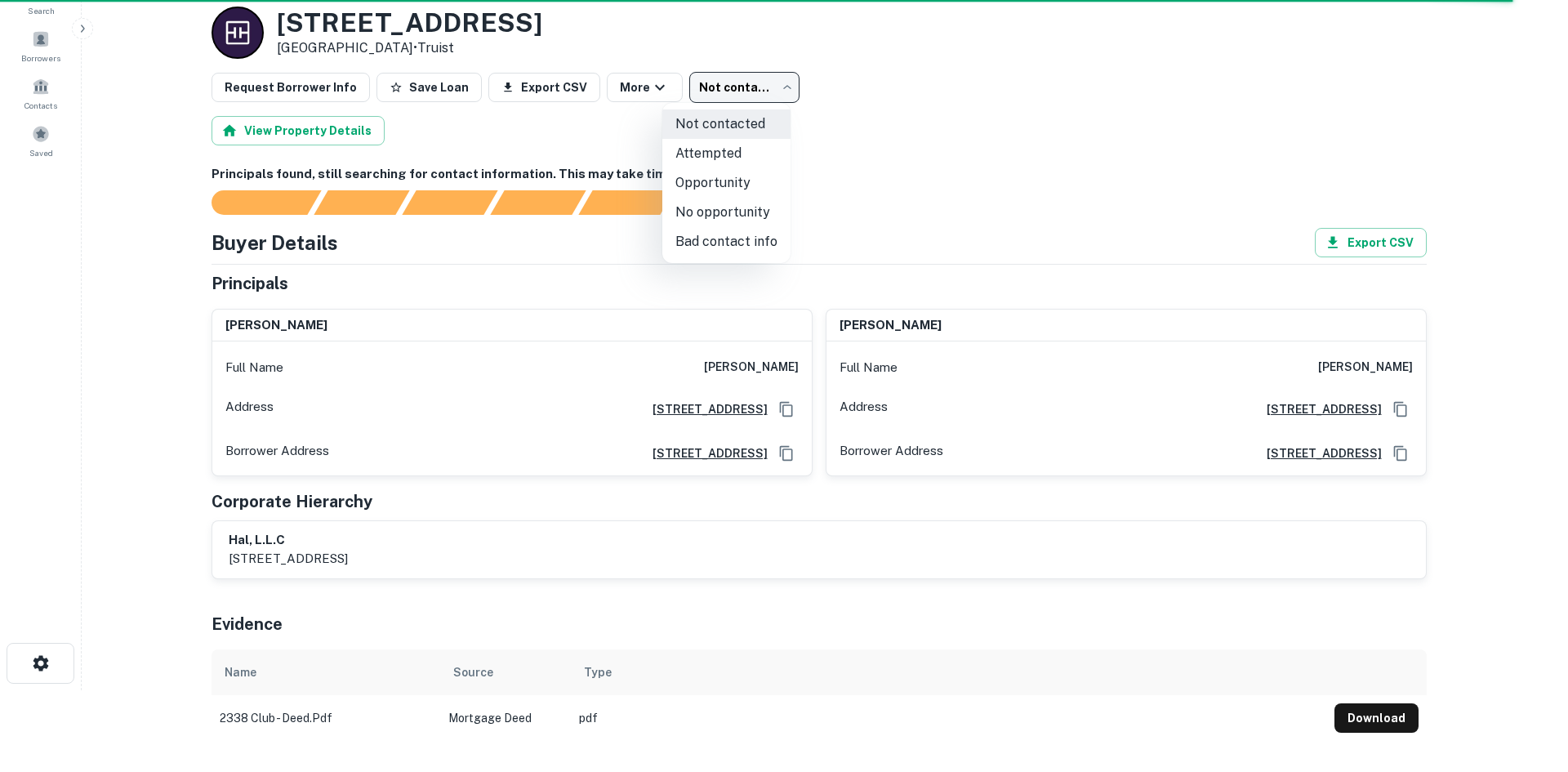
click at [714, 207] on li "No opportunity" at bounding box center [726, 212] width 128 height 30
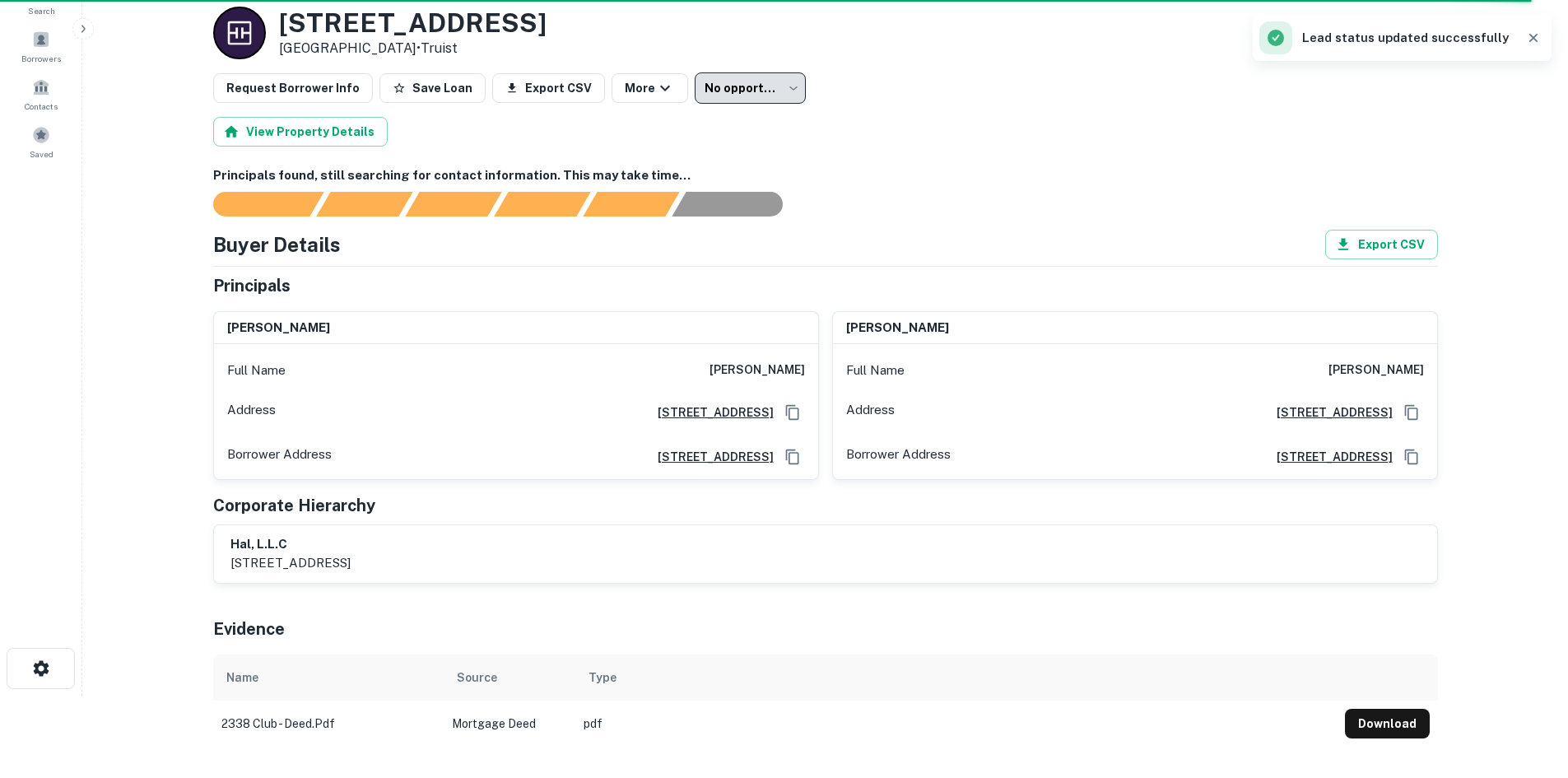
click at [728, 76] on body "**********" at bounding box center [784, 306] width 1568 height 778
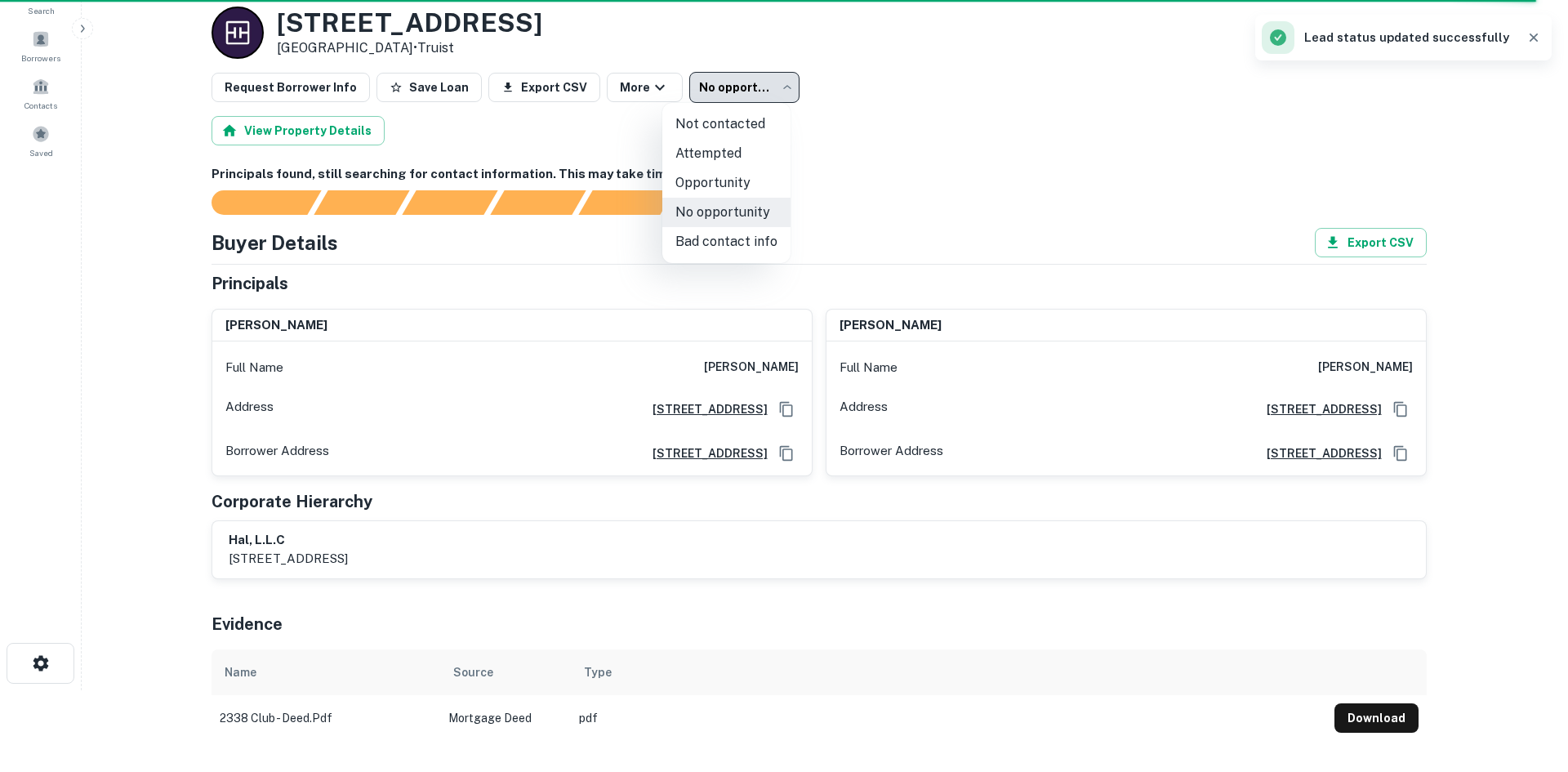
click at [713, 236] on li "Bad contact info" at bounding box center [726, 242] width 128 height 30
type input "**********"
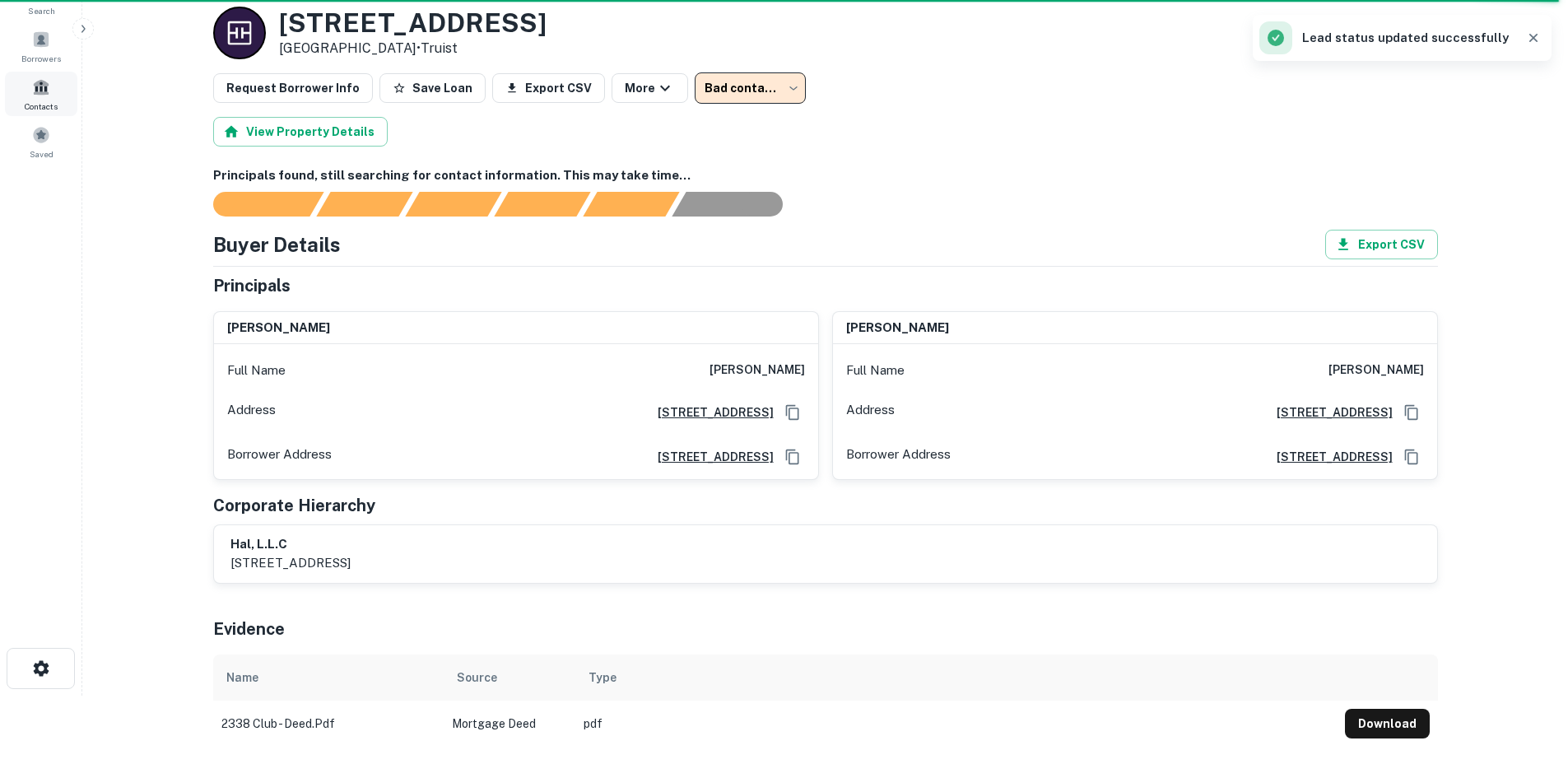
click at [39, 104] on span "Contacts" at bounding box center [40, 106] width 33 height 13
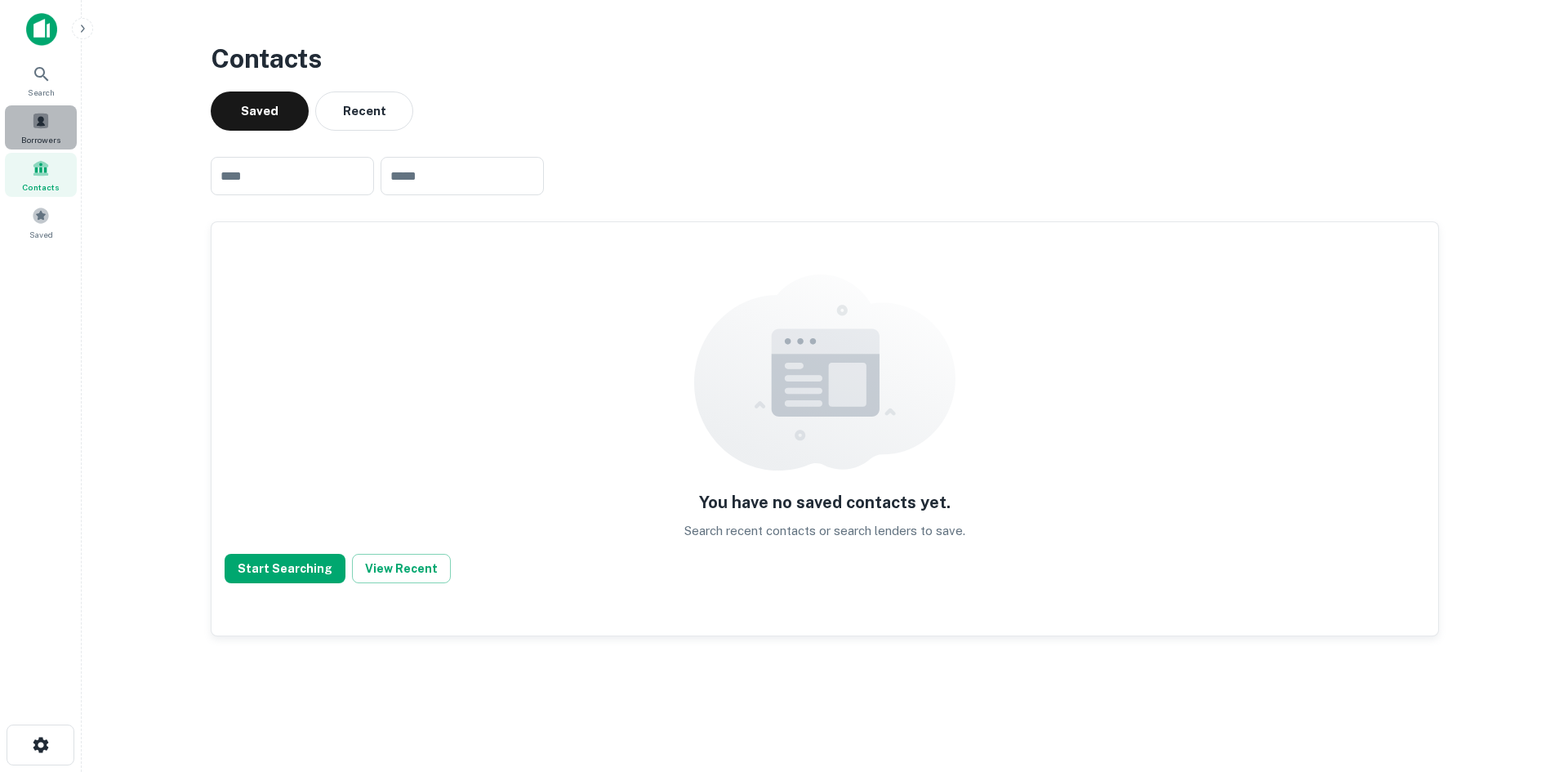
click at [49, 105] on div "Borrowers" at bounding box center [40, 127] width 72 height 44
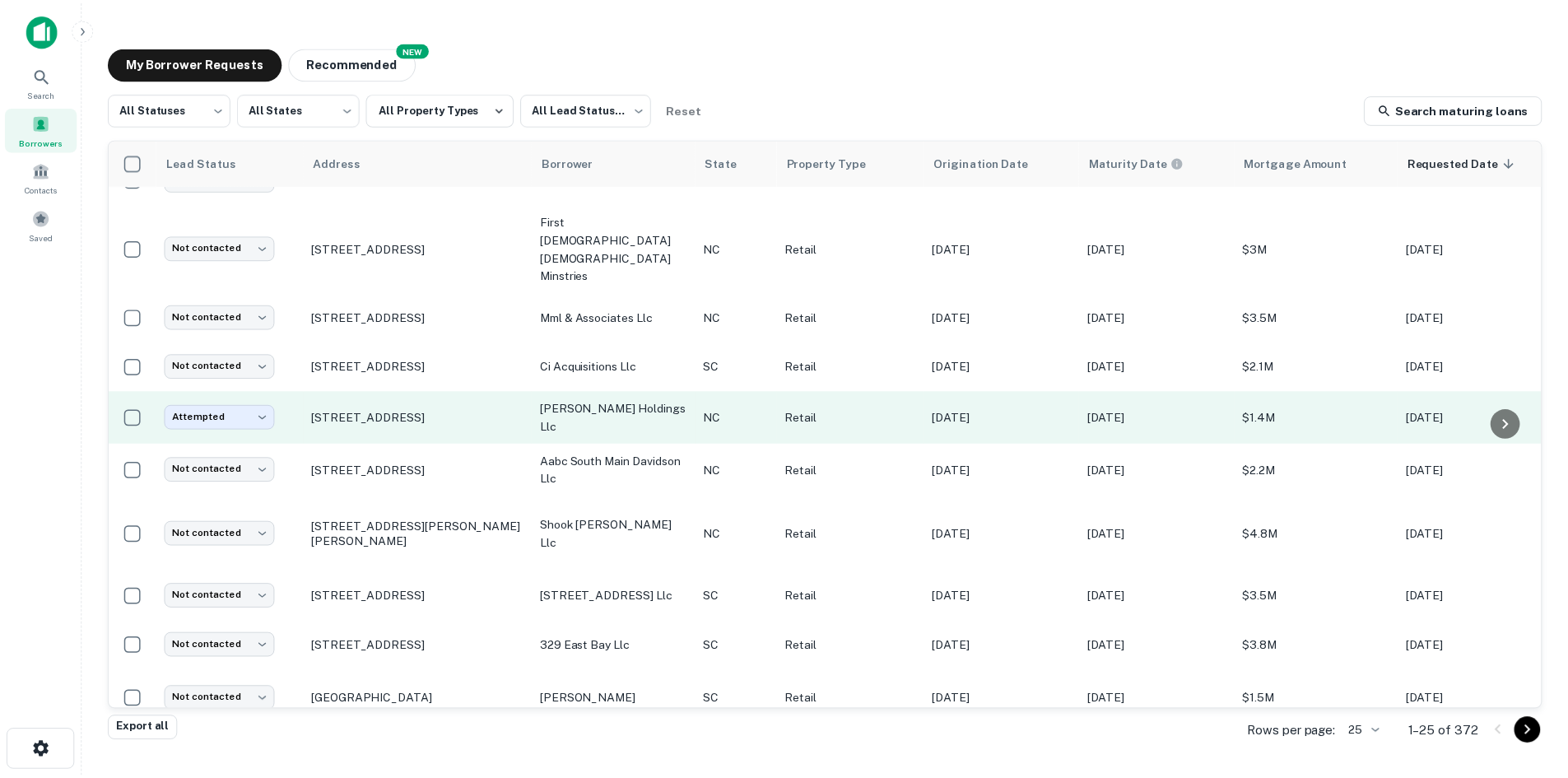
scroll to position [832, 0]
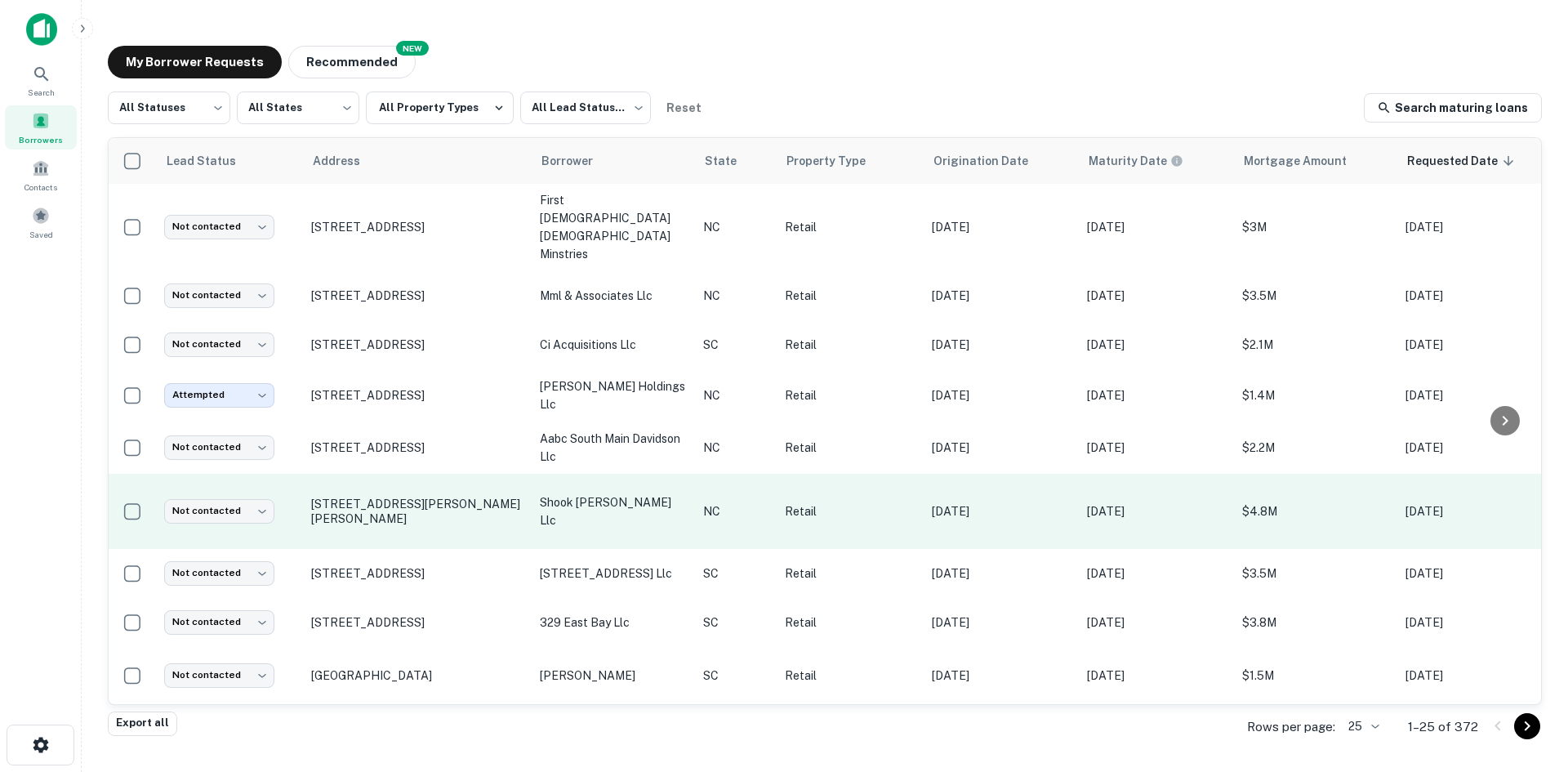
click at [422, 495] on td "[STREET_ADDRESS][PERSON_NAME][PERSON_NAME]" at bounding box center [417, 511] width 229 height 75
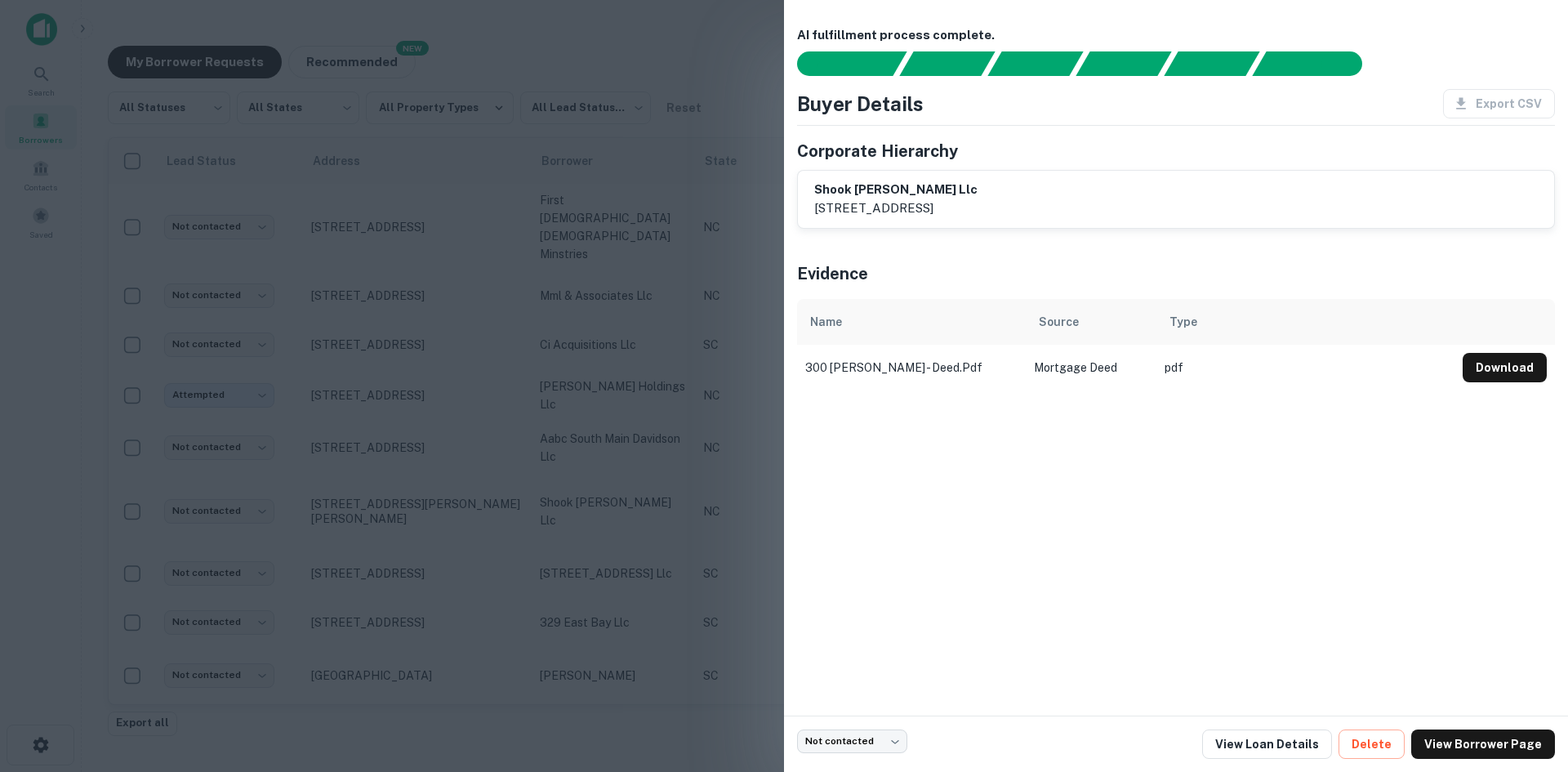
click at [422, 527] on div at bounding box center [784, 386] width 1568 height 772
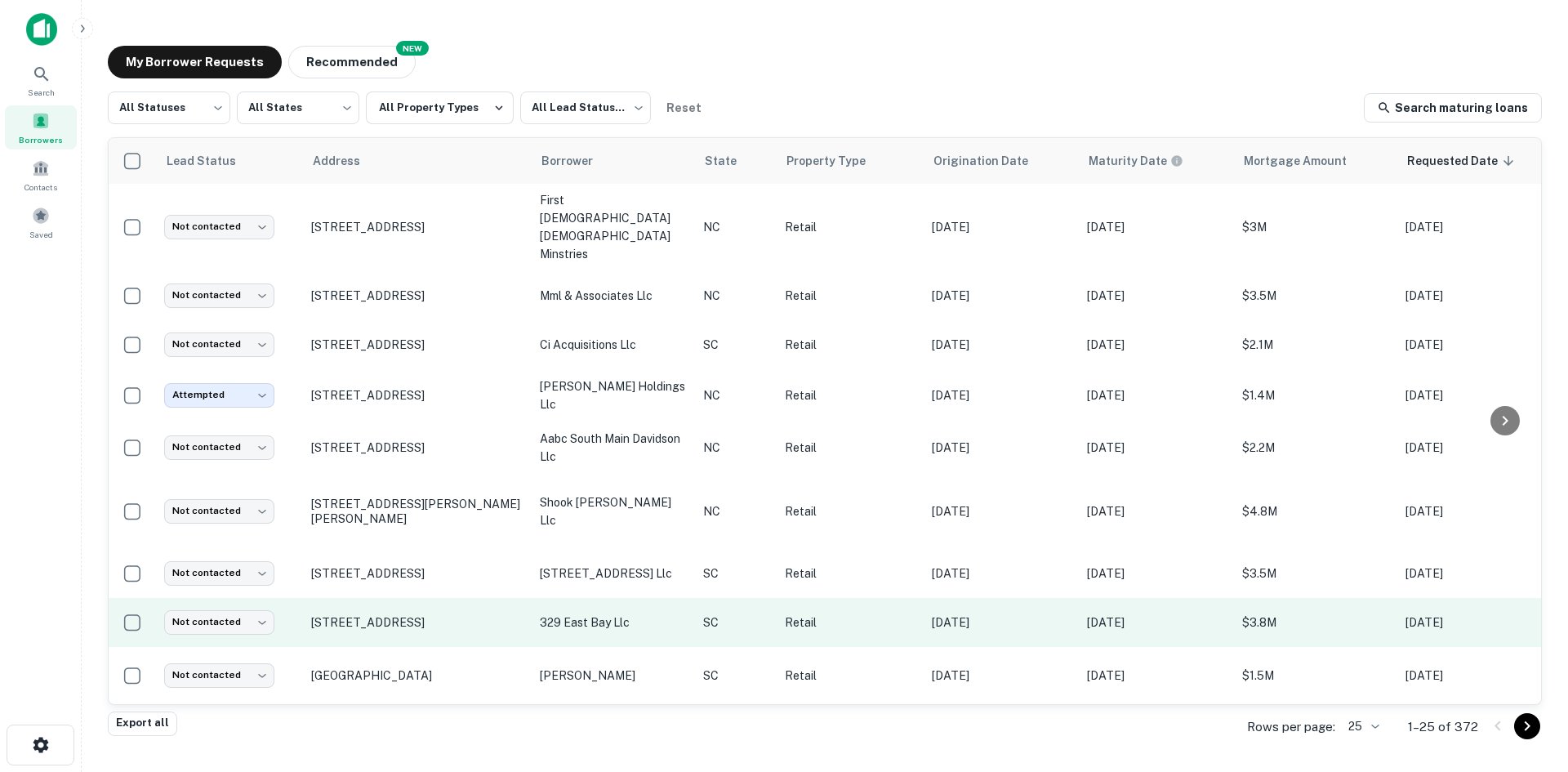
click at [396, 598] on td "[STREET_ADDRESS]" at bounding box center [417, 622] width 229 height 49
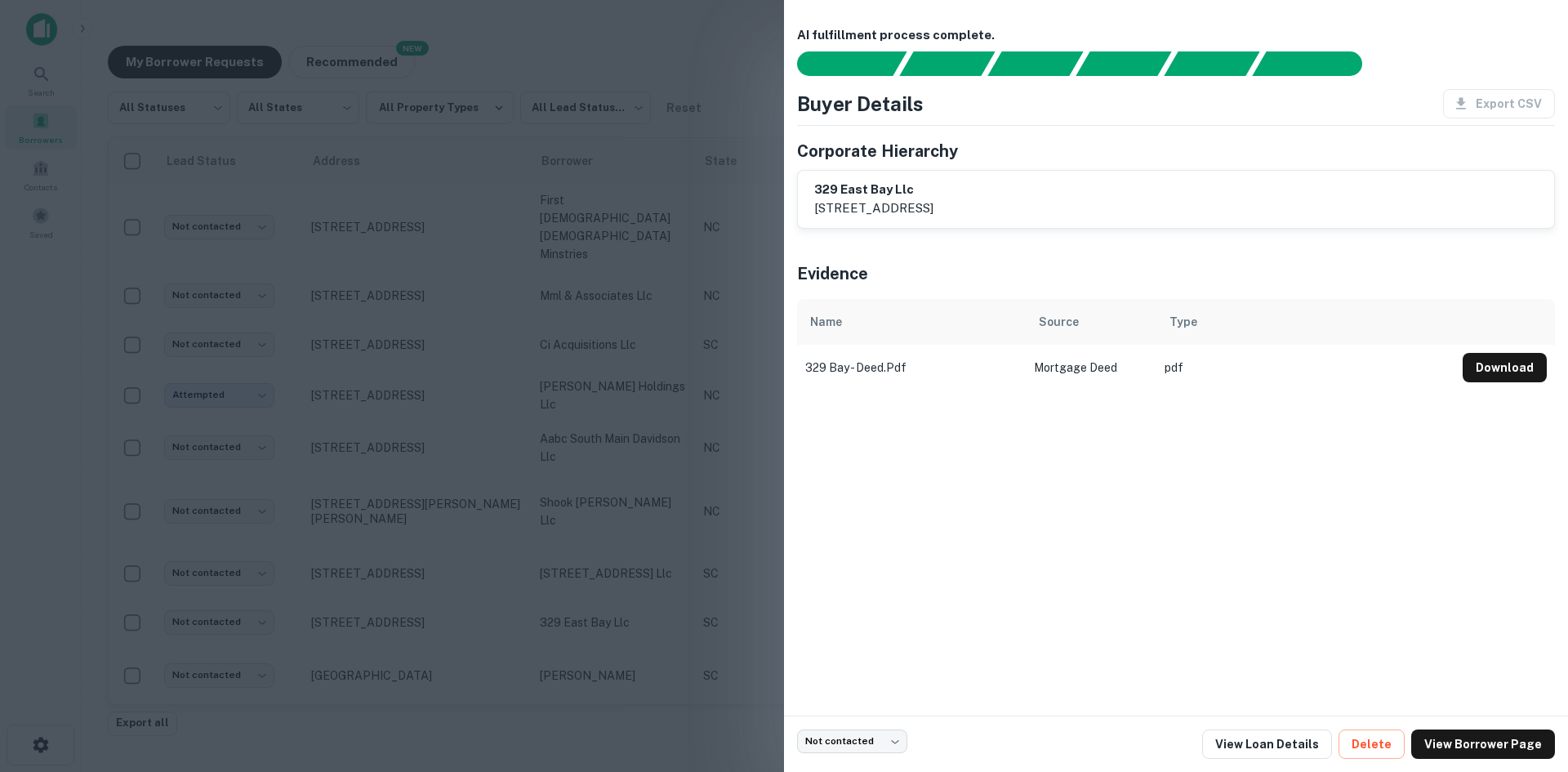
click at [372, 595] on div at bounding box center [784, 386] width 1568 height 772
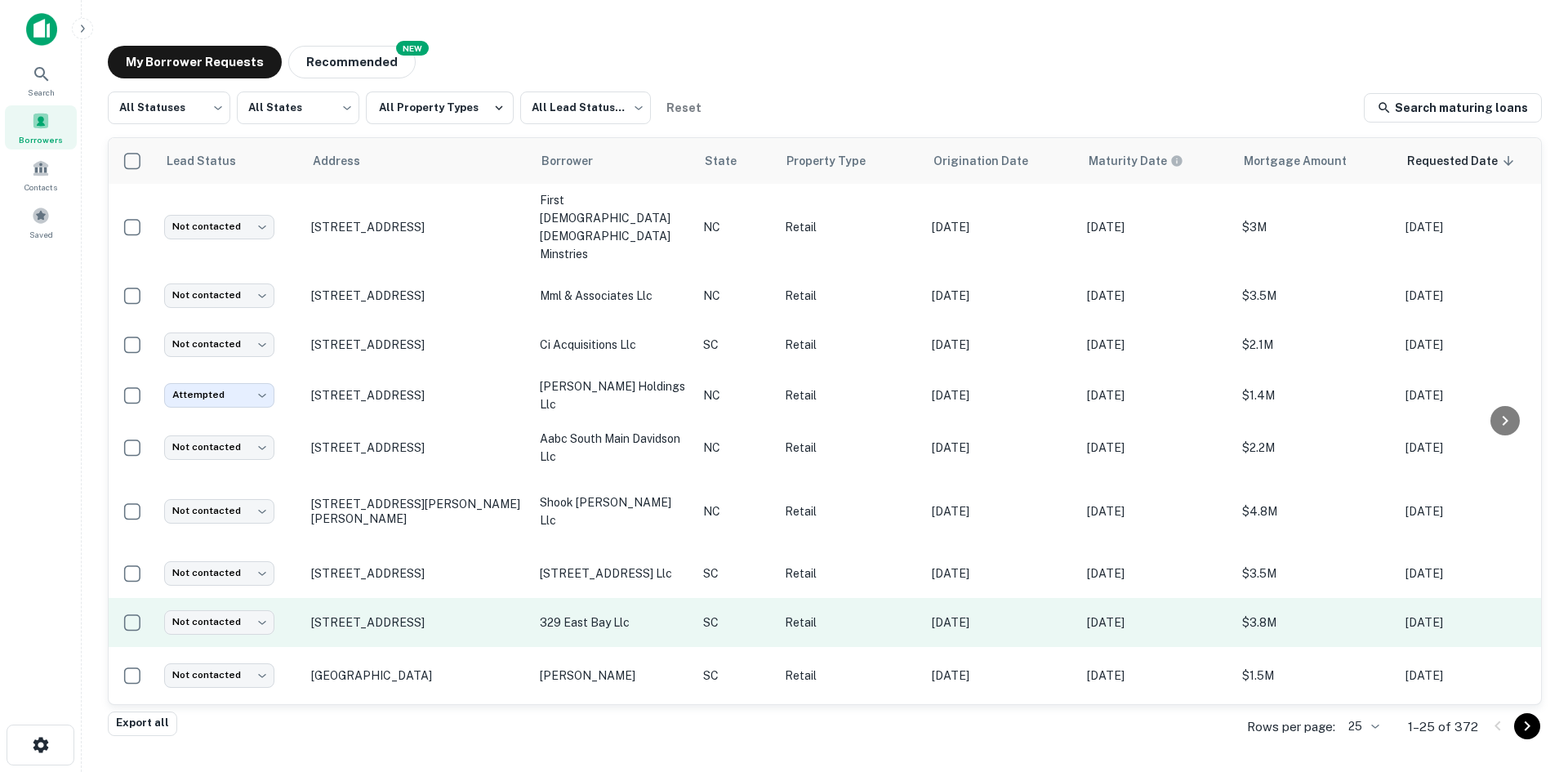
click at [339, 614] on td "[STREET_ADDRESS]" at bounding box center [417, 622] width 229 height 49
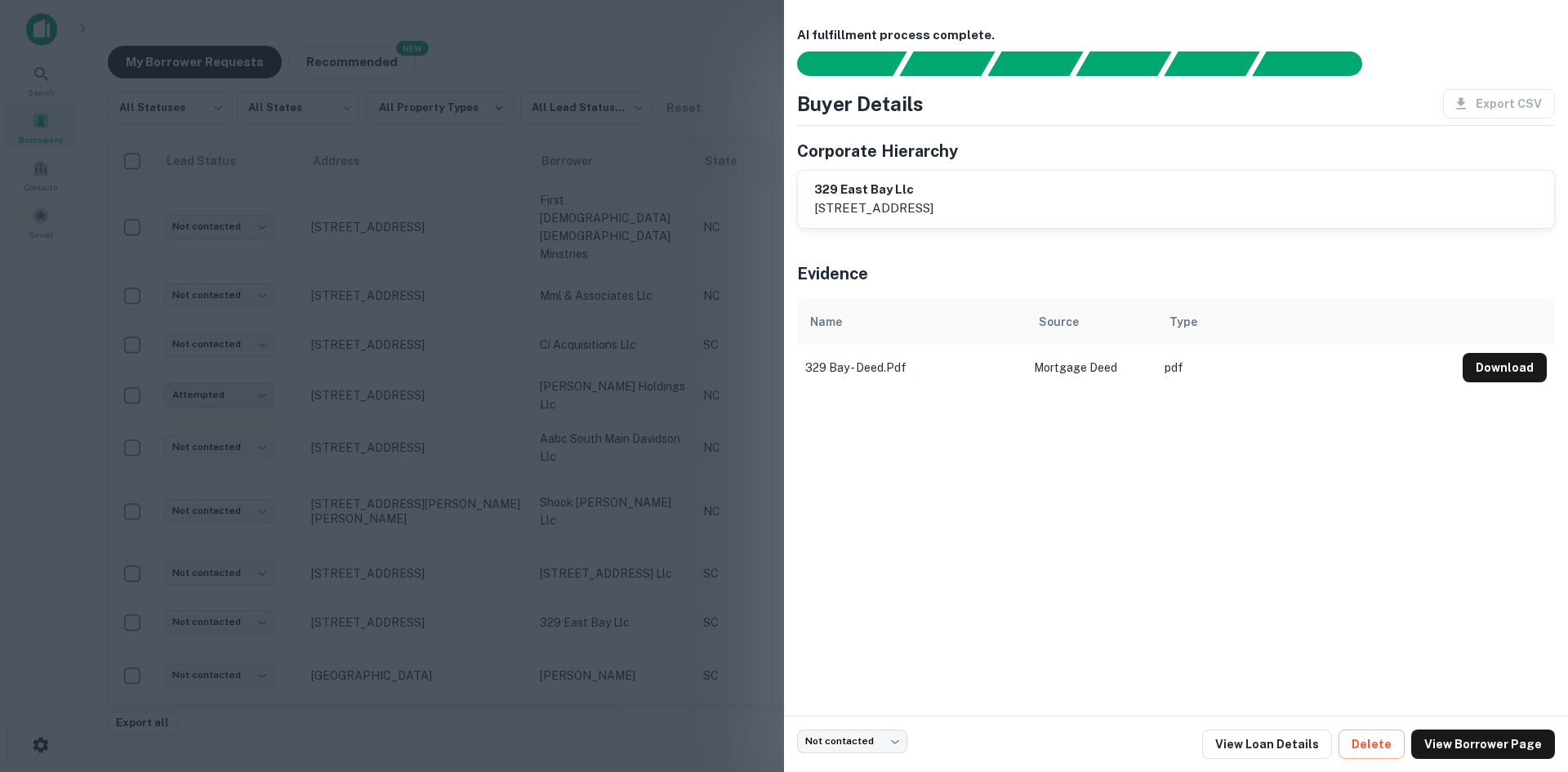
click at [346, 606] on div at bounding box center [784, 386] width 1568 height 772
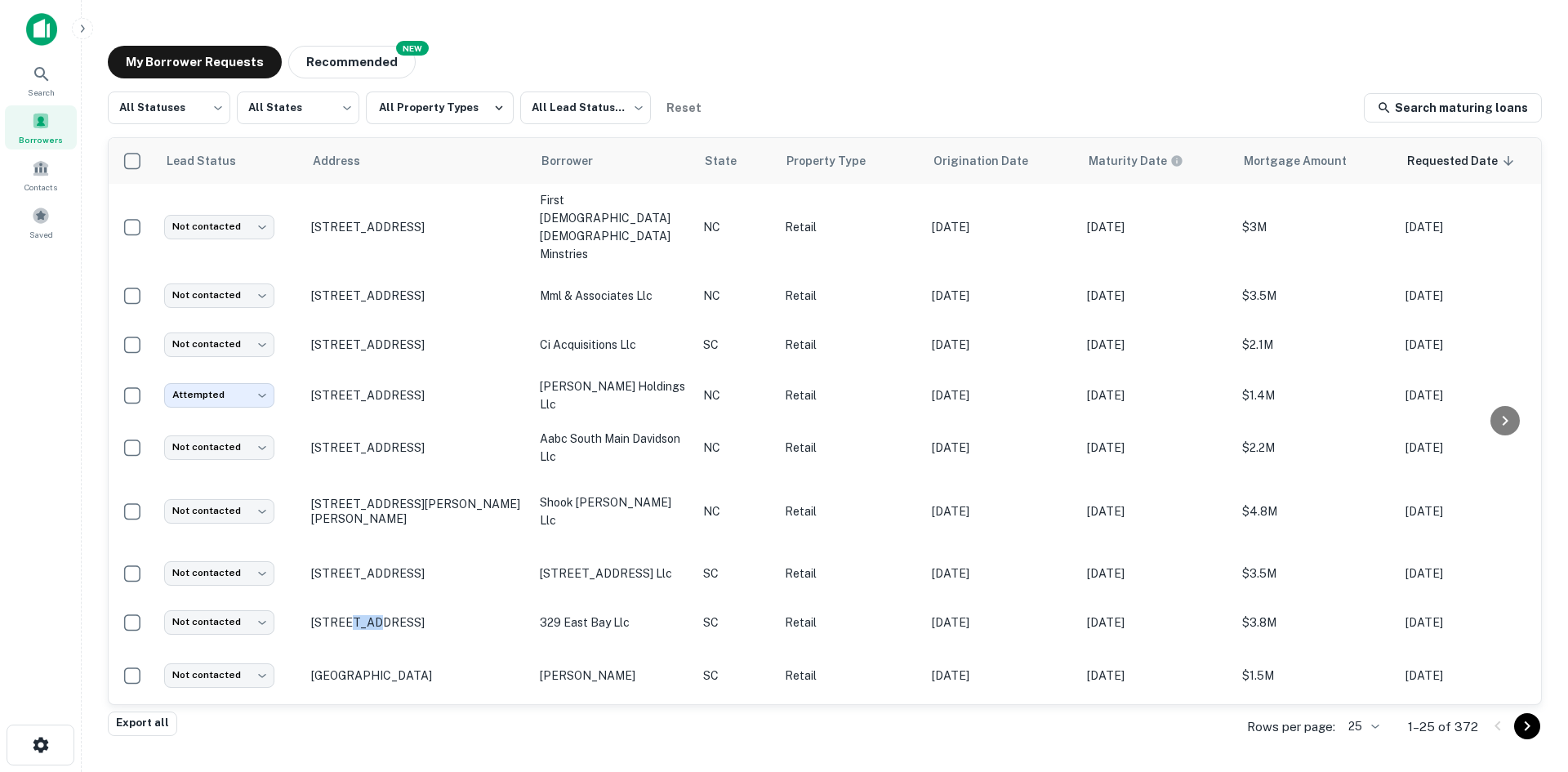
click at [346, 615] on p "[STREET_ADDRESS]" at bounding box center [417, 622] width 212 height 15
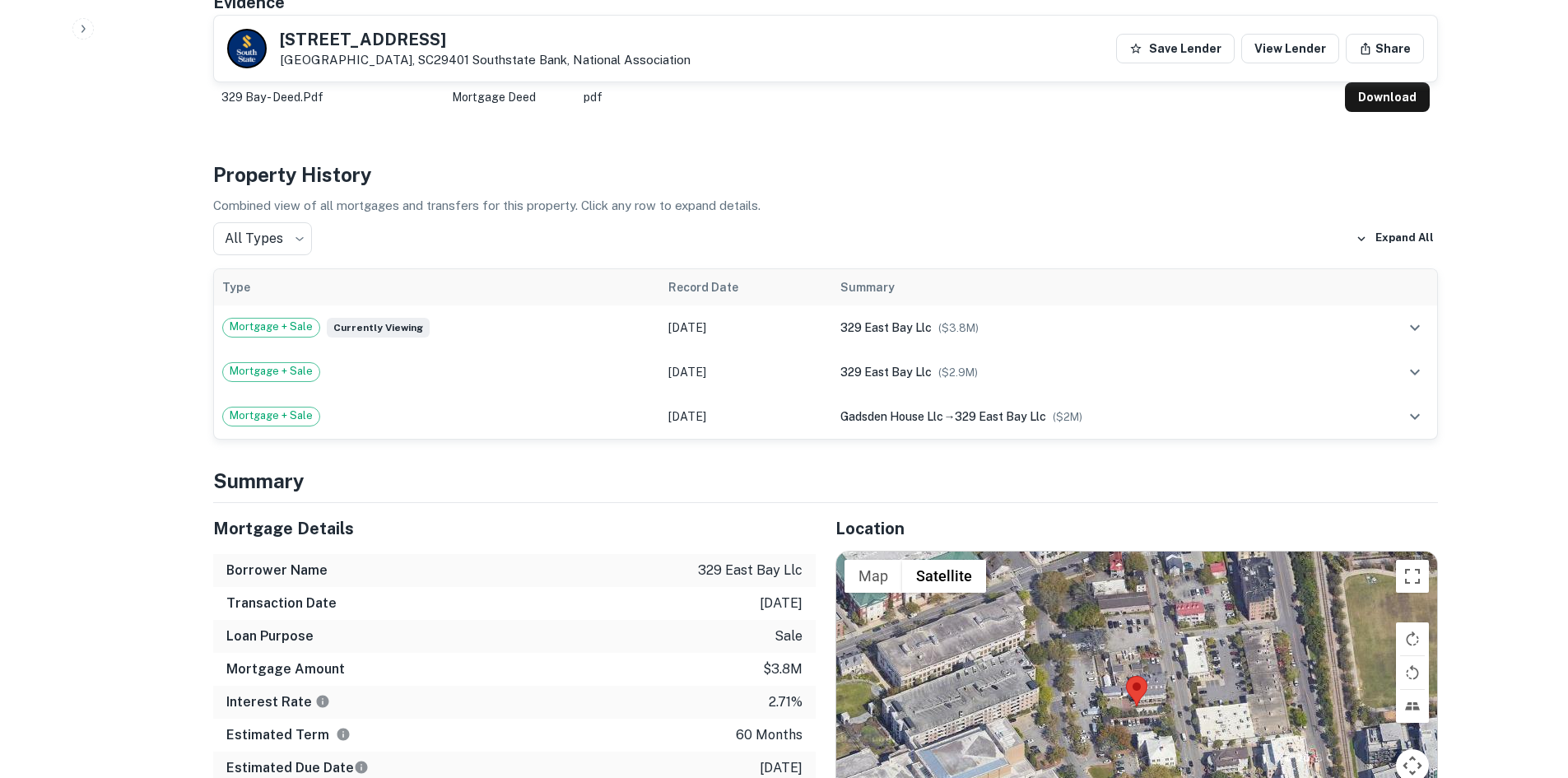
scroll to position [1152, 0]
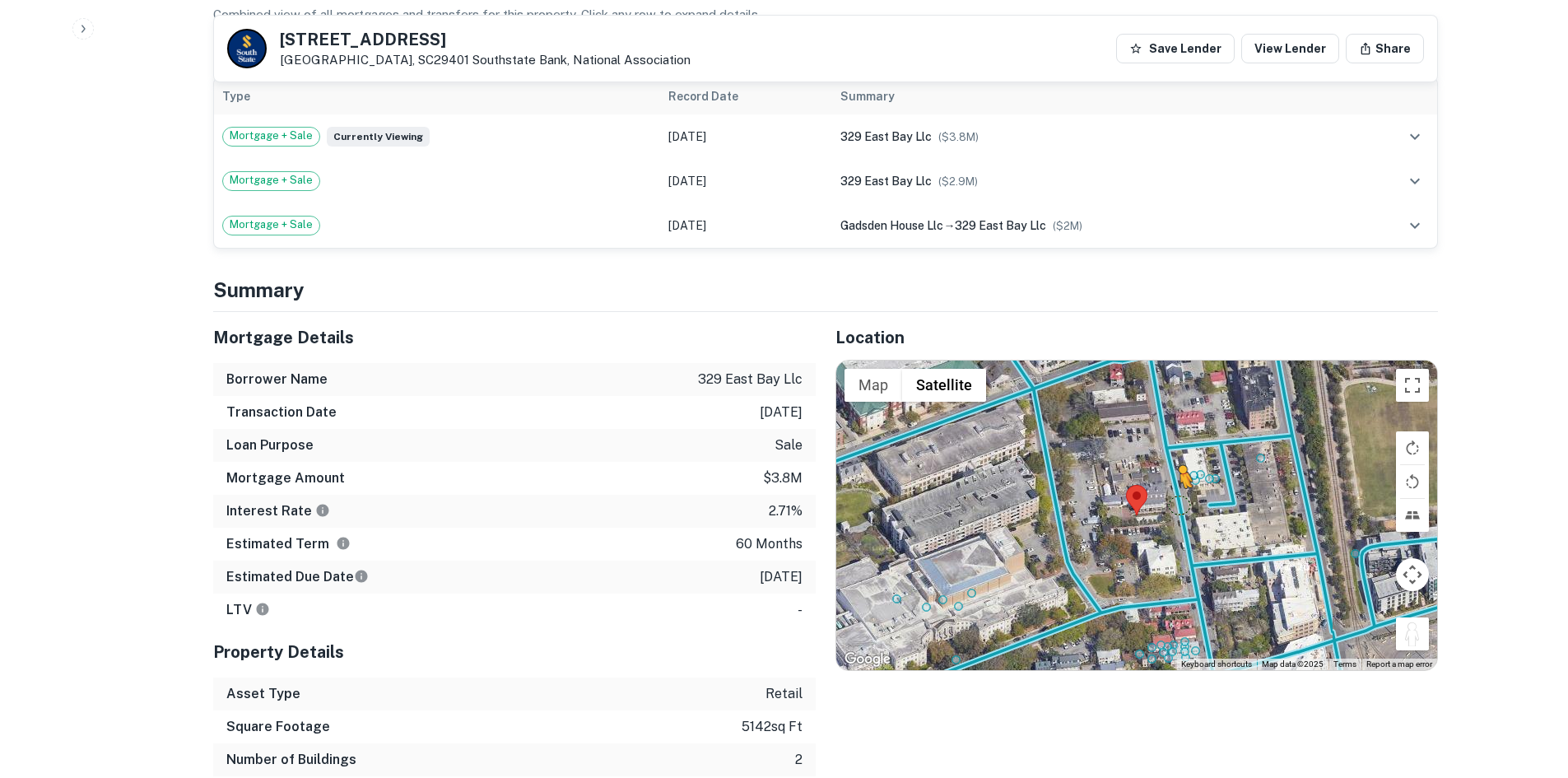
drag, startPoint x: 1400, startPoint y: 599, endPoint x: 1179, endPoint y: 468, distance: 256.9
click at [1179, 468] on div "To activate drag with keyboard, press Alt + Enter. Once in keyboard drag state,…" at bounding box center [1136, 515] width 601 height 310
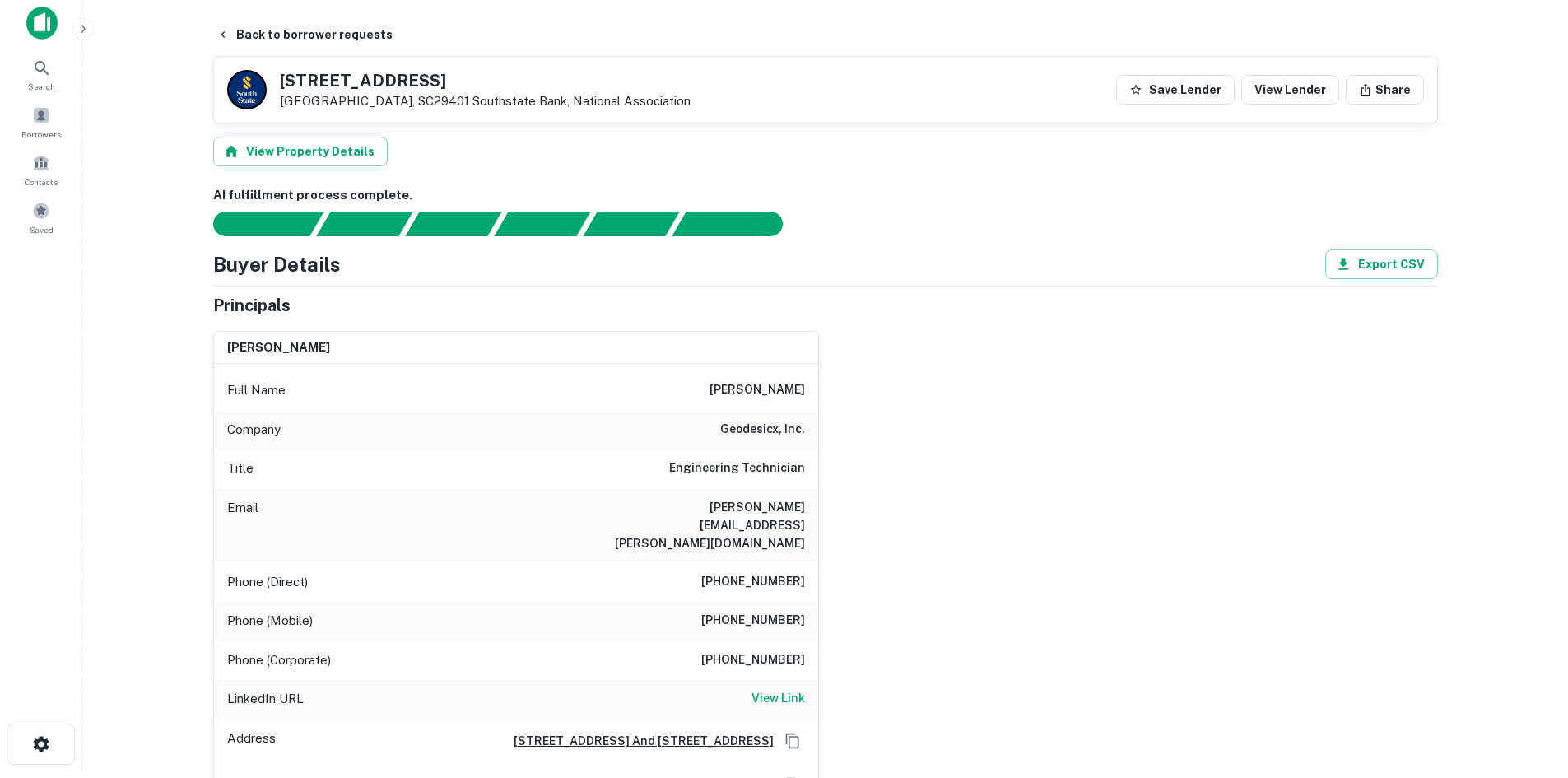
scroll to position [0, 0]
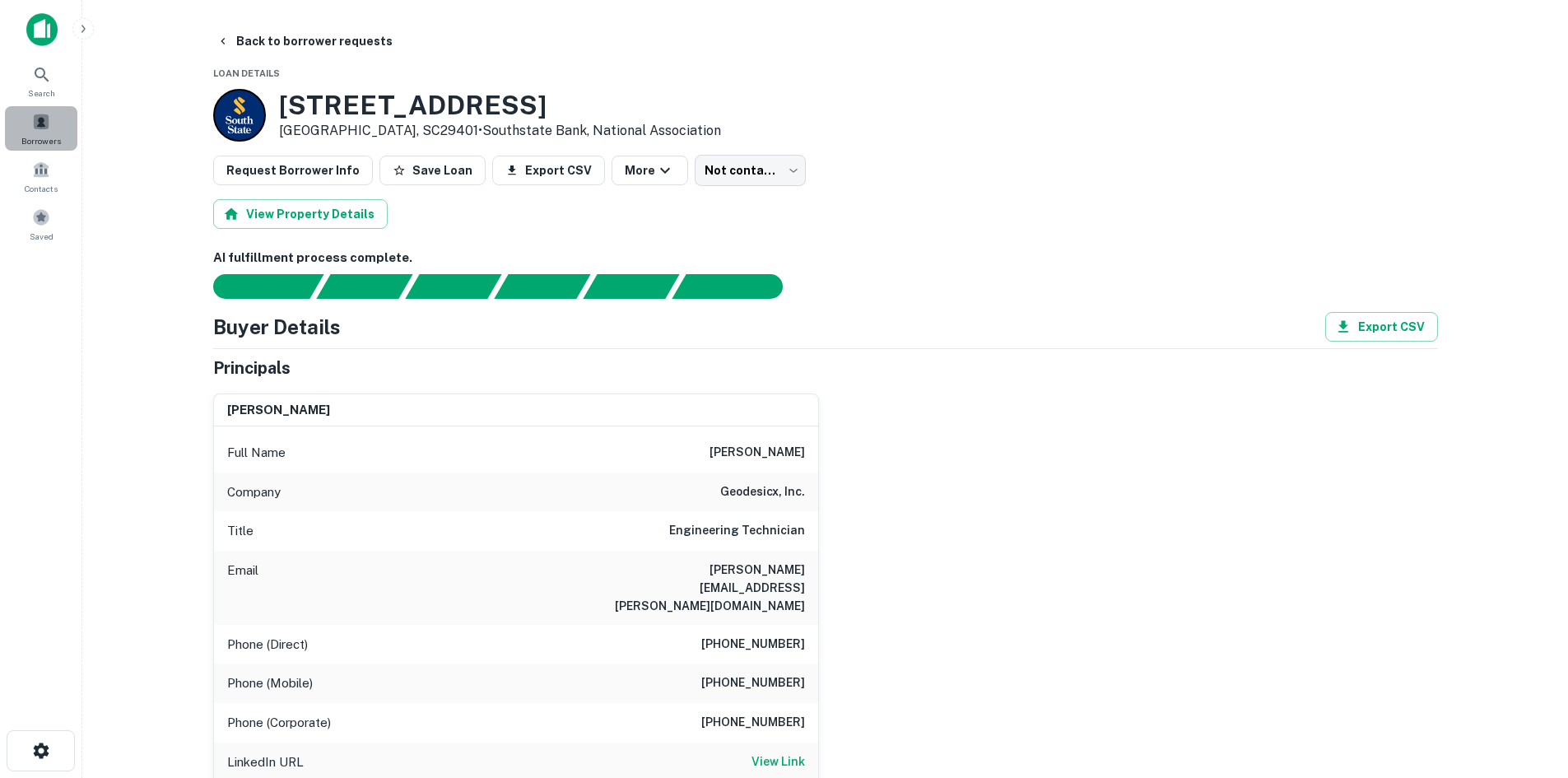
click at [53, 119] on div "Borrowers" at bounding box center [40, 128] width 72 height 44
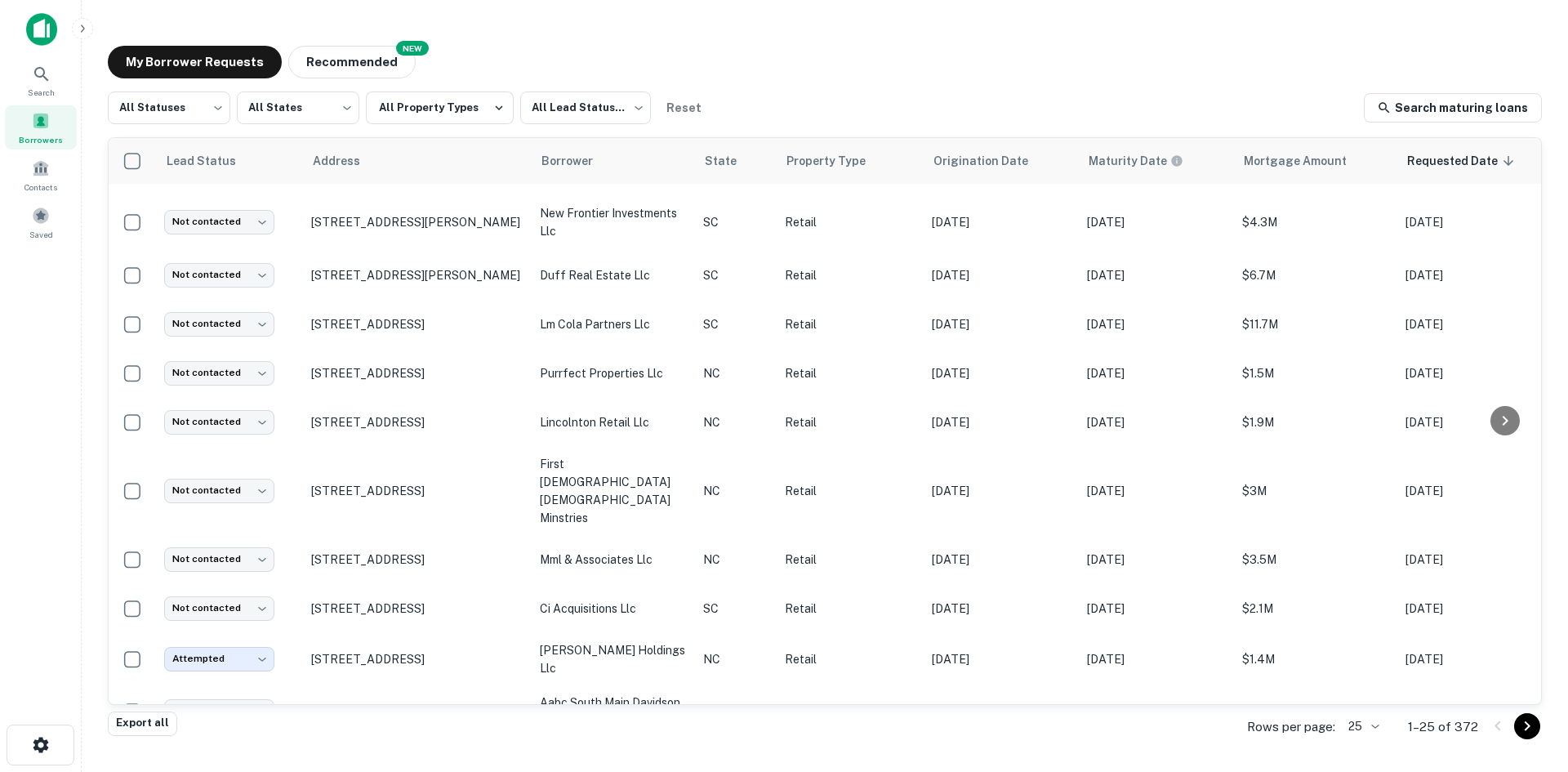
click at [1356, 728] on body "Search Borrowers Contacts Saved My Borrower Requests NEW Recommended All Status…" at bounding box center [784, 386] width 1568 height 772
click at [1356, 732] on li "1000" at bounding box center [1366, 738] width 56 height 30
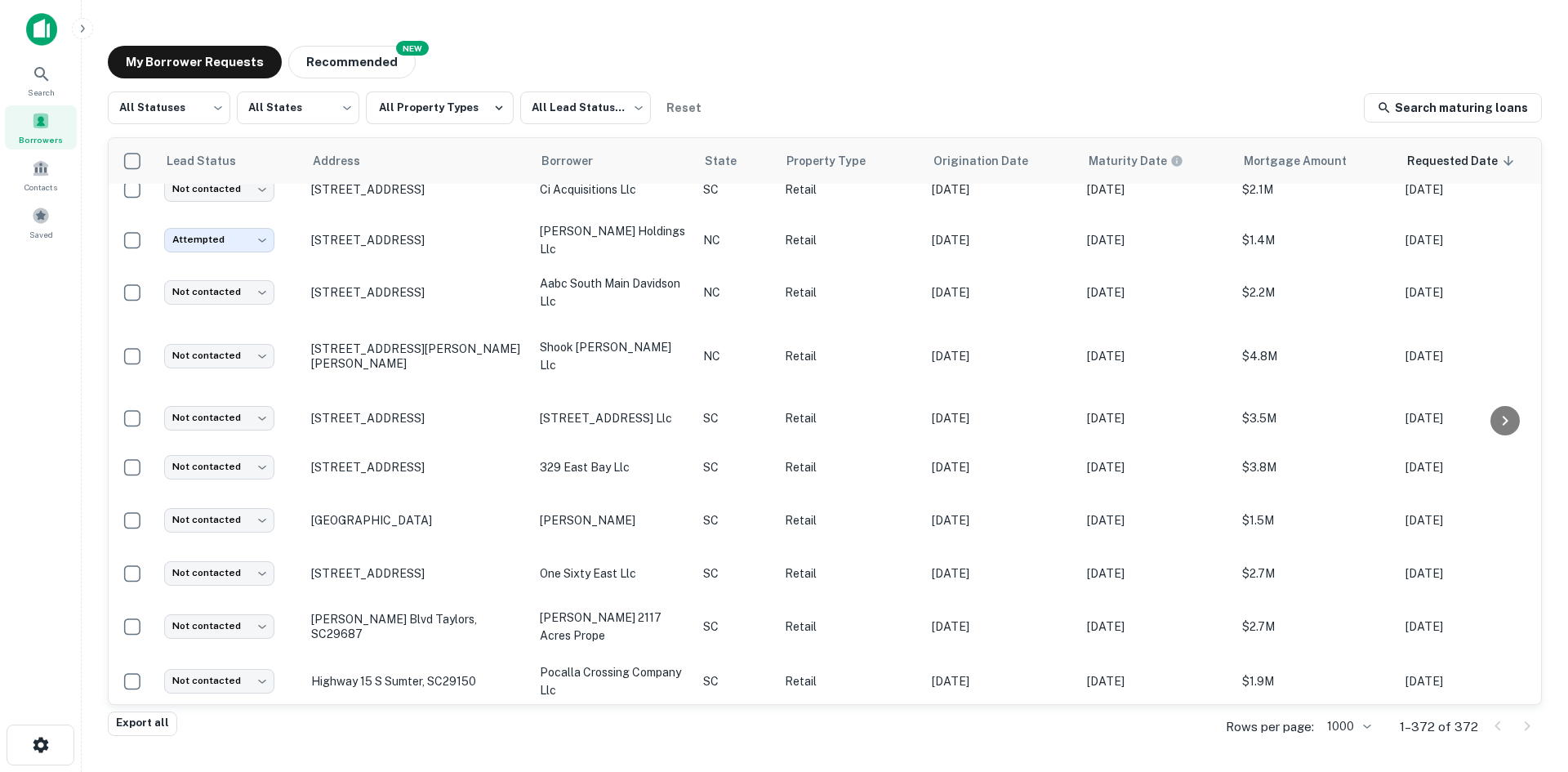
scroll to position [881, 0]
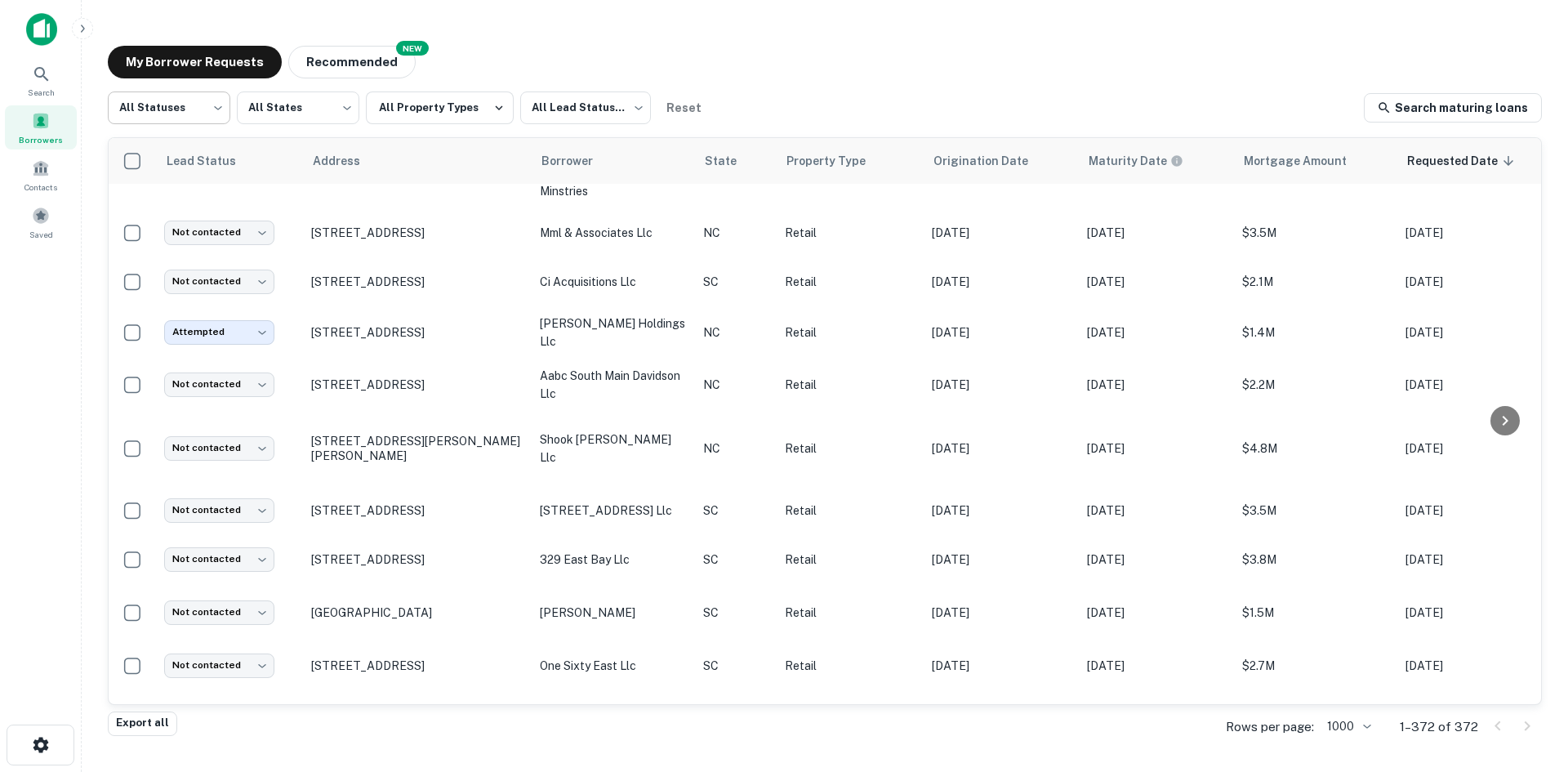
click at [128, 111] on body "Search Borrowers Contacts Saved My Borrower Requests NEW Recommended All Status…" at bounding box center [784, 386] width 1568 height 772
click at [146, 203] on li "Fulfilled" at bounding box center [169, 210] width 123 height 30
type input "*********"
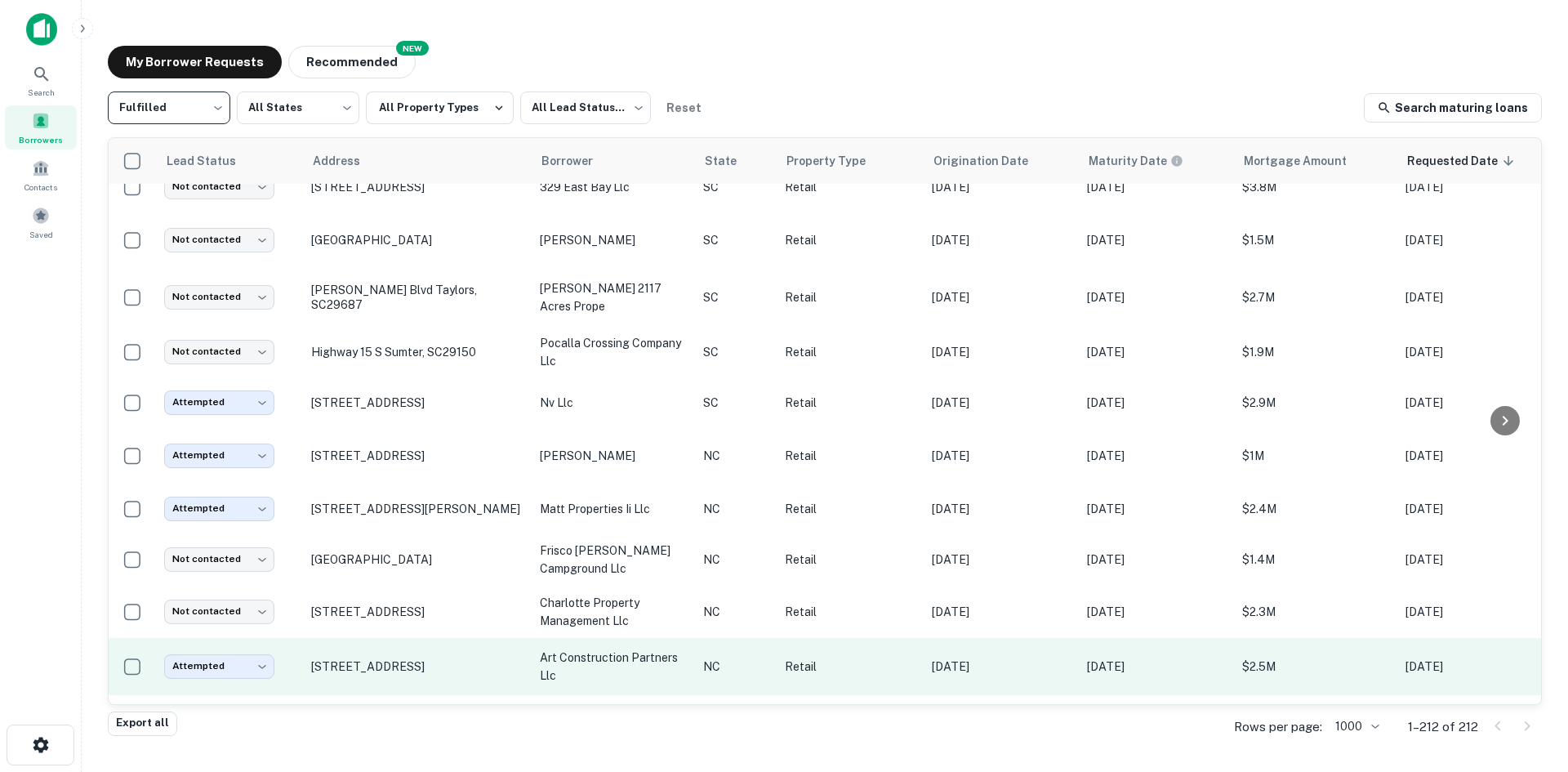
scroll to position [881, 0]
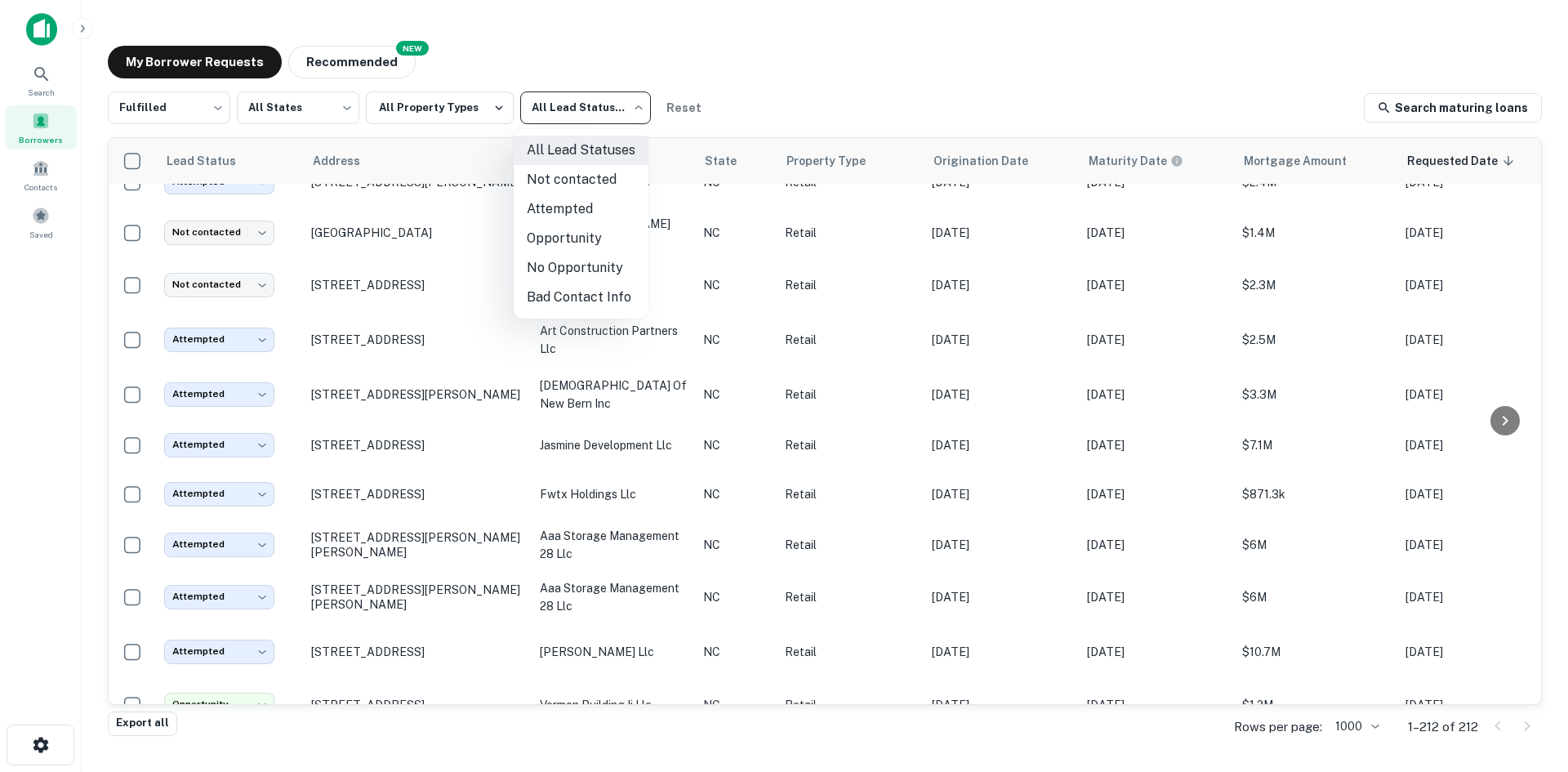
click at [604, 106] on body "Search Borrowers Contacts Saved My Borrower Requests NEW Recommended Fulfilled …" at bounding box center [784, 386] width 1568 height 772
click at [578, 186] on li "Not contacted" at bounding box center [581, 180] width 135 height 30
type input "****"
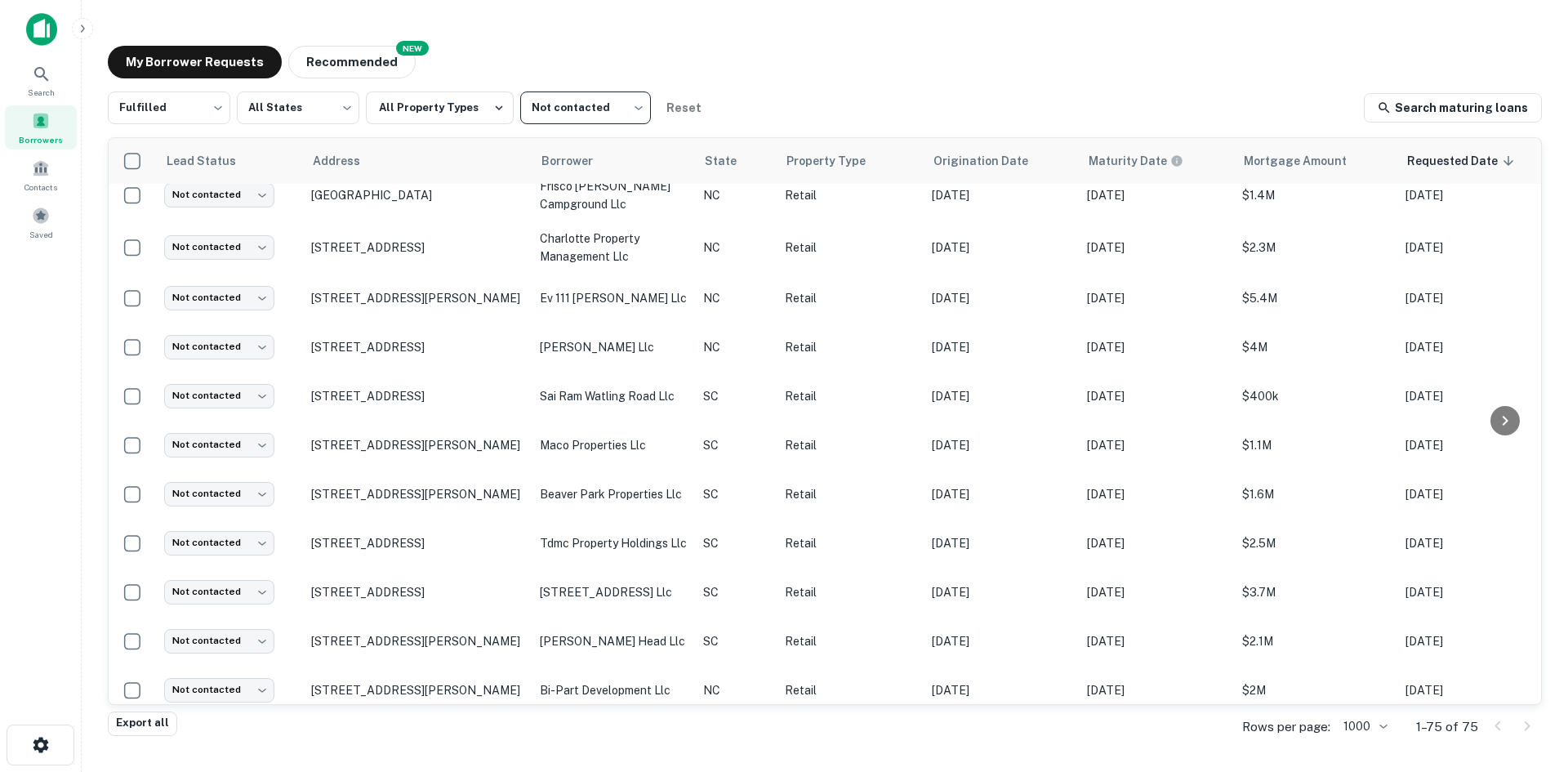
scroll to position [881, 0]
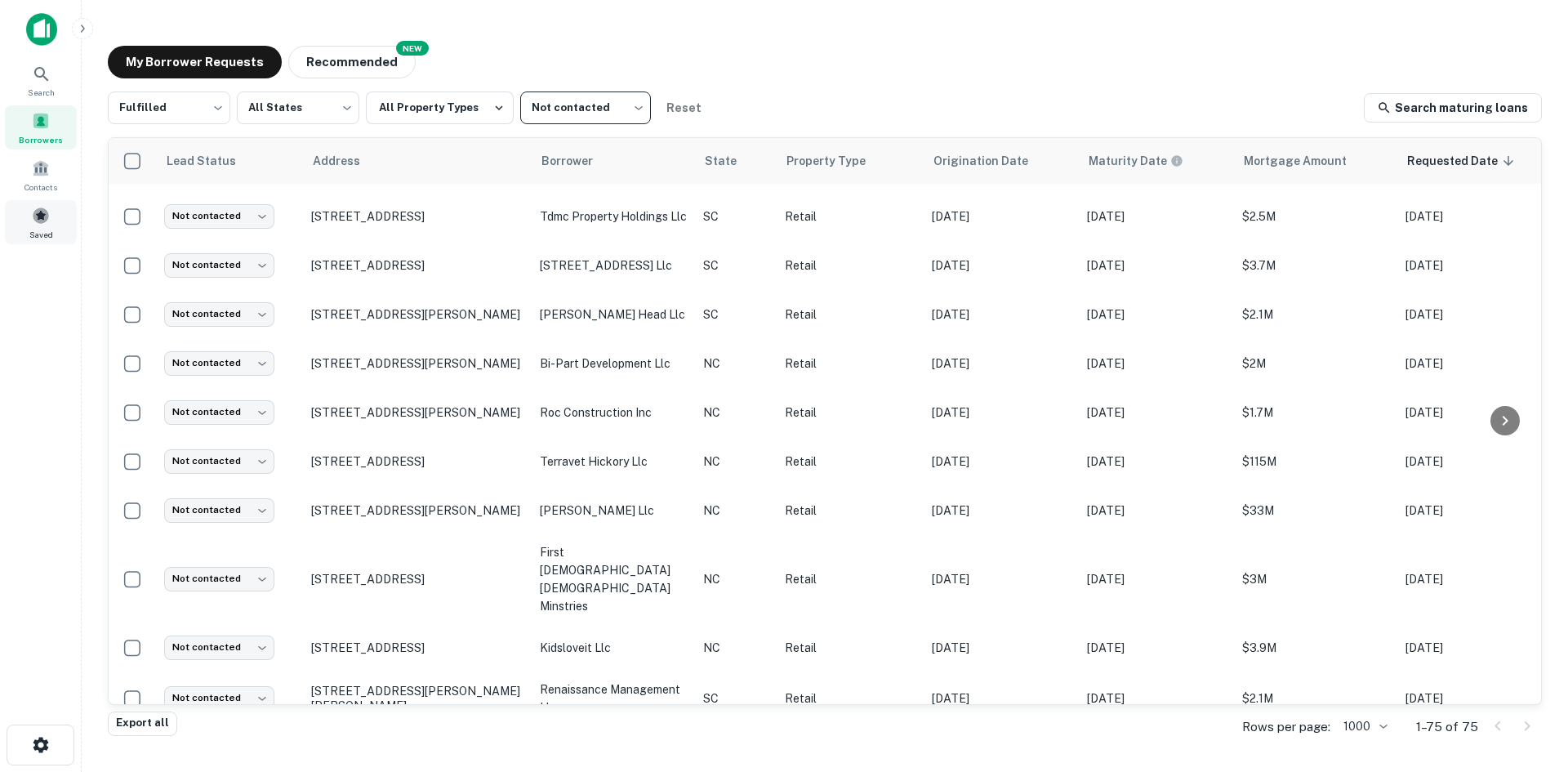
click at [44, 207] on span at bounding box center [40, 215] width 18 height 18
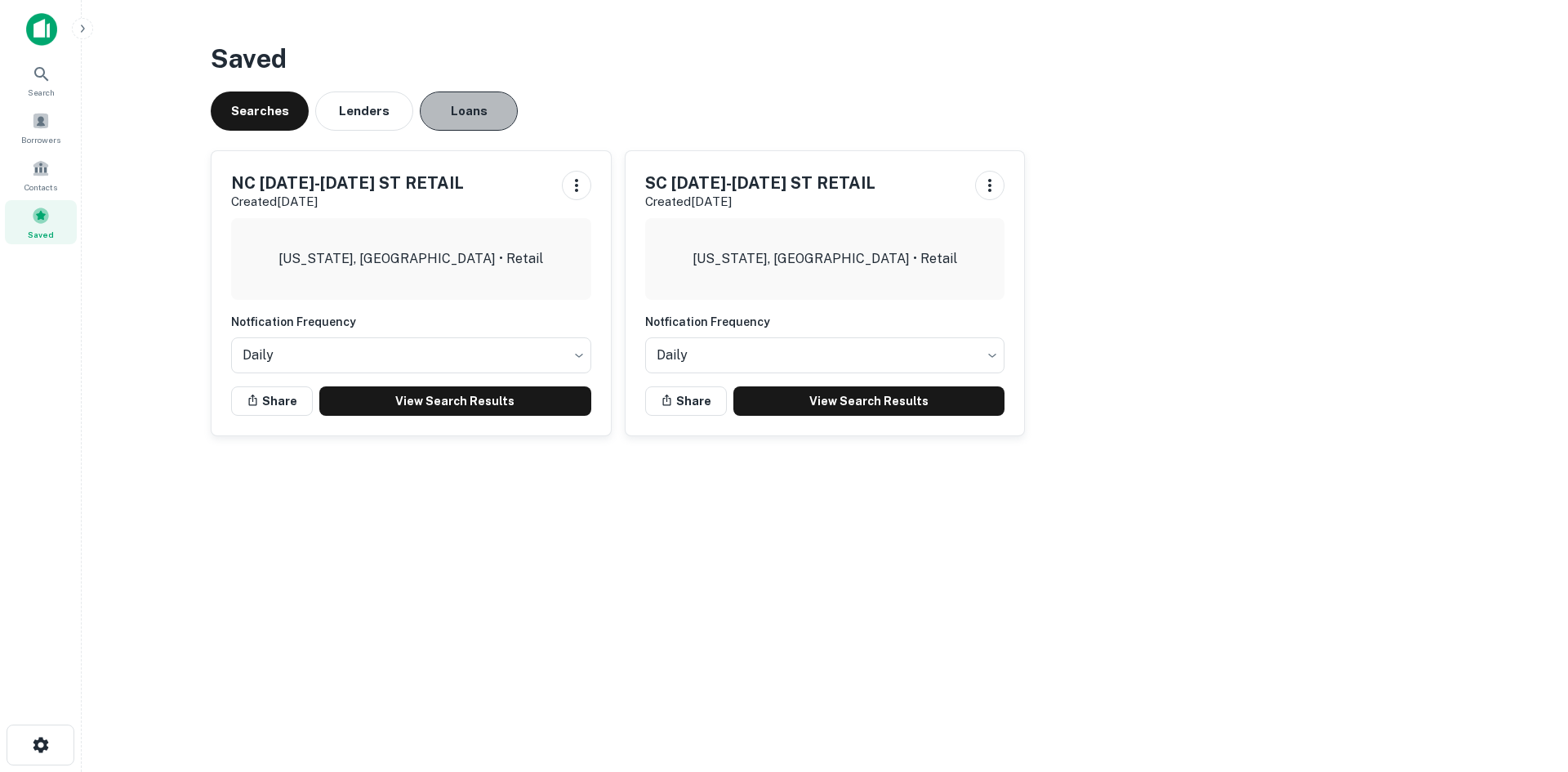
click at [436, 123] on button "Loans" at bounding box center [468, 111] width 98 height 39
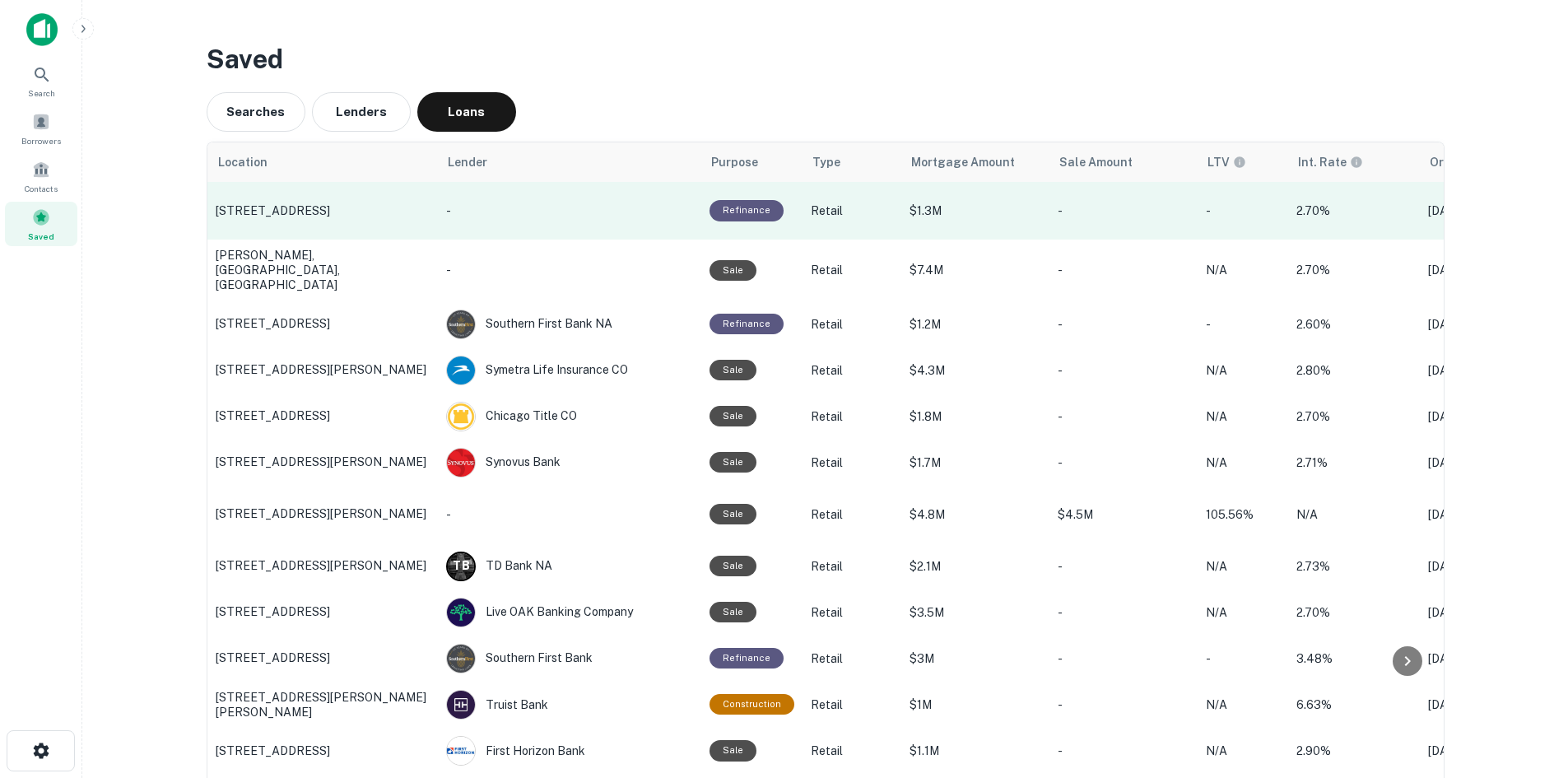
click at [324, 212] on p "[STREET_ADDRESS]" at bounding box center [323, 211] width 214 height 15
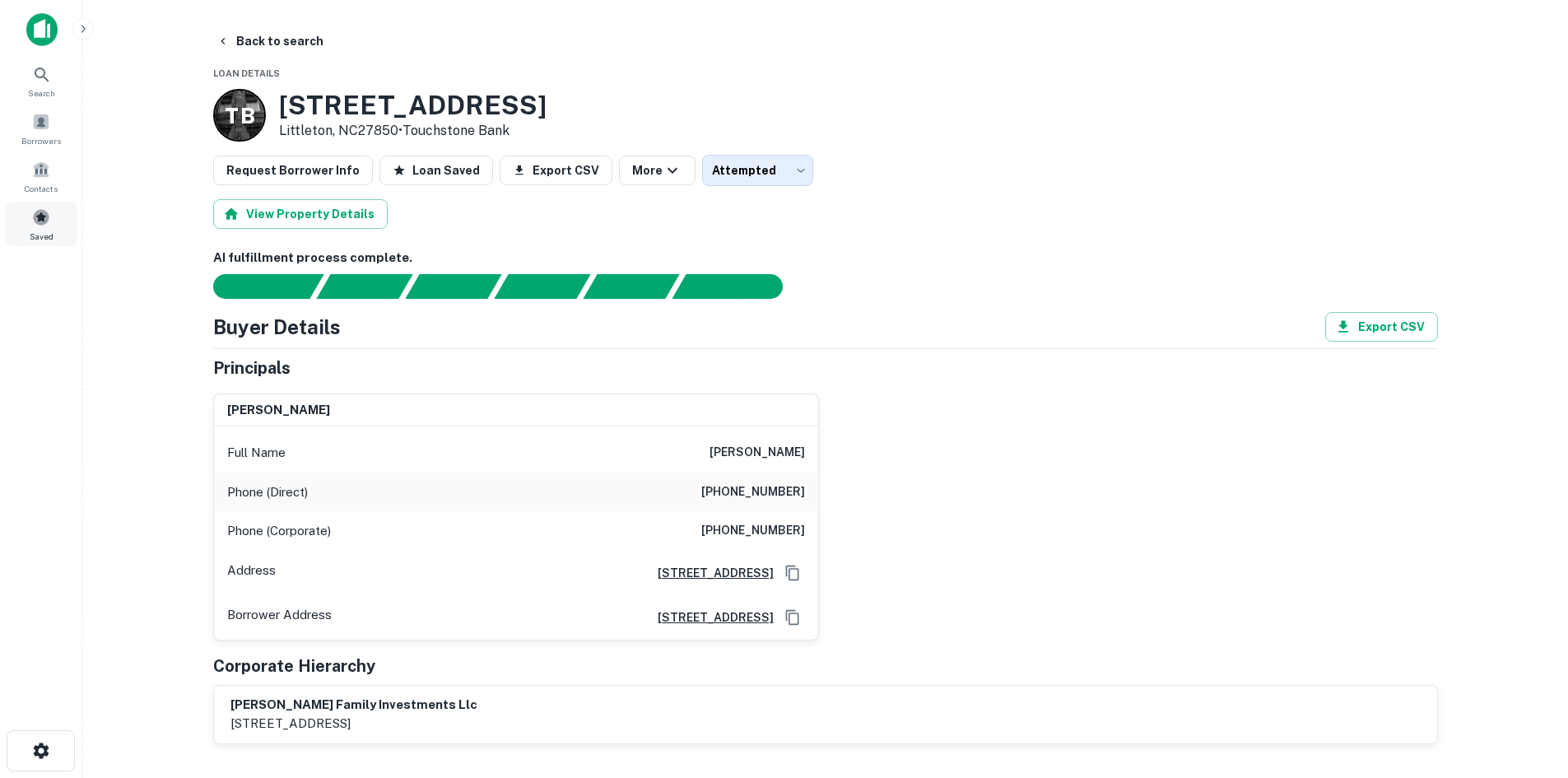
click at [35, 218] on span at bounding box center [40, 217] width 18 height 18
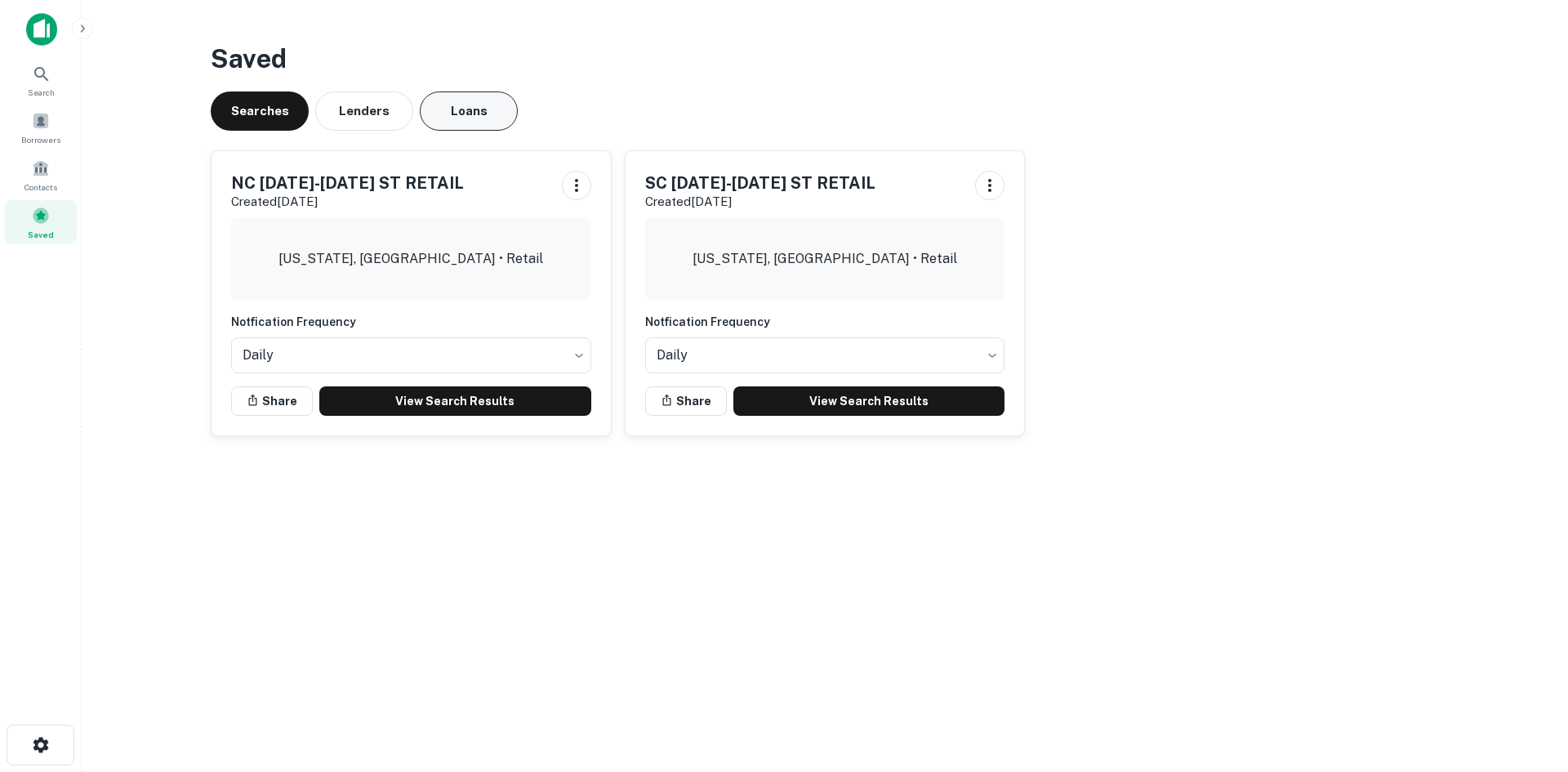
click at [466, 116] on button "Loans" at bounding box center [468, 111] width 98 height 39
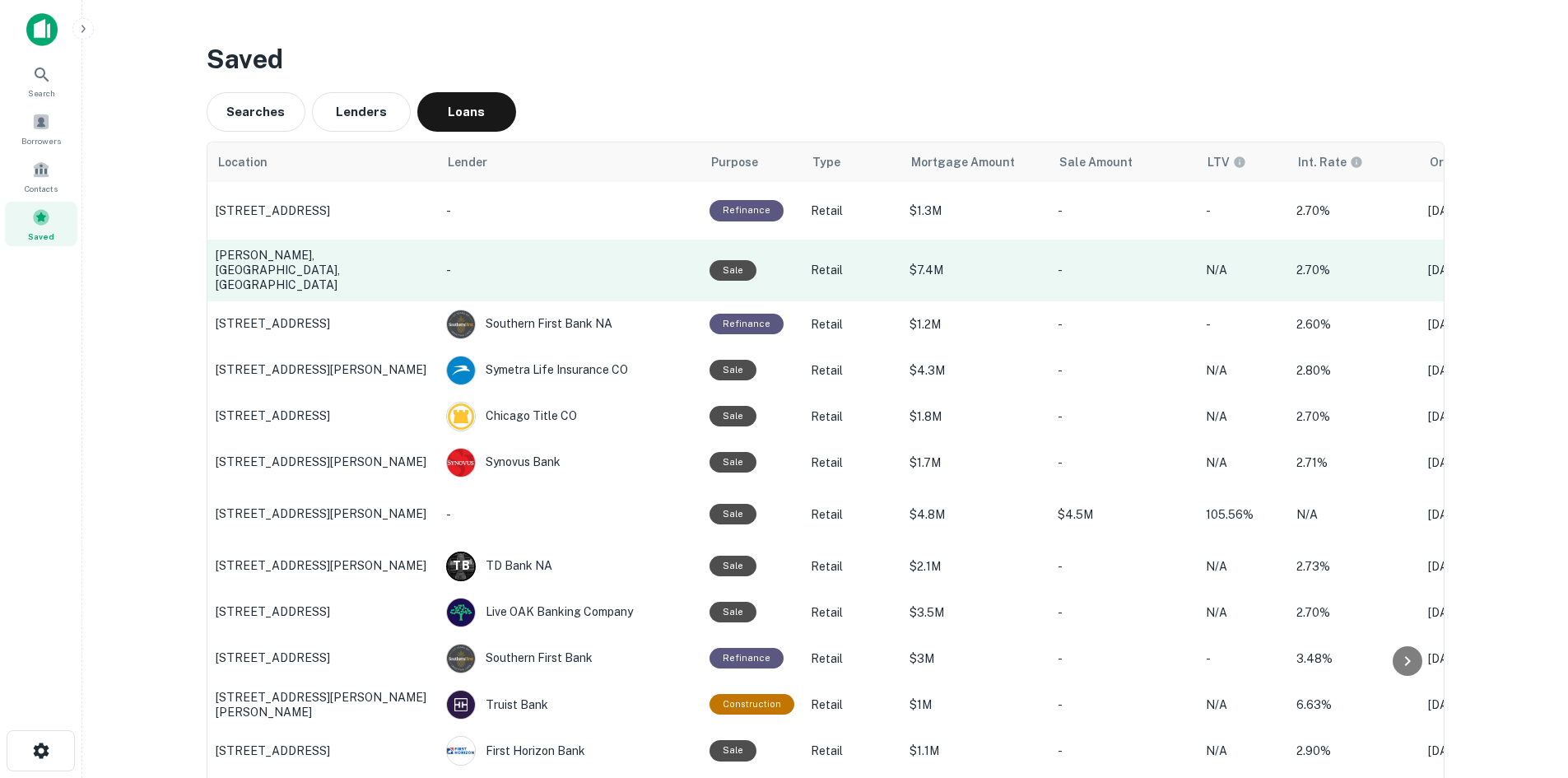
click at [321, 271] on p "[PERSON_NAME], [GEOGRAPHIC_DATA], [GEOGRAPHIC_DATA]" at bounding box center [323, 270] width 214 height 45
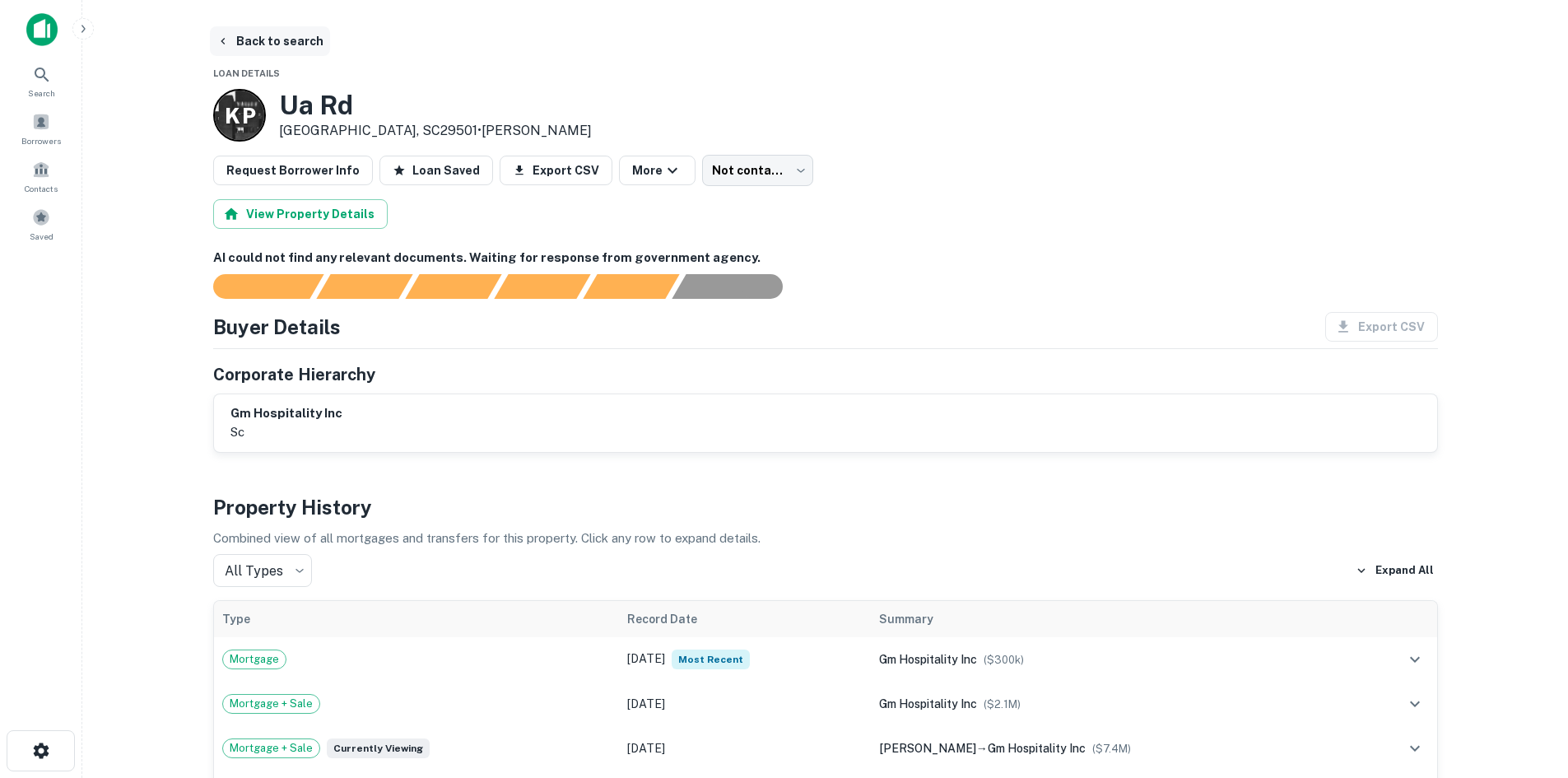
click at [258, 39] on button "Back to search" at bounding box center [270, 41] width 120 height 30
click at [37, 206] on div "Saved" at bounding box center [40, 223] width 72 height 44
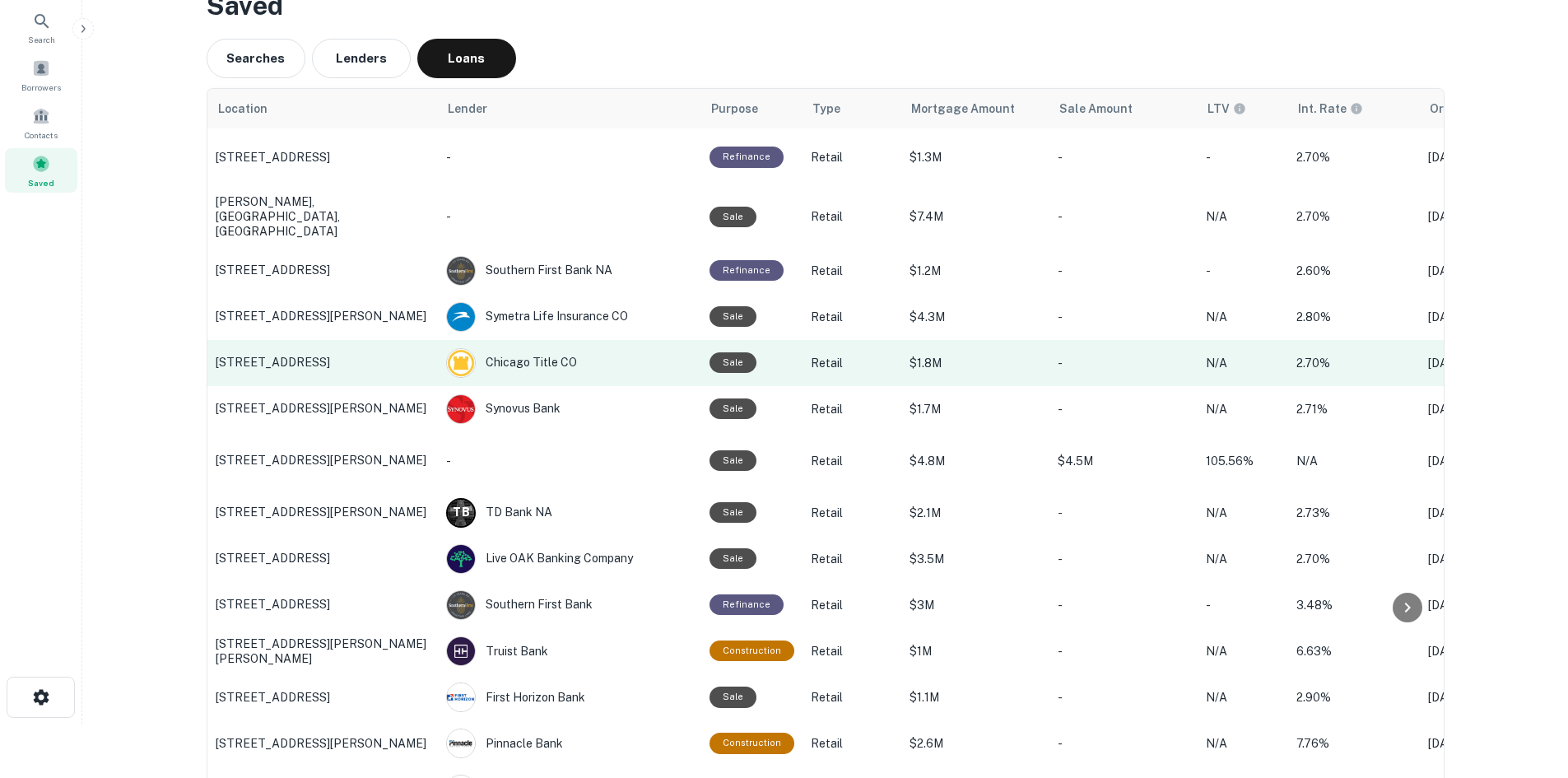
scroll to position [83, 0]
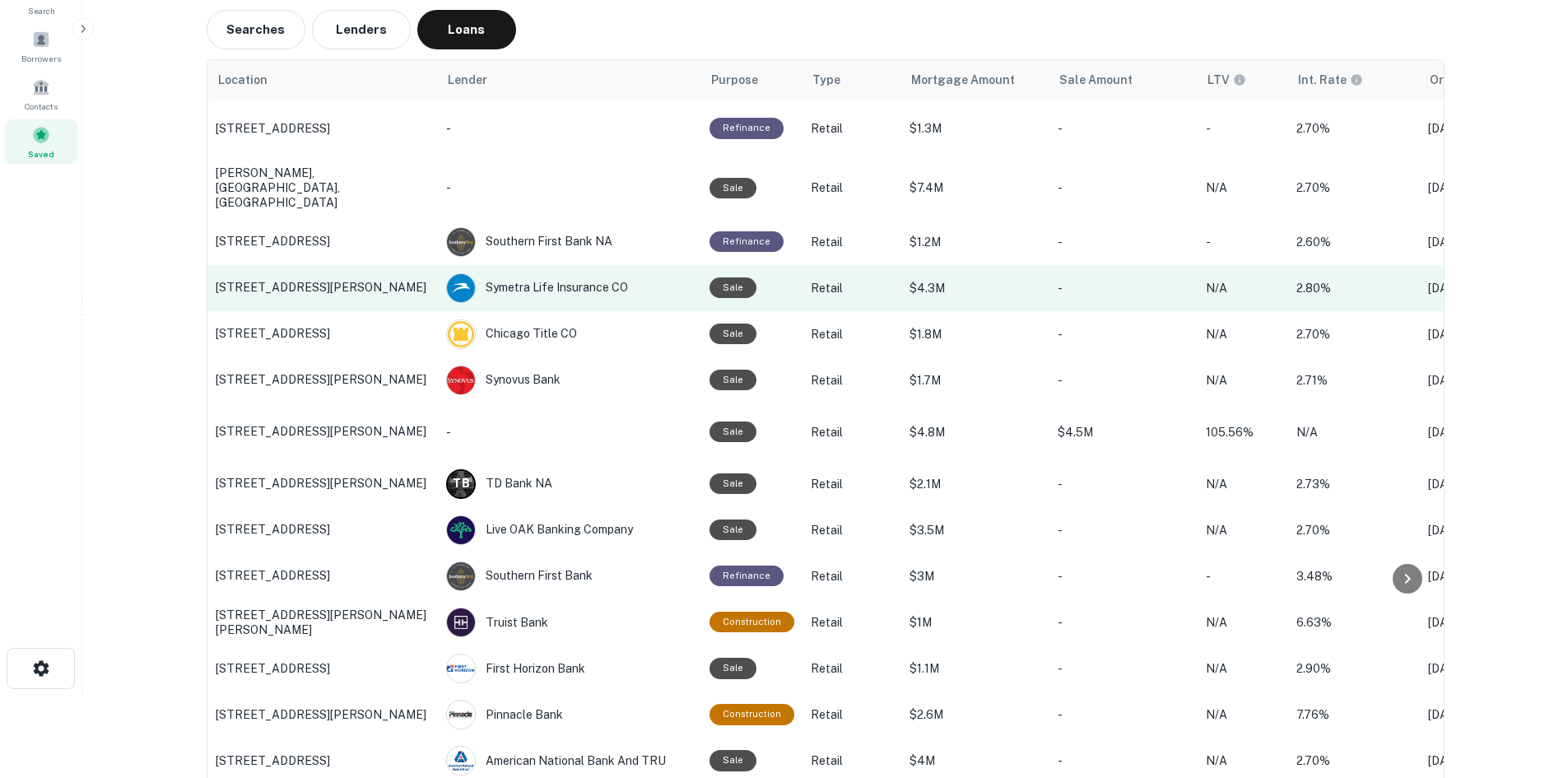
click at [312, 285] on p "[STREET_ADDRESS][PERSON_NAME]" at bounding box center [323, 287] width 214 height 15
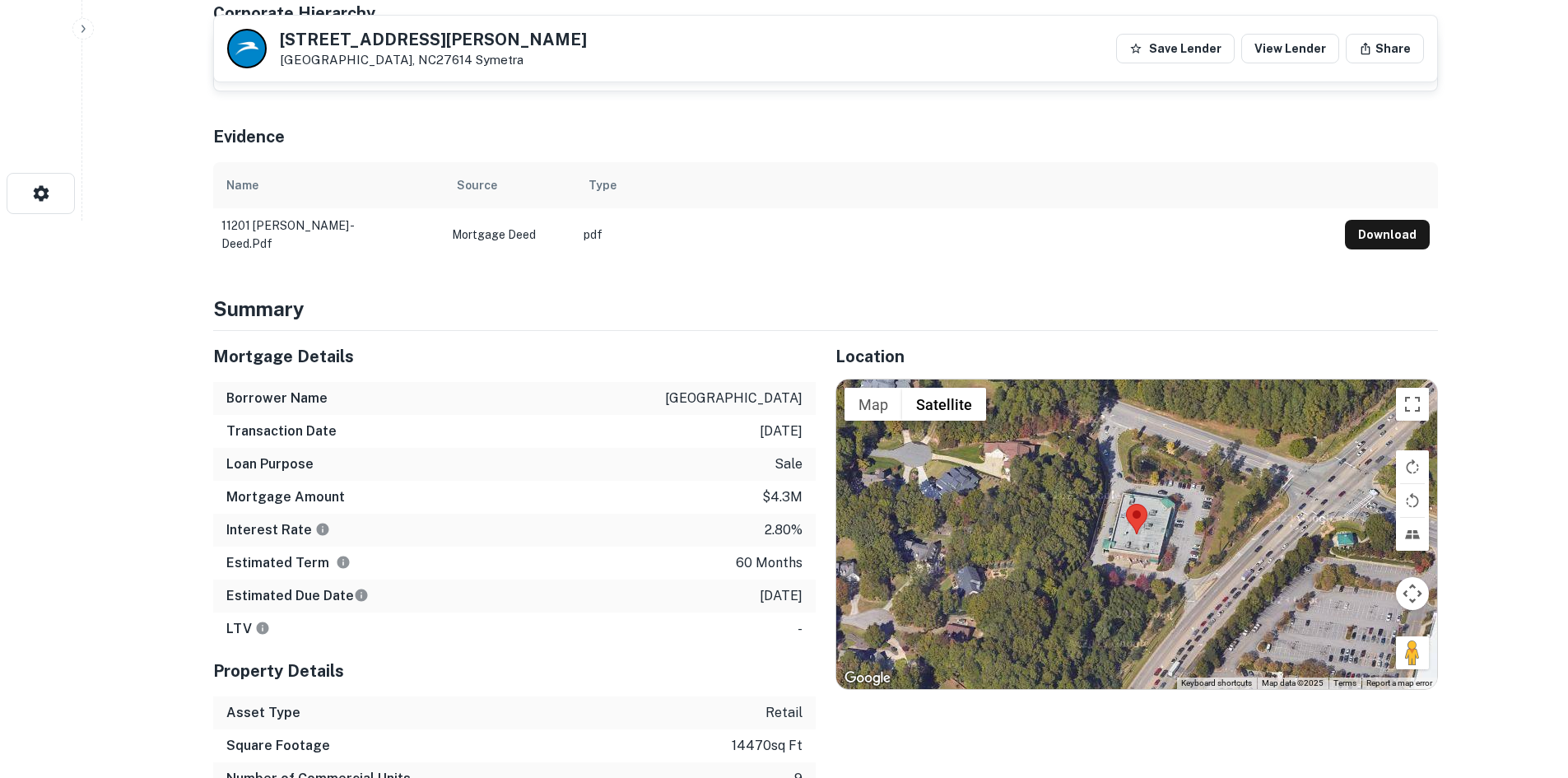
scroll to position [576, 0]
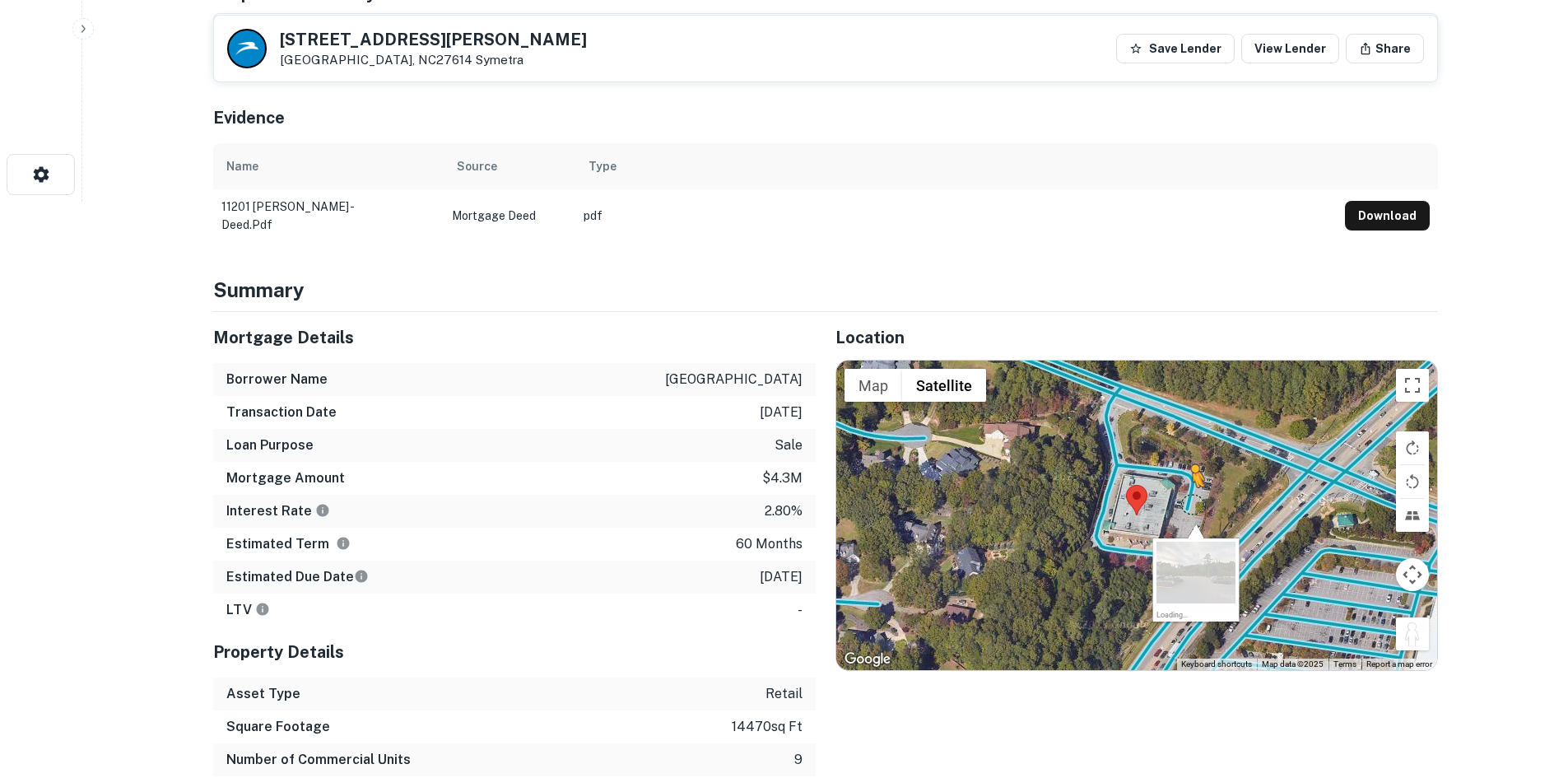
drag, startPoint x: 1409, startPoint y: 639, endPoint x: 1188, endPoint y: 497, distance: 262.7
click at [1188, 497] on div "To activate drag with keyboard, press Alt + Enter. Once in keyboard drag state,…" at bounding box center [1136, 515] width 601 height 310
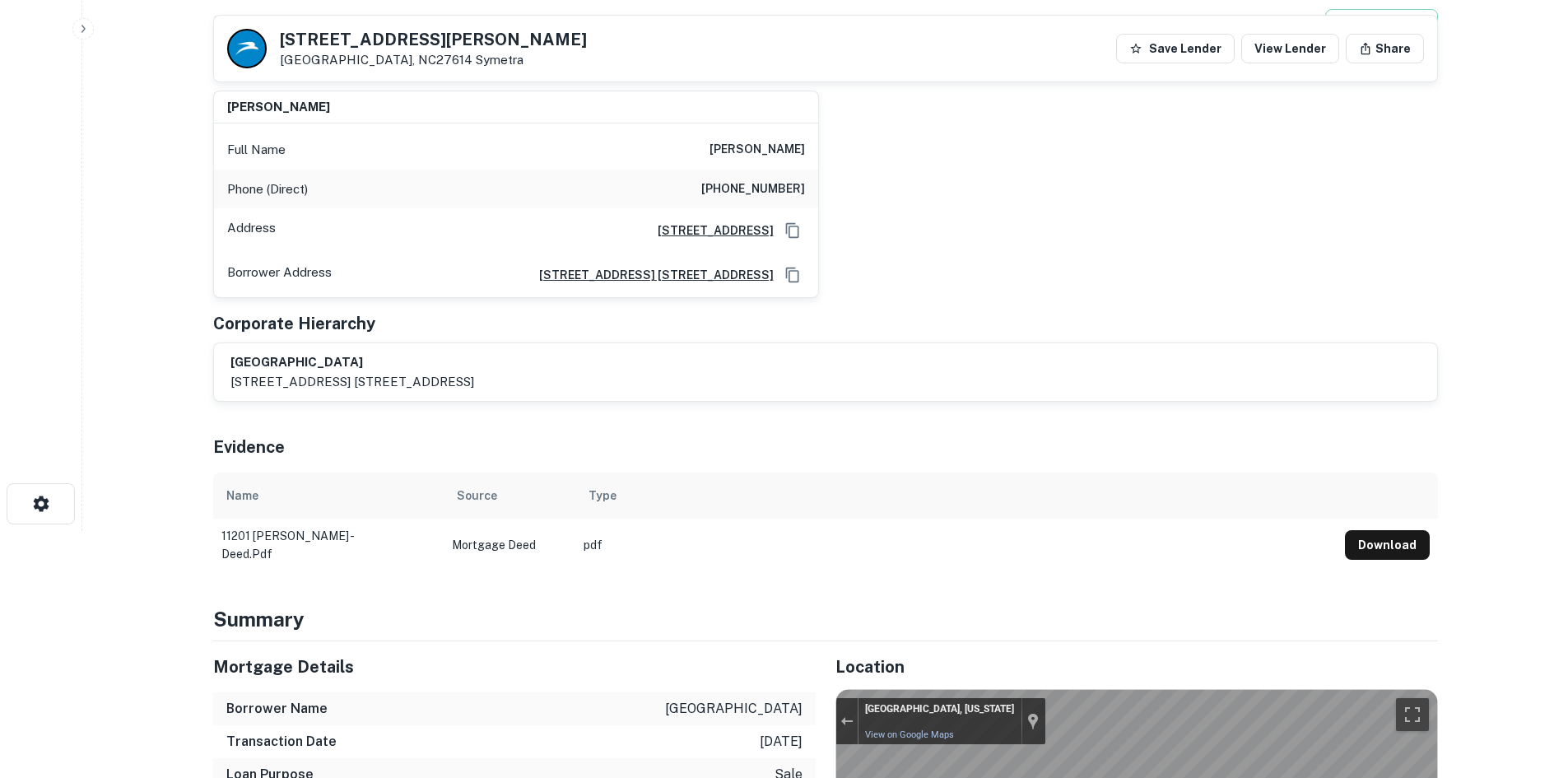
scroll to position [0, 0]
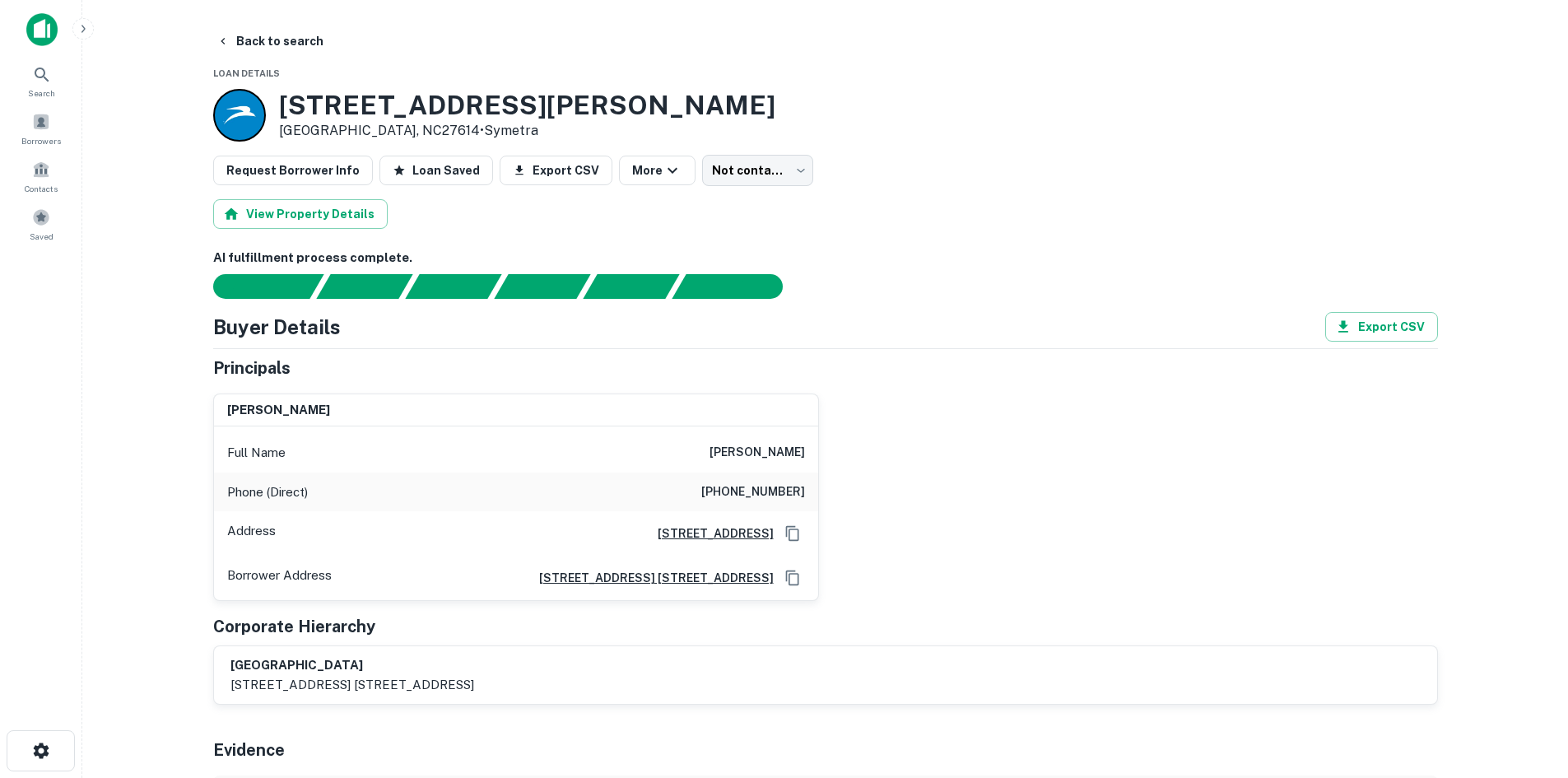
click at [699, 452] on div "Full Name thomas l. frankel" at bounding box center [516, 452] width 604 height 39
drag, startPoint x: 699, startPoint y: 452, endPoint x: 762, endPoint y: 453, distance: 63.0
click at [762, 453] on div "Full Name thomas l. frankel" at bounding box center [516, 452] width 604 height 39
copy h6 "thomas l. frankel"
click at [716, 454] on h6 "thomas l. frankel" at bounding box center [757, 452] width 96 height 20
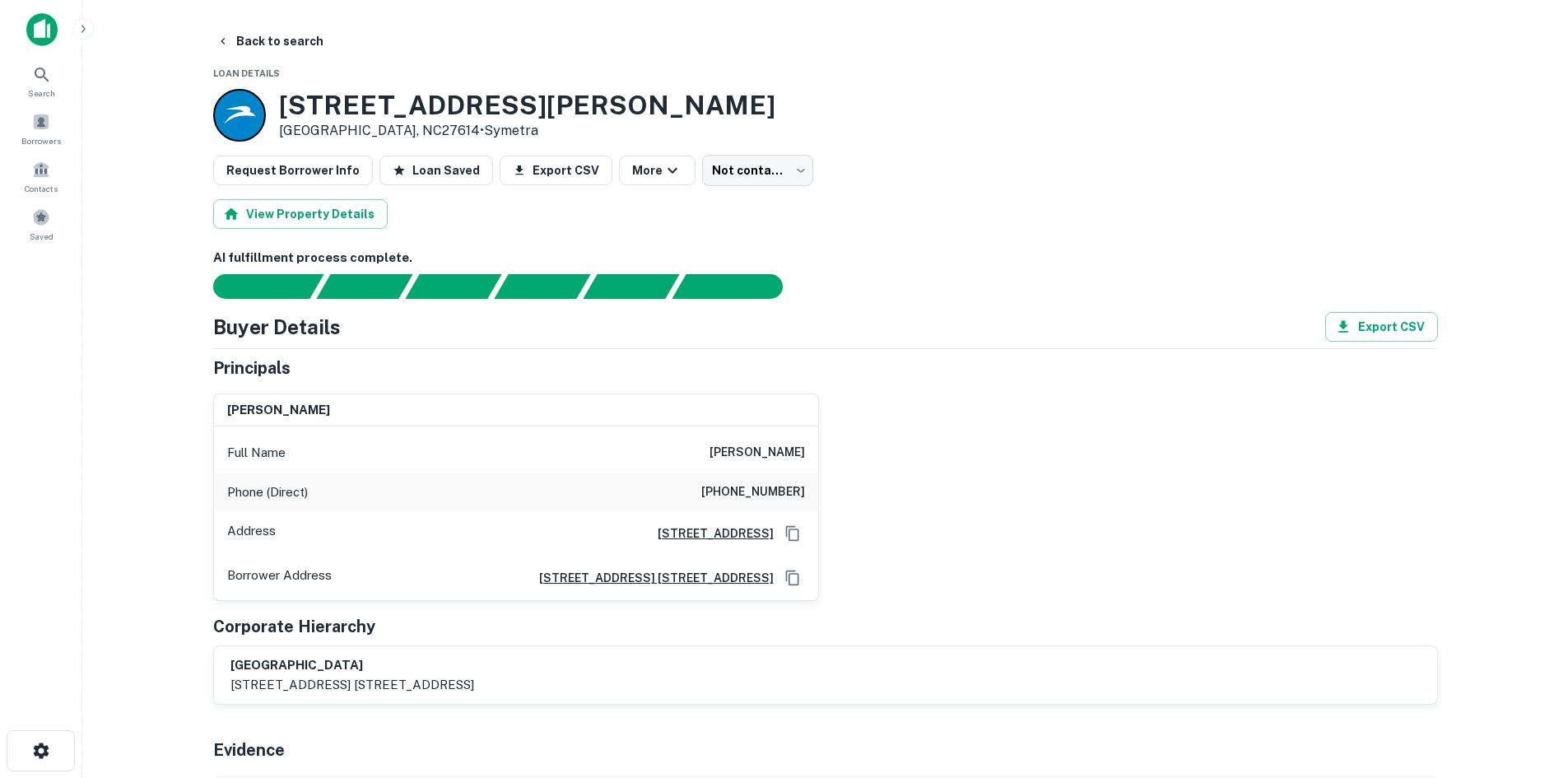
drag, startPoint x: 693, startPoint y: 448, endPoint x: 820, endPoint y: 446, distance: 127.0
click at [820, 446] on div "thomas l. frankel Full Name thomas l. frankel Phone (Direct) (415) 563-0533 Add…" at bounding box center [818, 491] width 1238 height 221
copy h6 "thomas l. frankel"
drag, startPoint x: 693, startPoint y: 485, endPoint x: 834, endPoint y: 497, distance: 141.5
click at [834, 497] on div "thomas l. frankel Full Name thomas l. frankel Phone (Direct) (415) 563-0533 Add…" at bounding box center [818, 491] width 1238 height 221
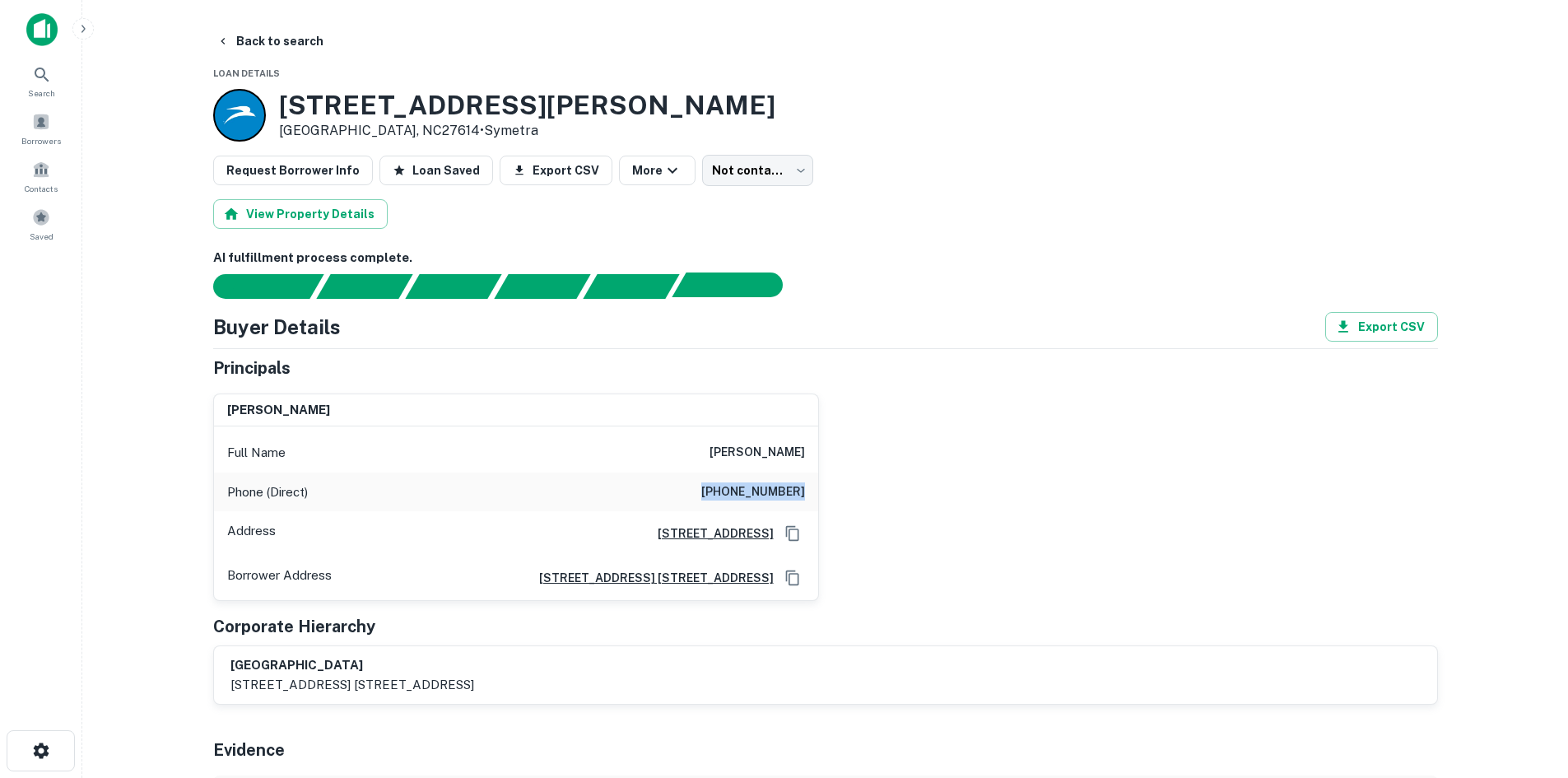
copy h6 "(415) 563-0533"
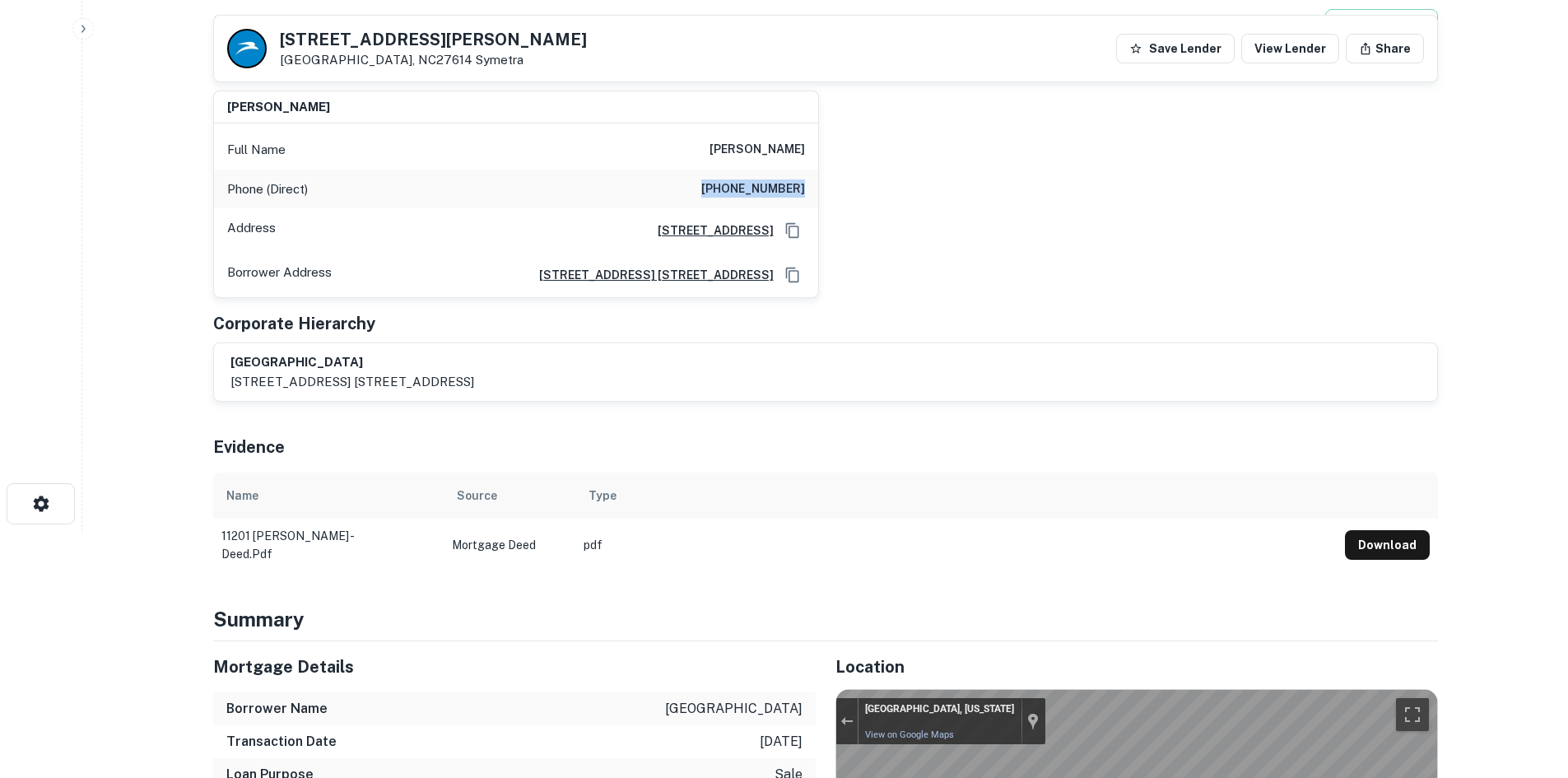
scroll to position [576, 0]
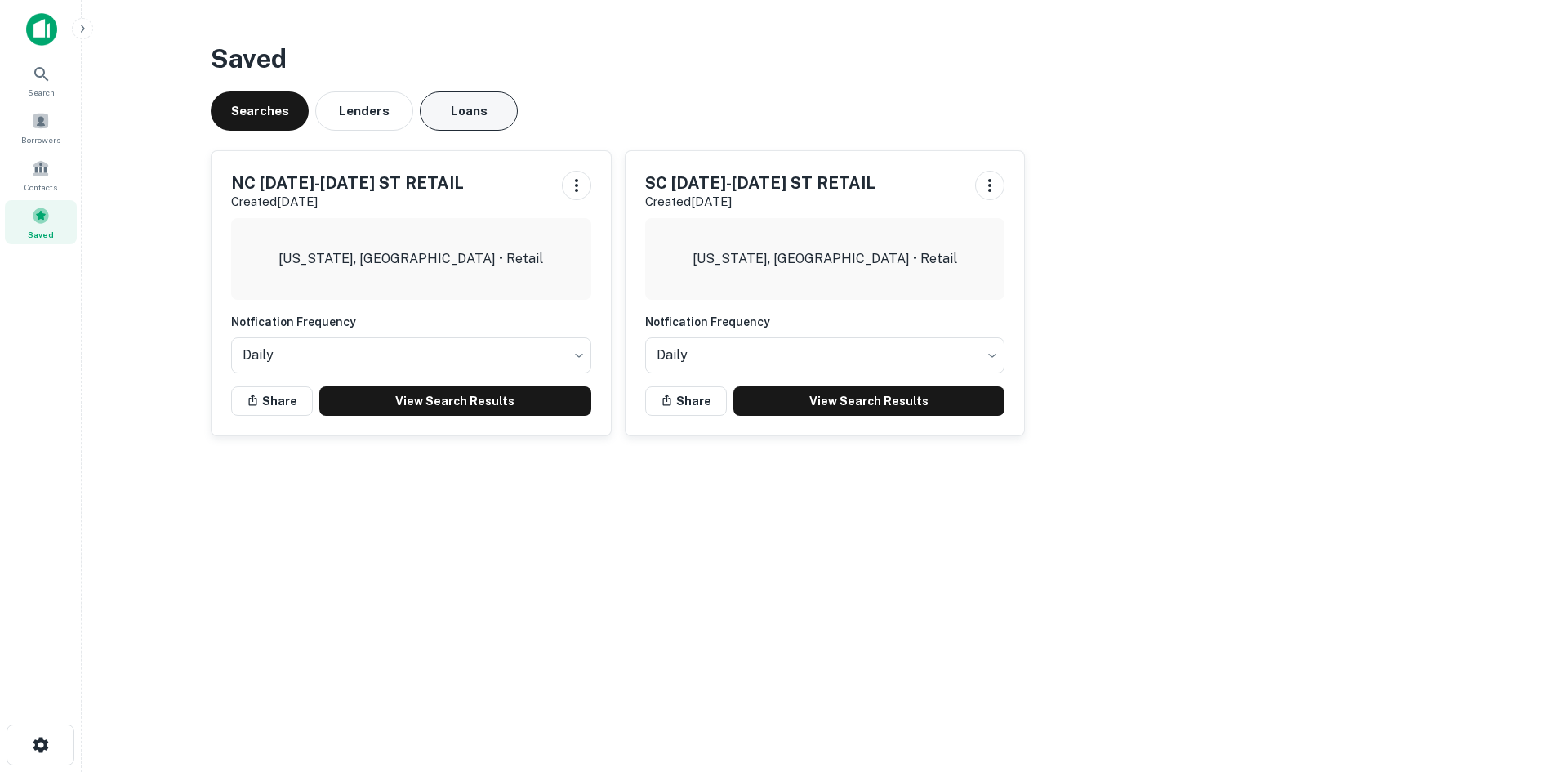
drag, startPoint x: 499, startPoint y: 110, endPoint x: 489, endPoint y: 115, distance: 11.2
click at [499, 110] on button "Loans" at bounding box center [468, 111] width 98 height 39
